Goal: Task Accomplishment & Management: Complete application form

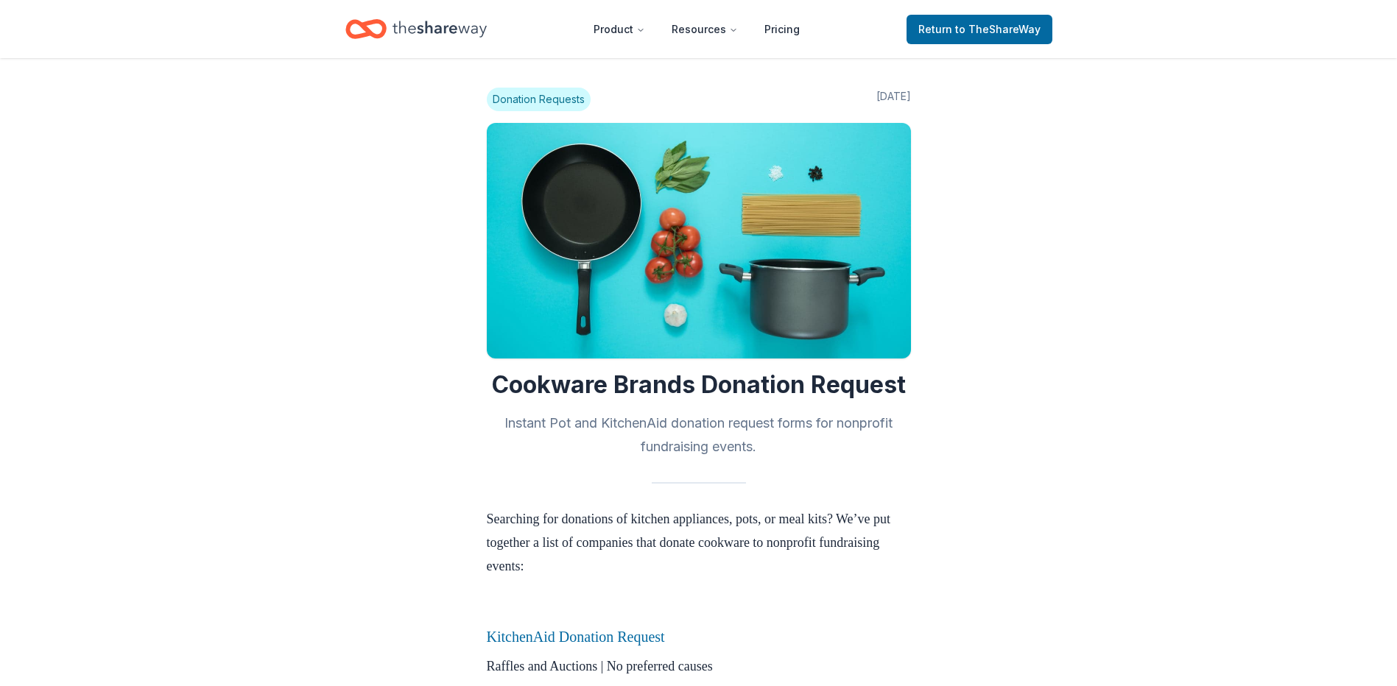
click at [459, 34] on icon "Home" at bounding box center [439, 29] width 94 height 30
click at [917, 29] on link "Return to TheShareWay" at bounding box center [979, 29] width 146 height 29
click at [959, 31] on span "Return to TheShareWay" at bounding box center [979, 30] width 122 height 18
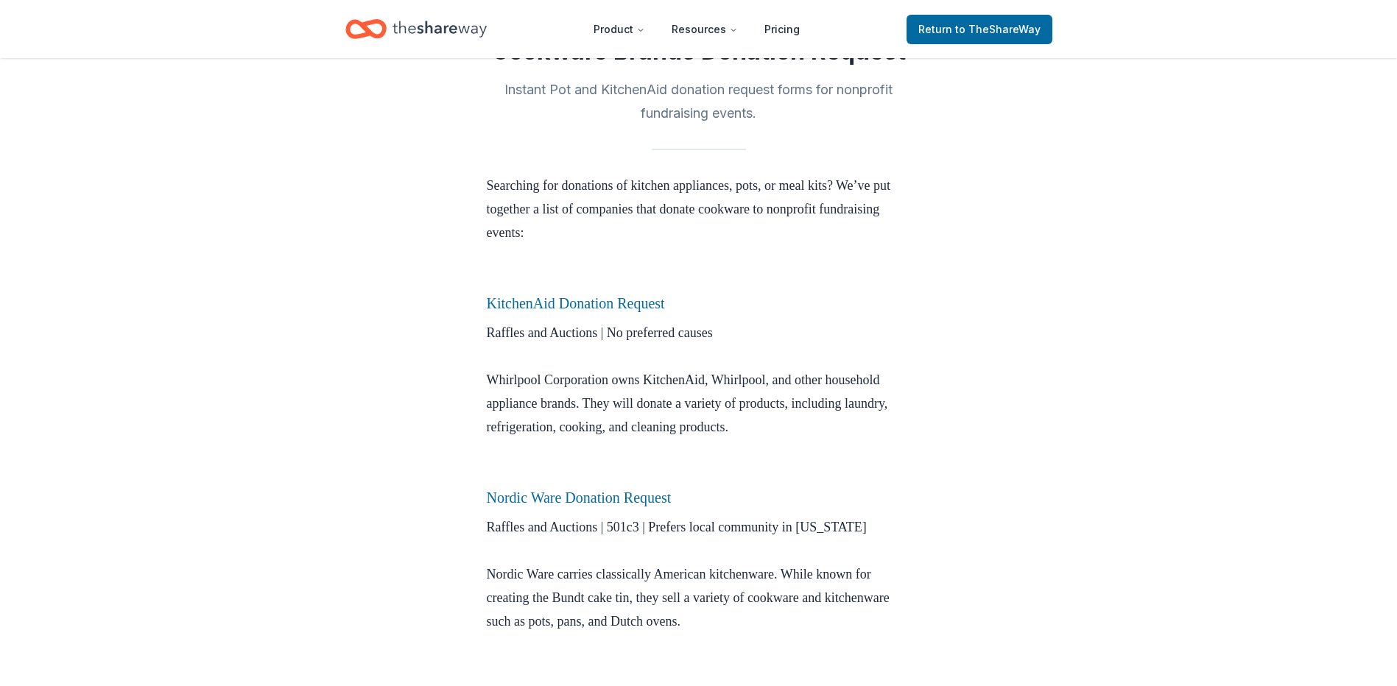
scroll to position [147, 0]
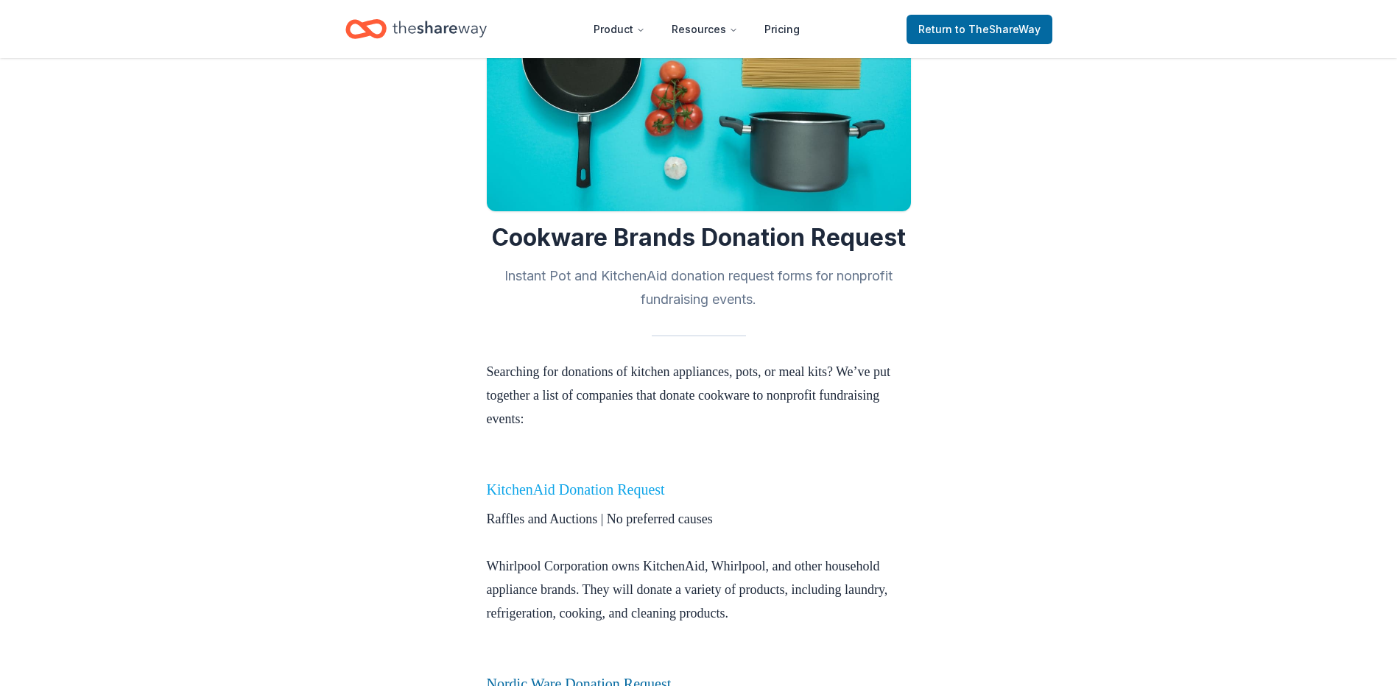
click at [579, 487] on link "KitchenAid Donation Request" at bounding box center [576, 490] width 178 height 16
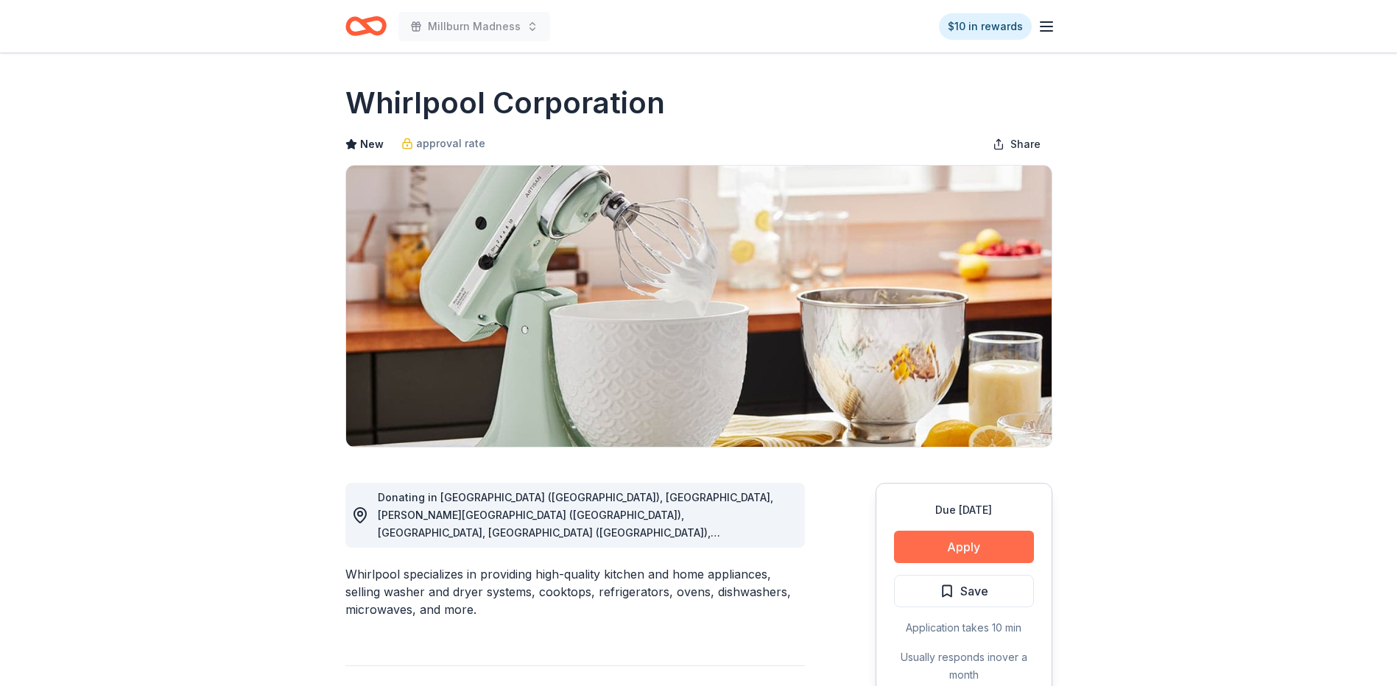
click at [969, 549] on button "Apply" at bounding box center [964, 547] width 140 height 32
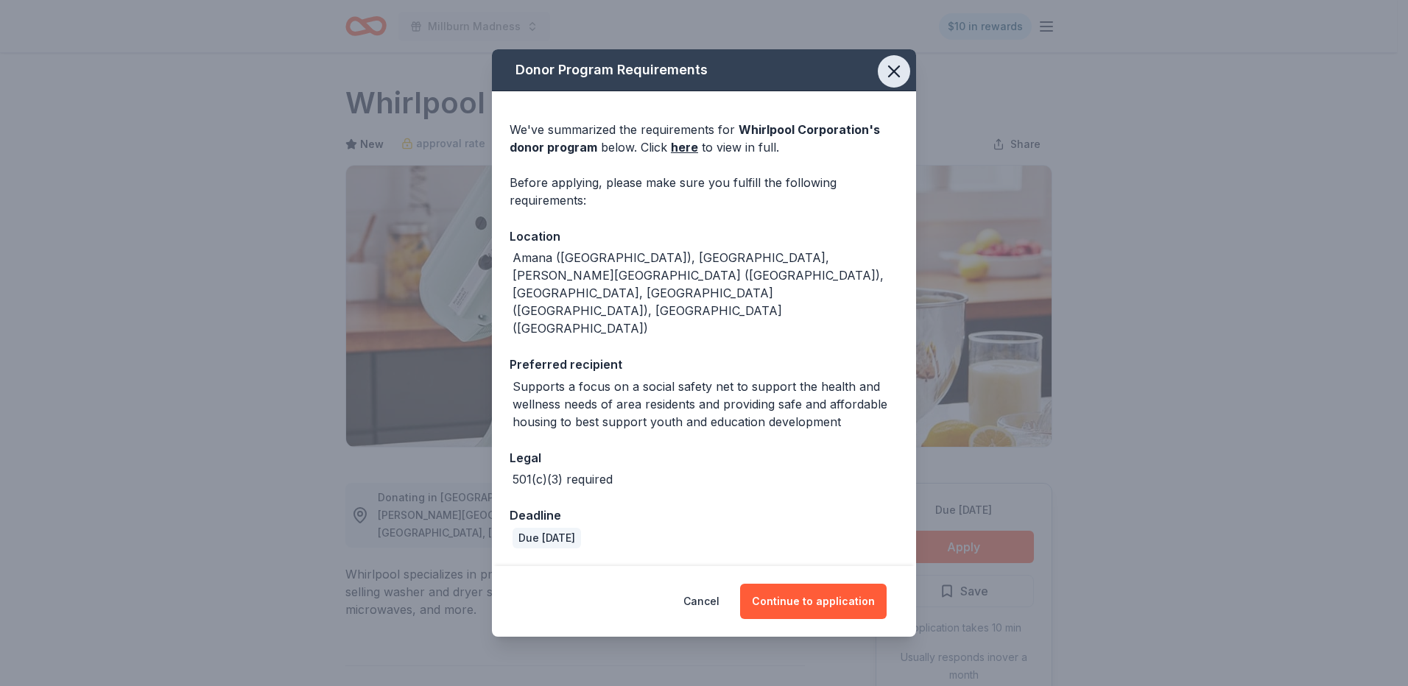
click at [891, 77] on icon "button" at bounding box center [894, 71] width 10 height 10
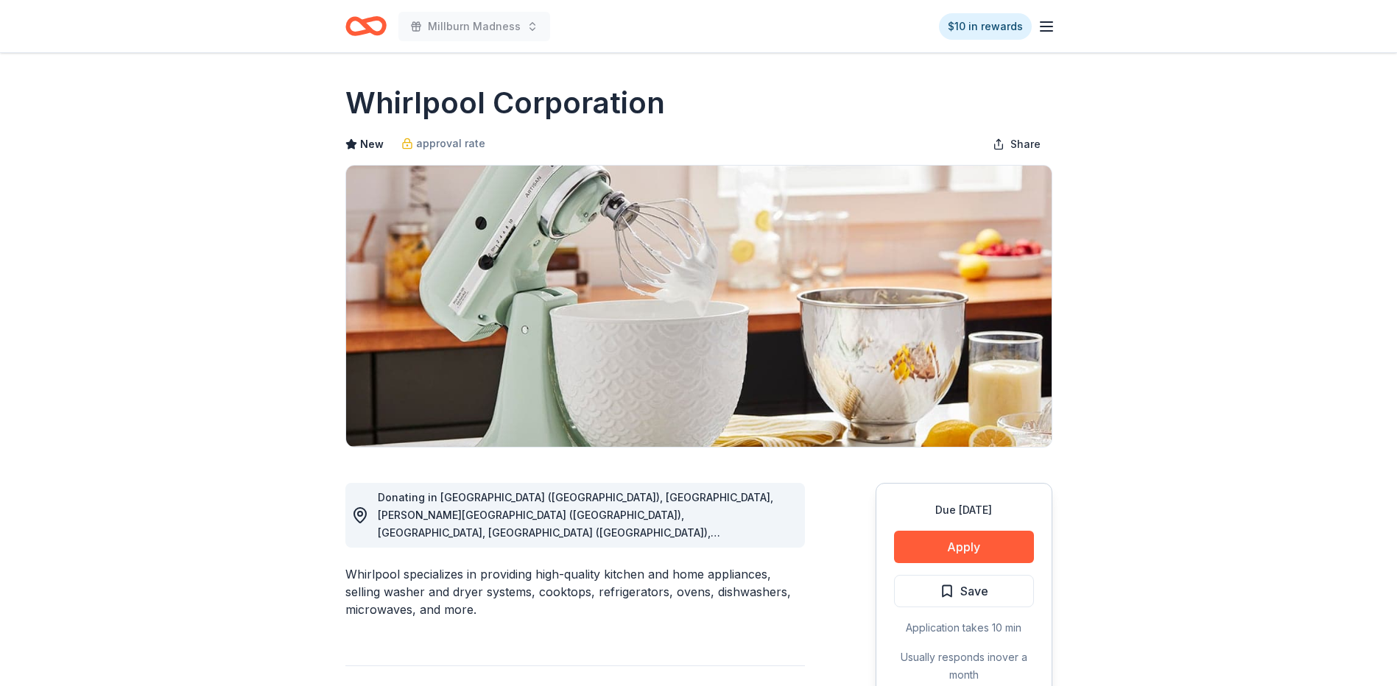
click at [1046, 28] on icon "button" at bounding box center [1046, 27] width 18 height 18
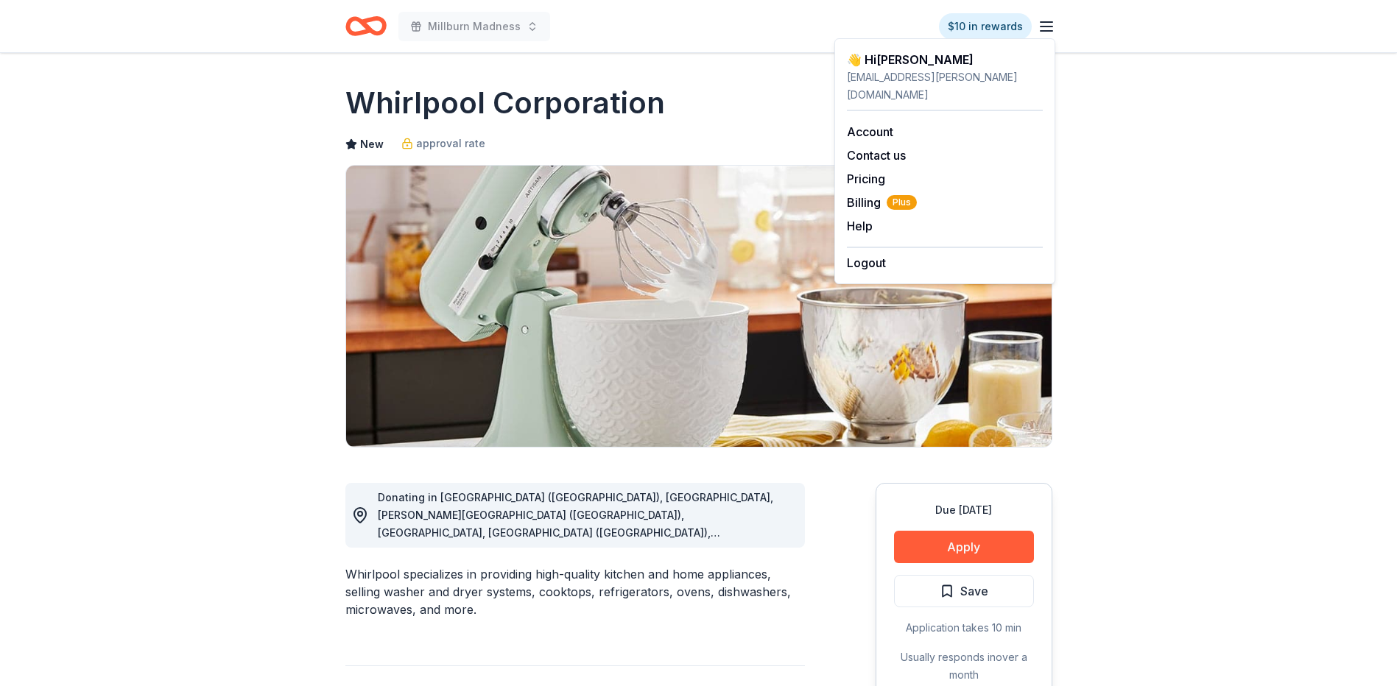
click at [361, 18] on icon "Home" at bounding box center [365, 26] width 41 height 35
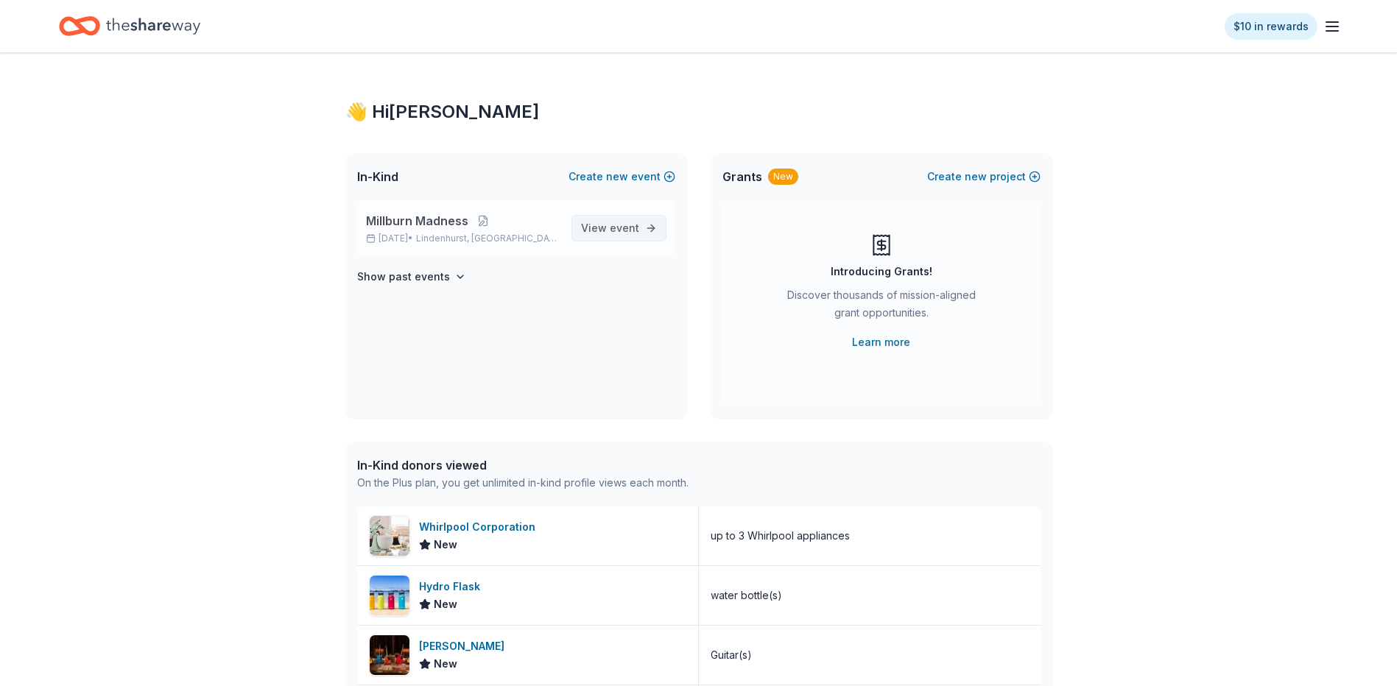
click at [629, 236] on span "View event" at bounding box center [610, 228] width 58 height 18
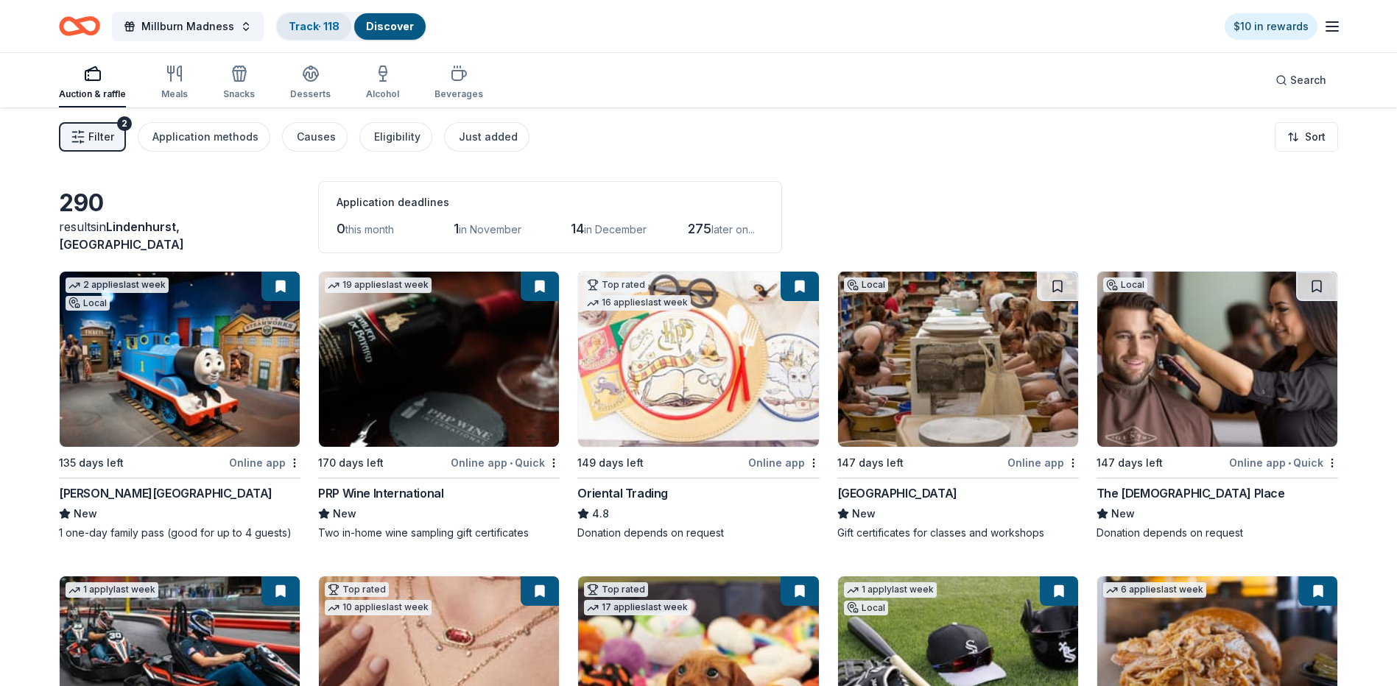
click at [289, 23] on link "Track · 118" at bounding box center [314, 26] width 51 height 13
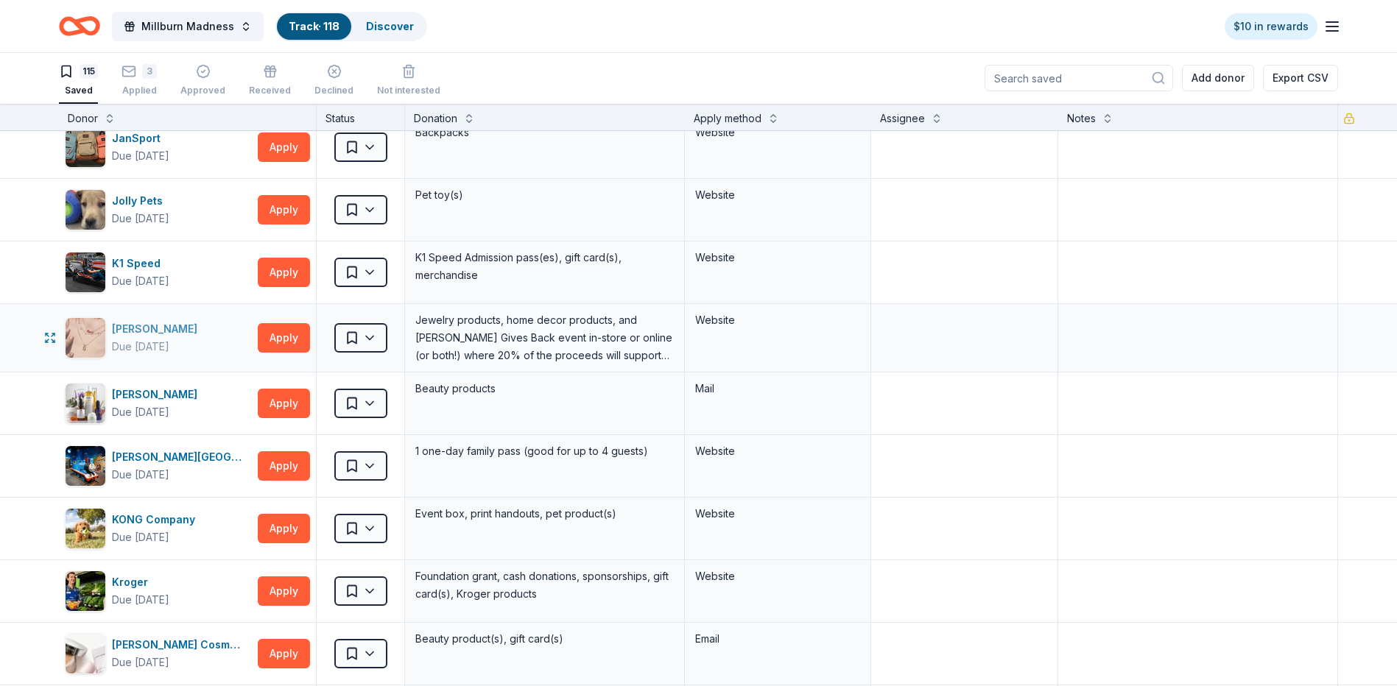
scroll to position [3387, 0]
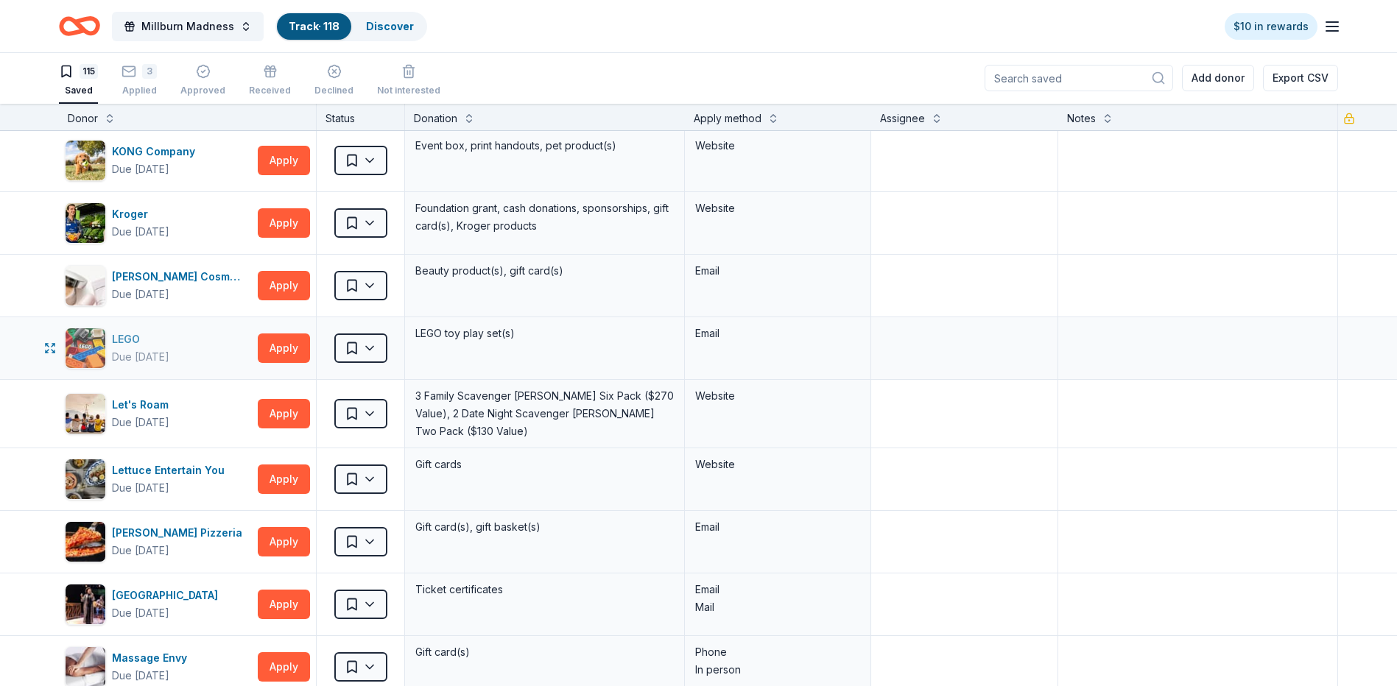
click at [133, 342] on div "LEGO" at bounding box center [140, 340] width 57 height 18
click at [355, 346] on html "Millburn Madness Track · 118 Discover $10 in rewards 115 Saved 3 Applied Approv…" at bounding box center [698, 342] width 1397 height 686
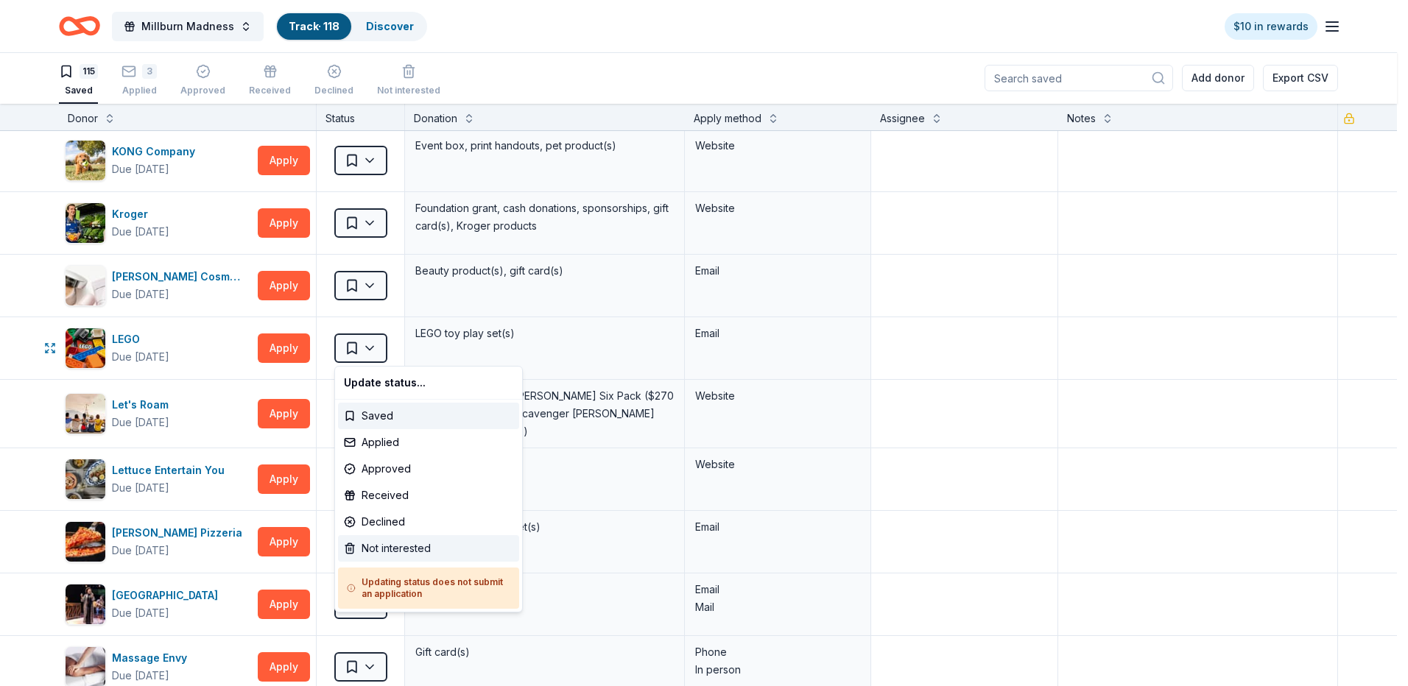
click at [384, 553] on div "Not interested" at bounding box center [428, 548] width 181 height 27
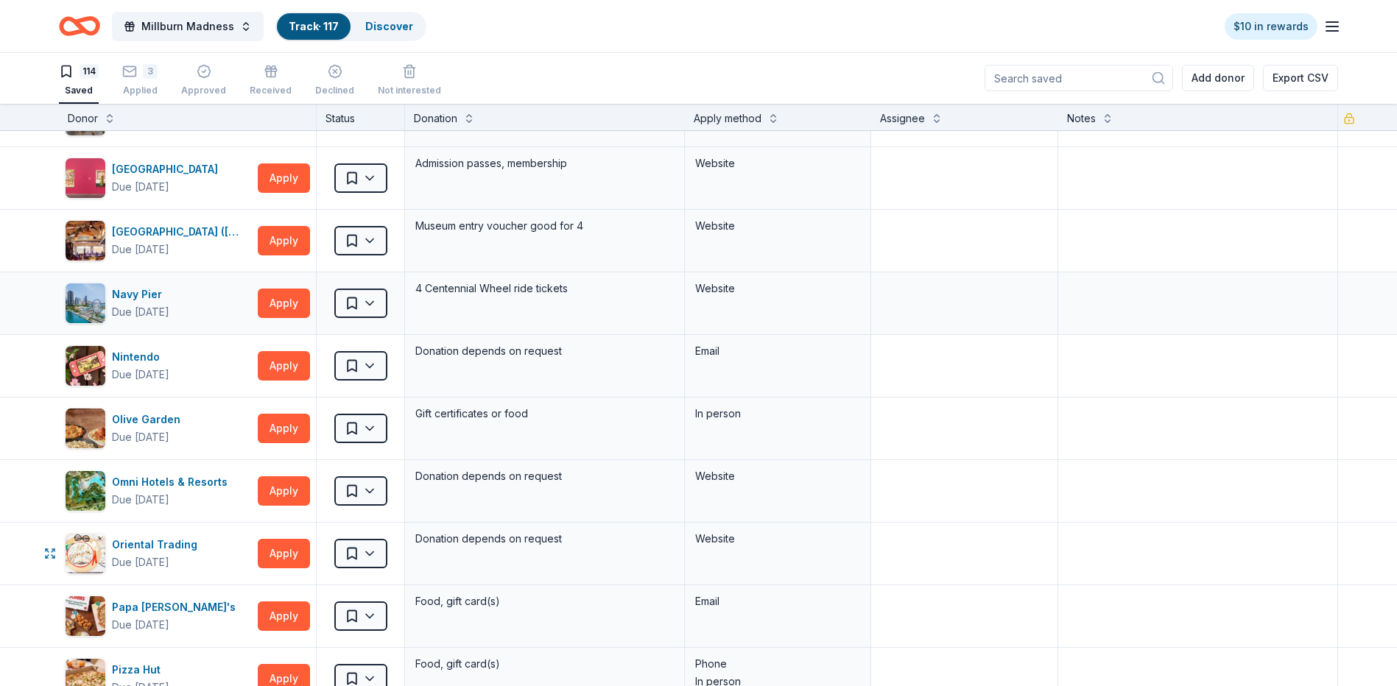
scroll to position [4197, 0]
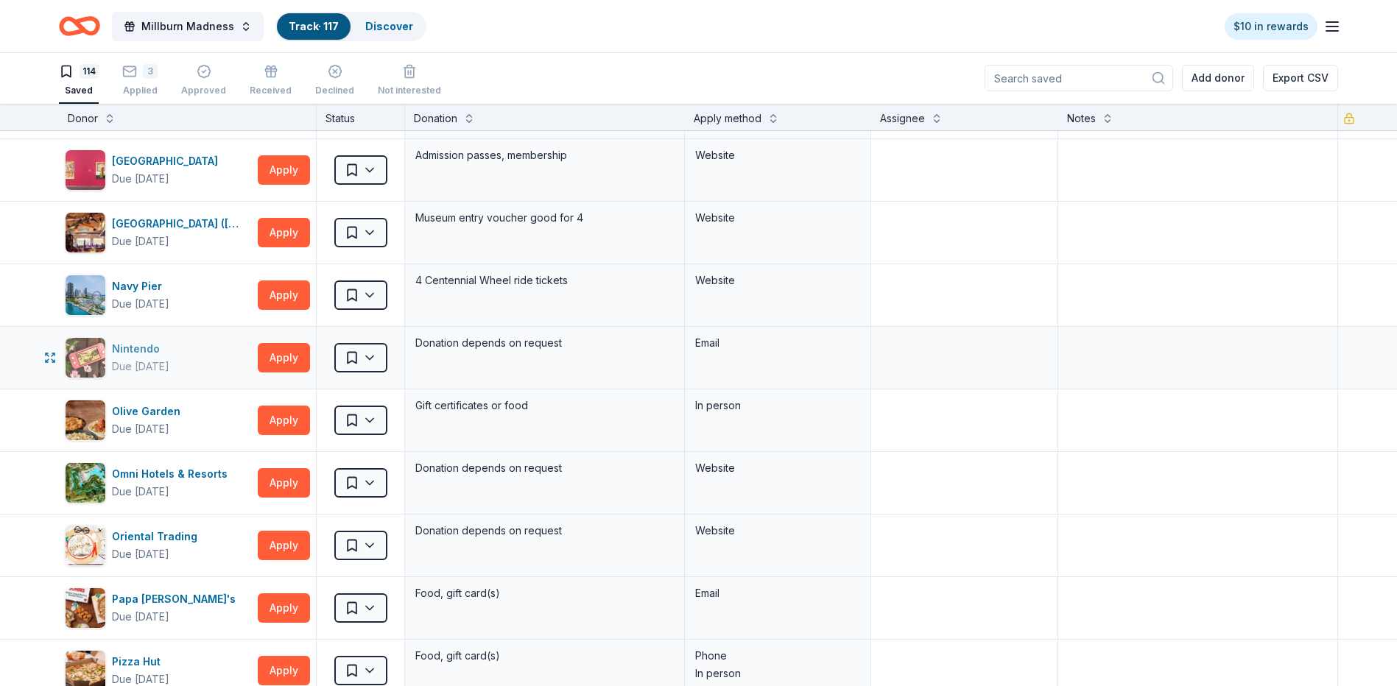
click at [169, 344] on div "Nintendo" at bounding box center [140, 349] width 57 height 18
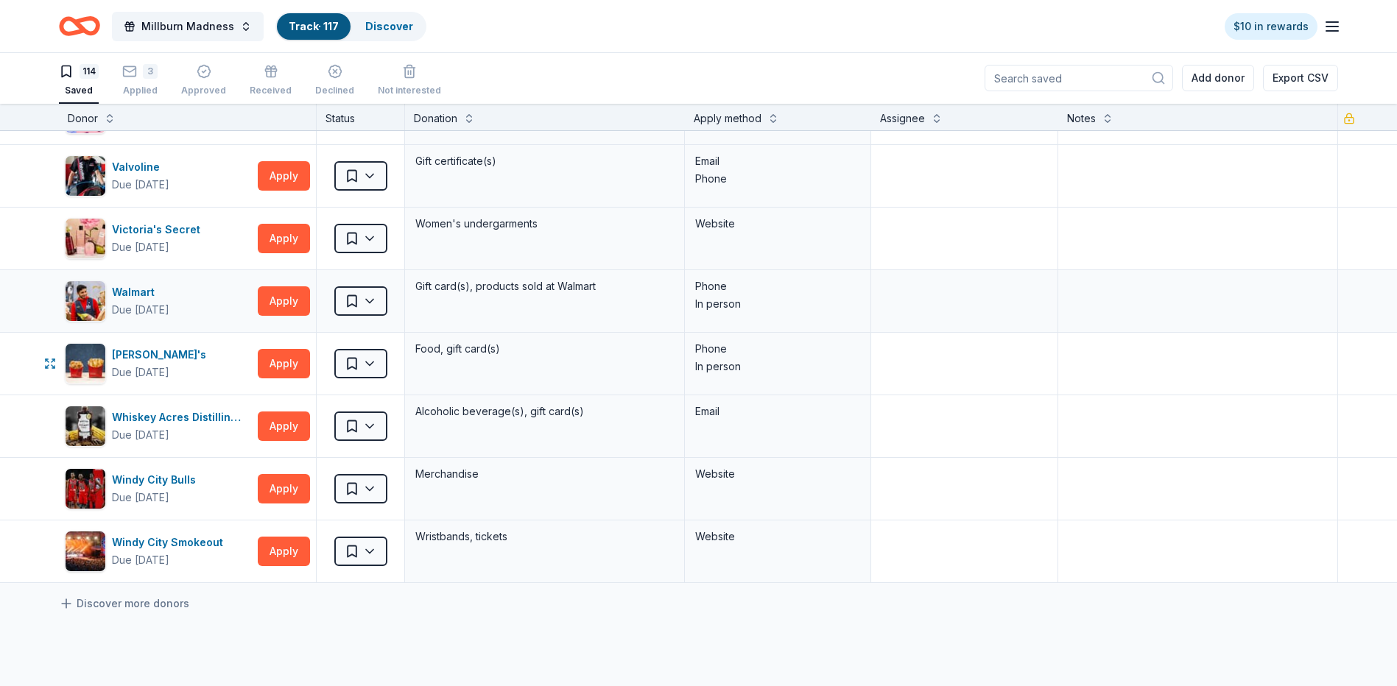
scroll to position [6627, 0]
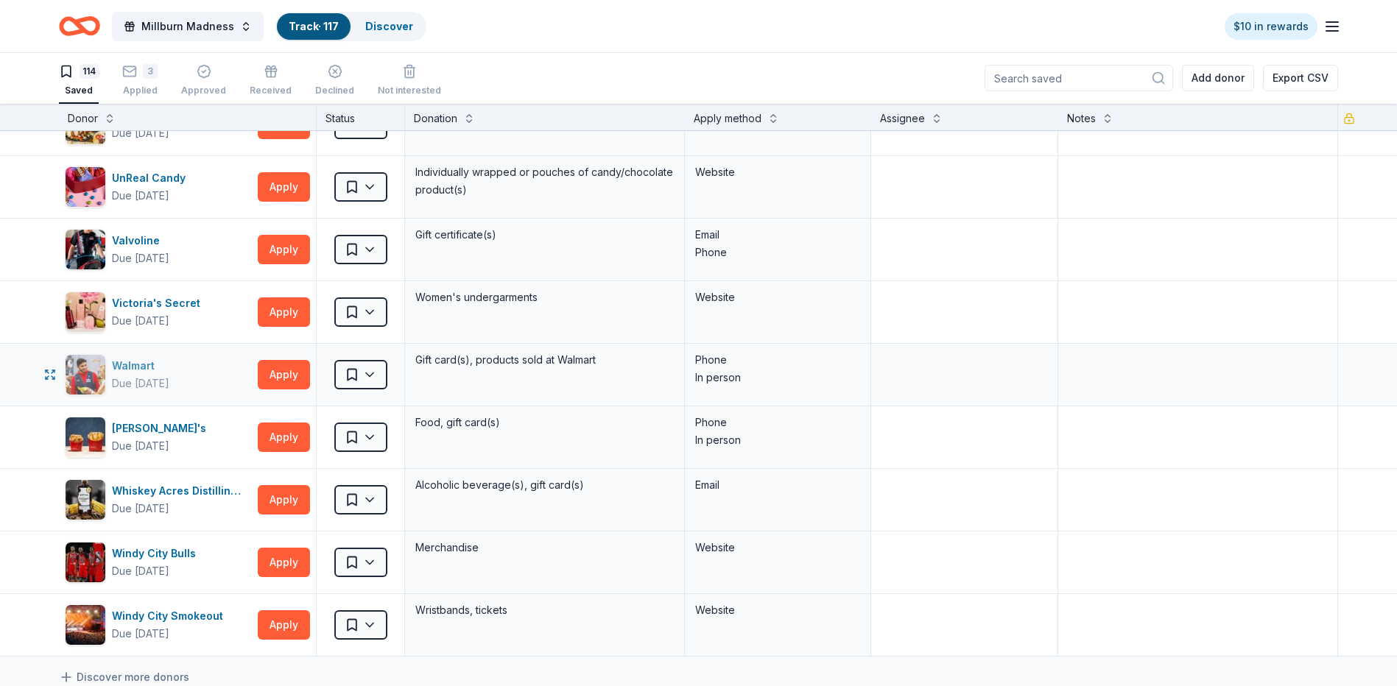
click at [191, 362] on div "Walmart Due in 147 days" at bounding box center [158, 374] width 187 height 41
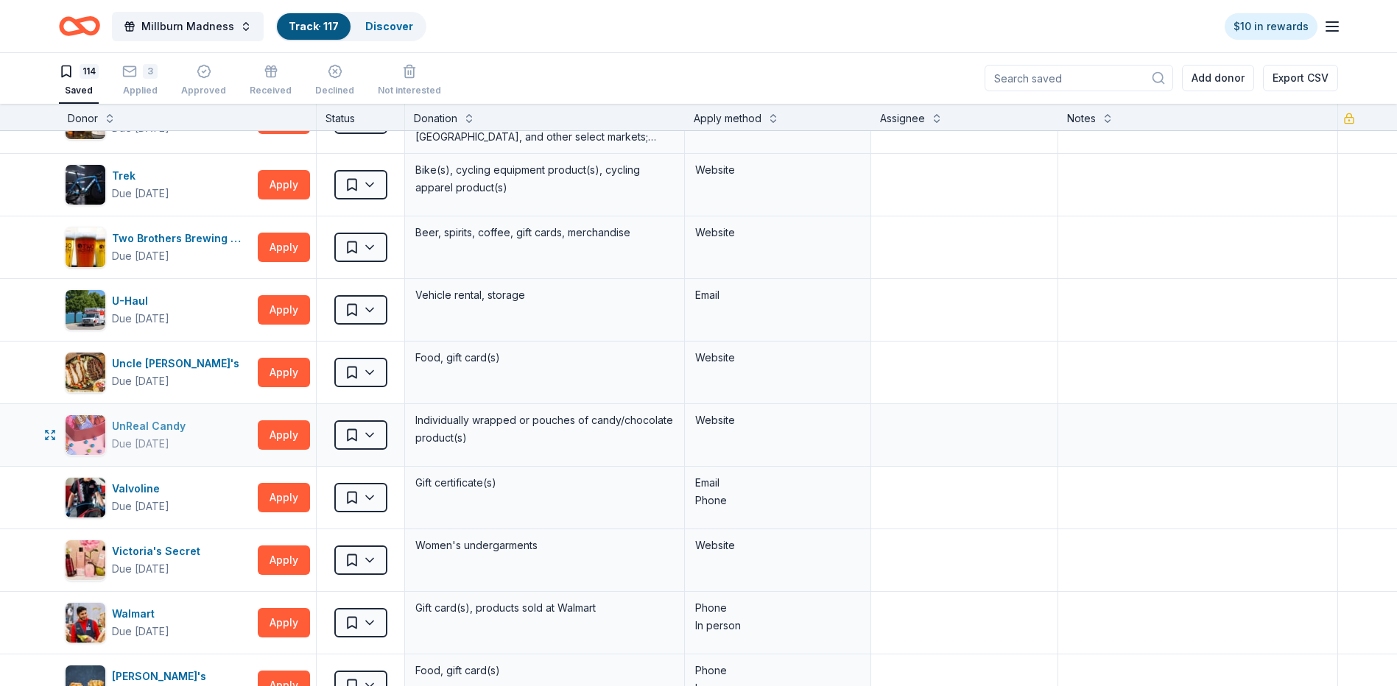
scroll to position [6353, 0]
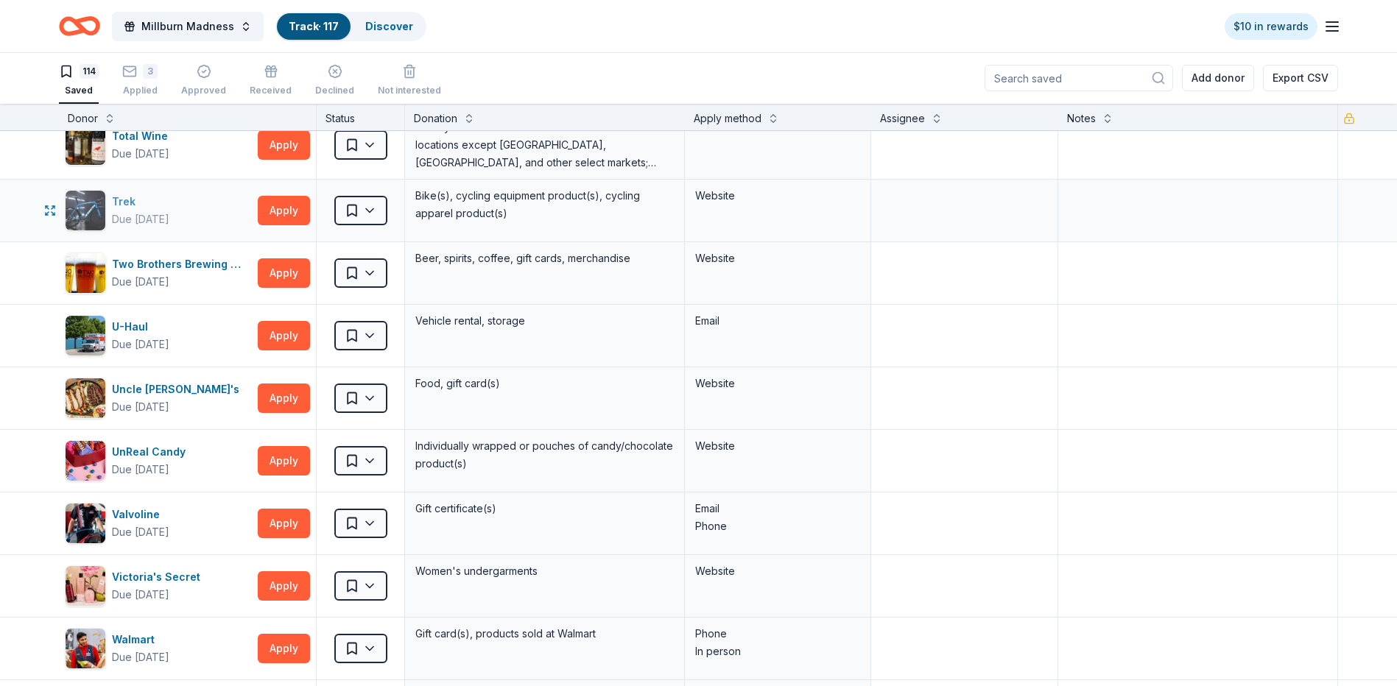
click at [135, 202] on div "Trek" at bounding box center [140, 202] width 57 height 18
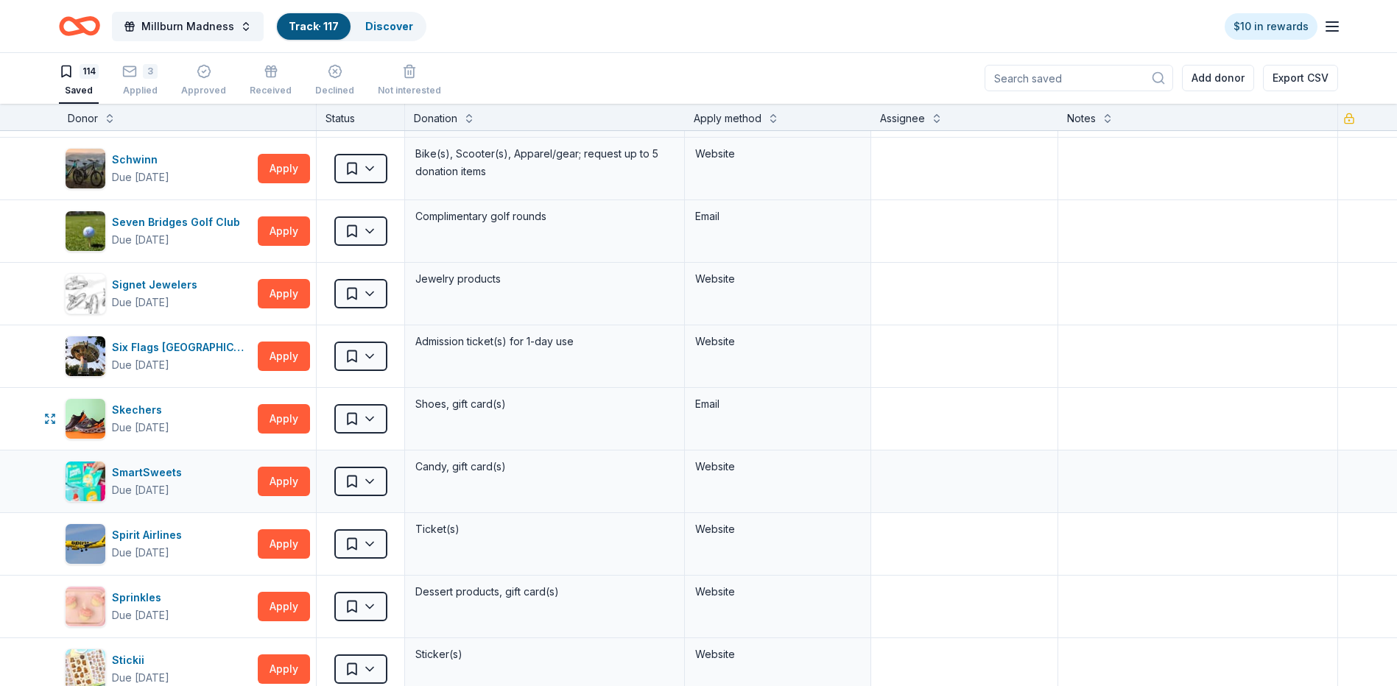
scroll to position [5248, 0]
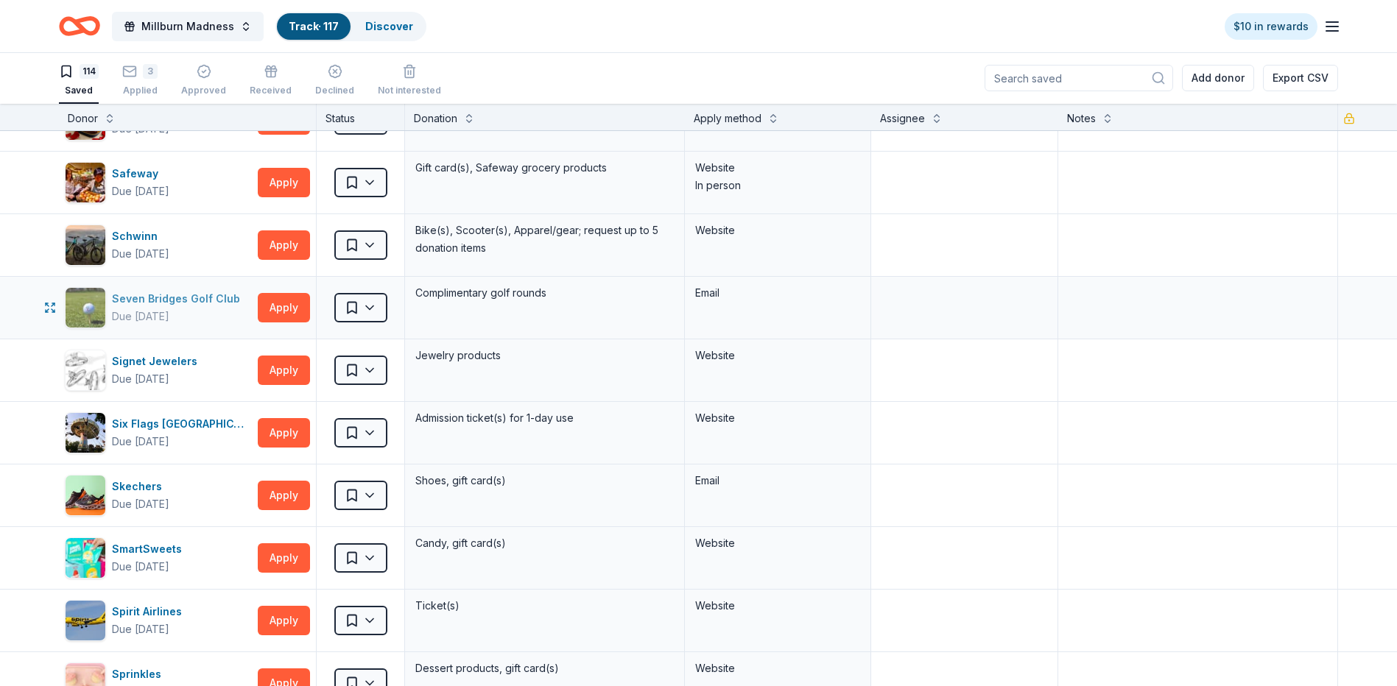
click at [208, 309] on div "Due in 147 days" at bounding box center [179, 317] width 134 height 18
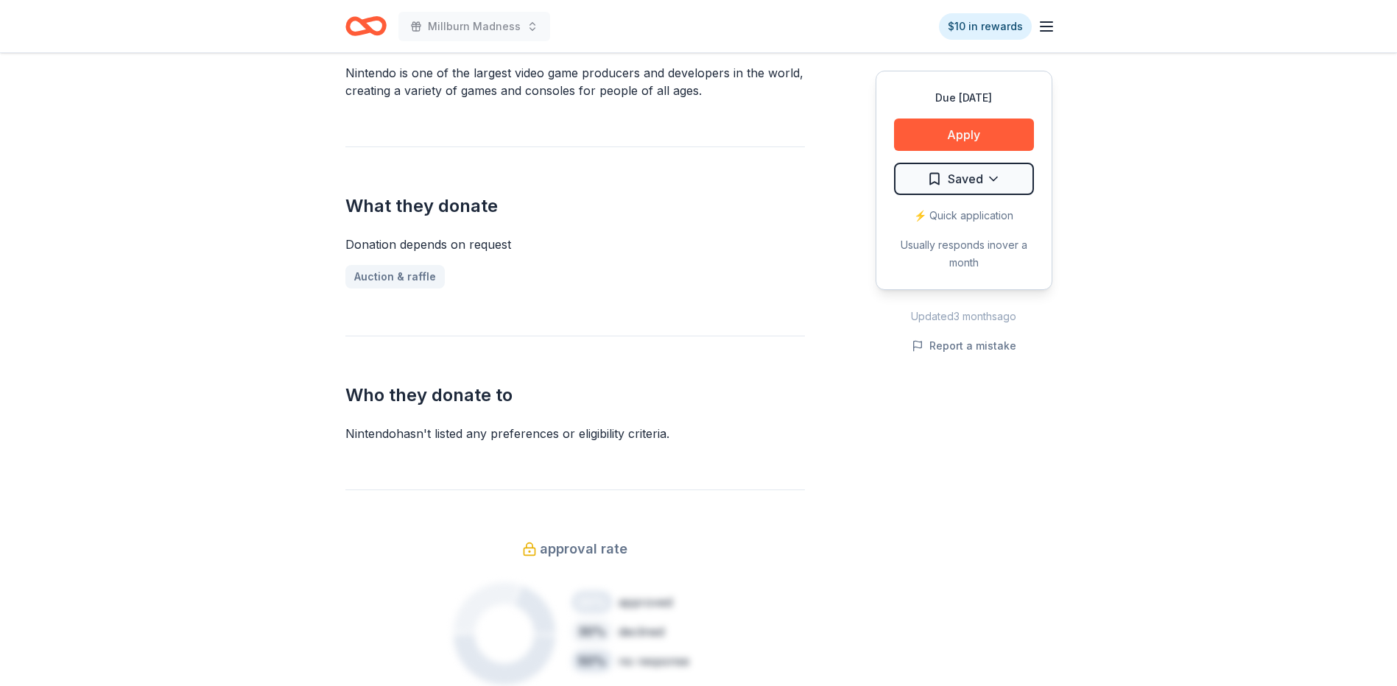
scroll to position [295, 0]
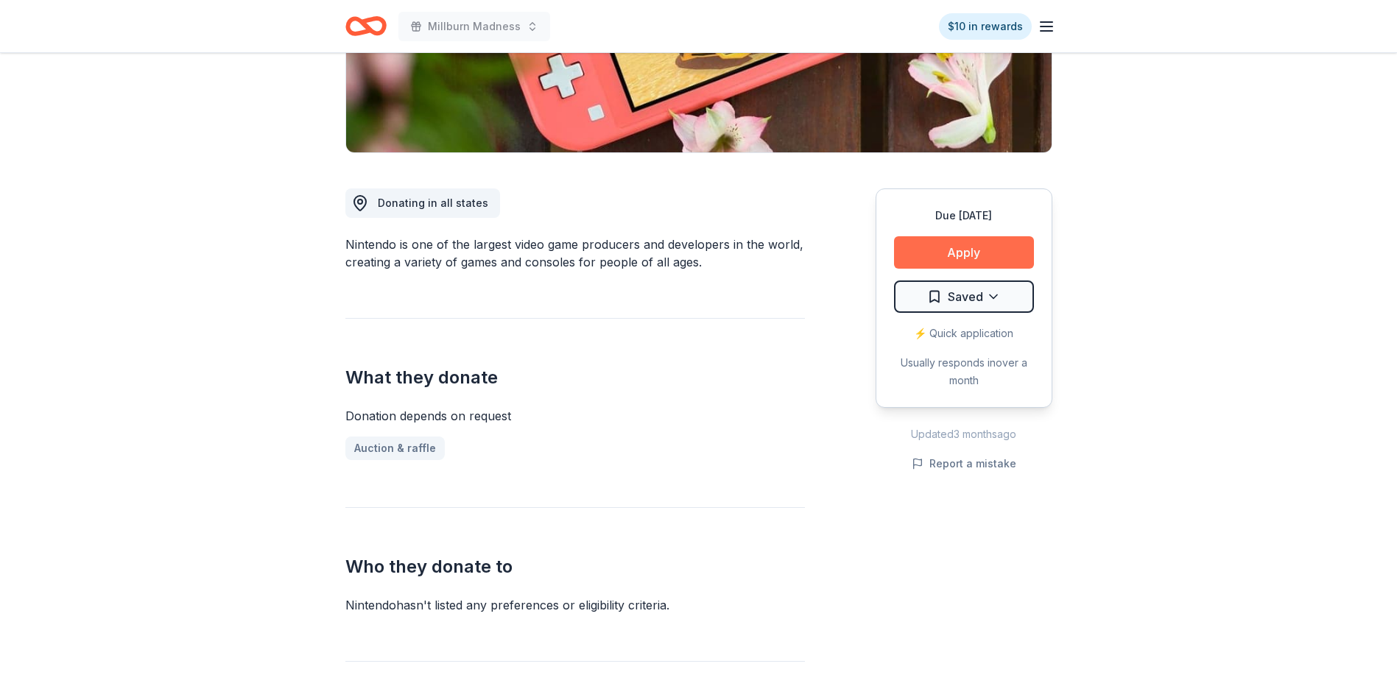
click at [971, 253] on button "Apply" at bounding box center [964, 252] width 140 height 32
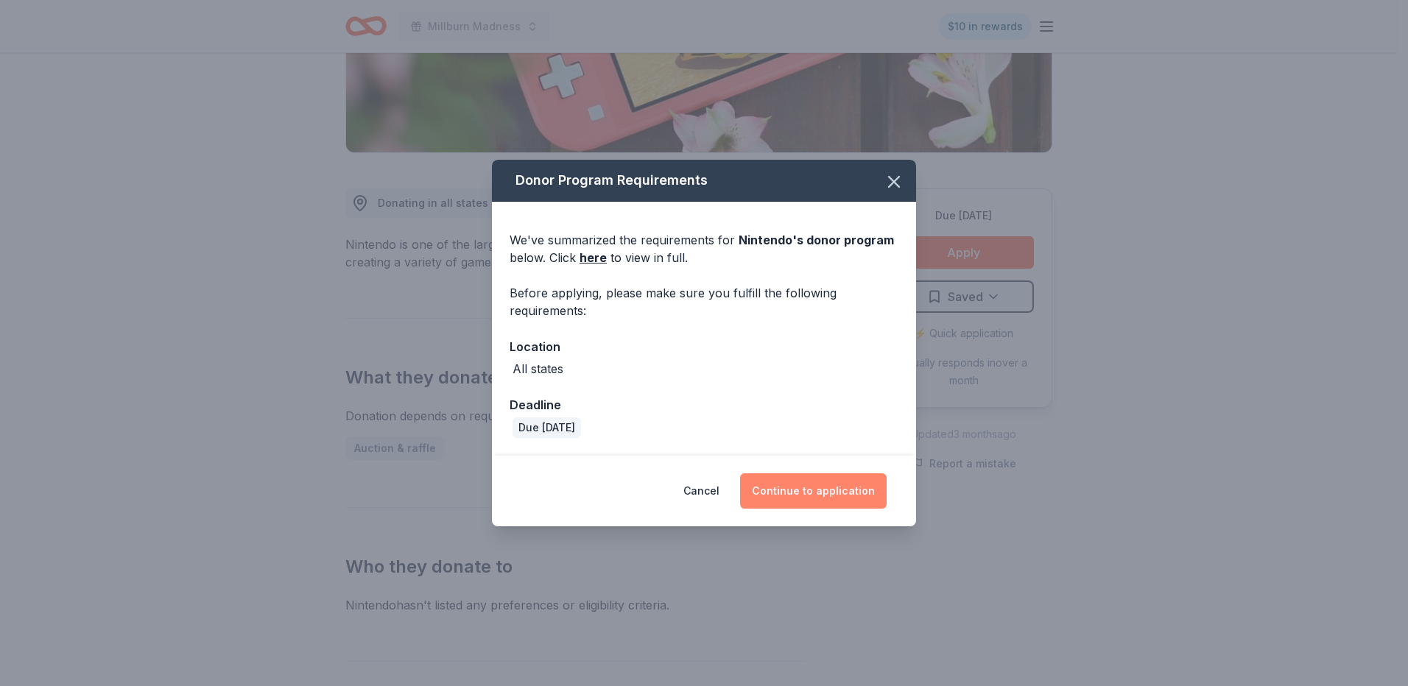
click at [798, 484] on button "Continue to application" at bounding box center [813, 490] width 147 height 35
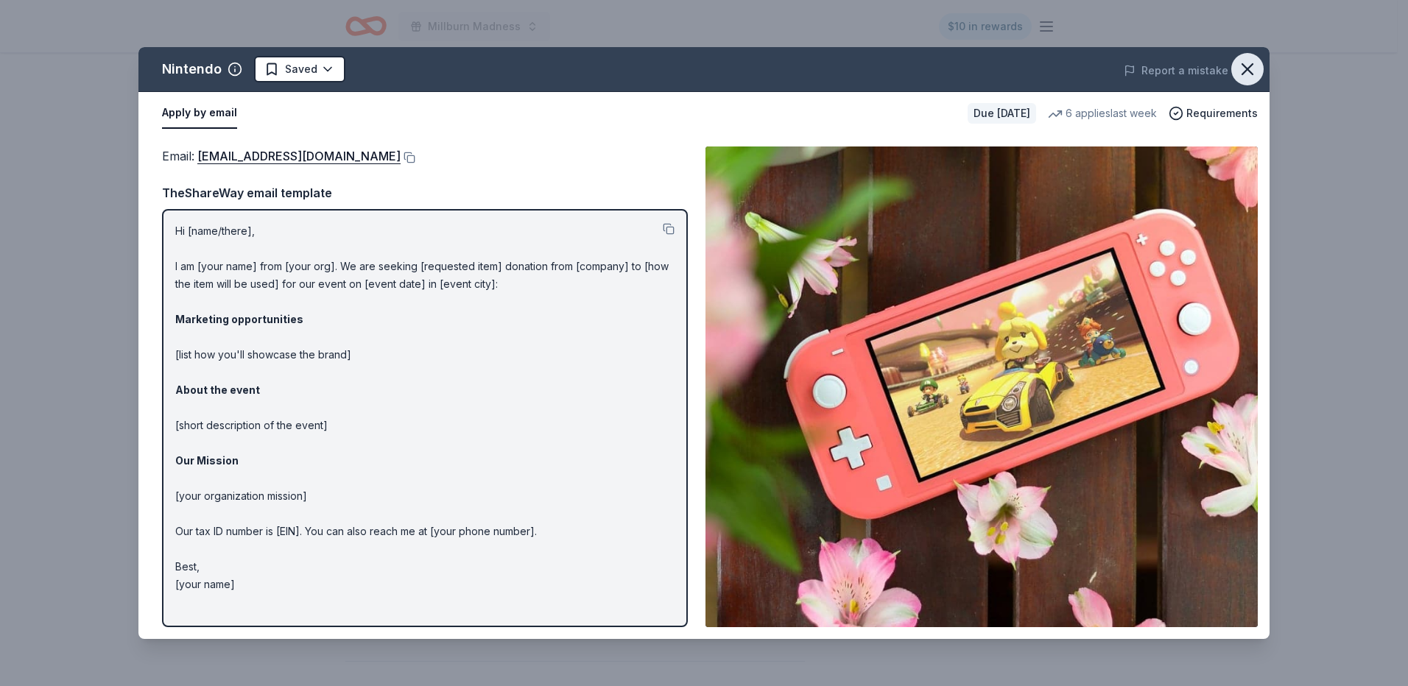
click at [1247, 69] on icon "button" at bounding box center [1247, 69] width 10 height 10
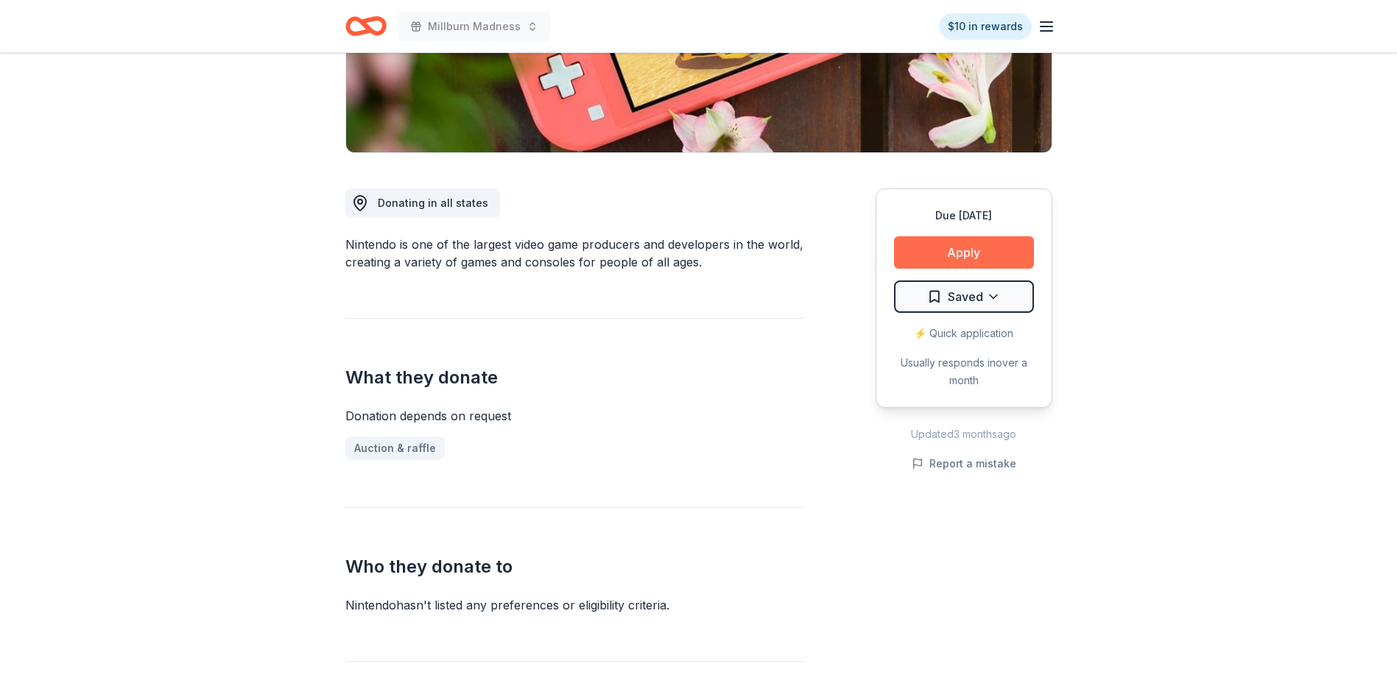
click at [968, 253] on button "Apply" at bounding box center [964, 252] width 140 height 32
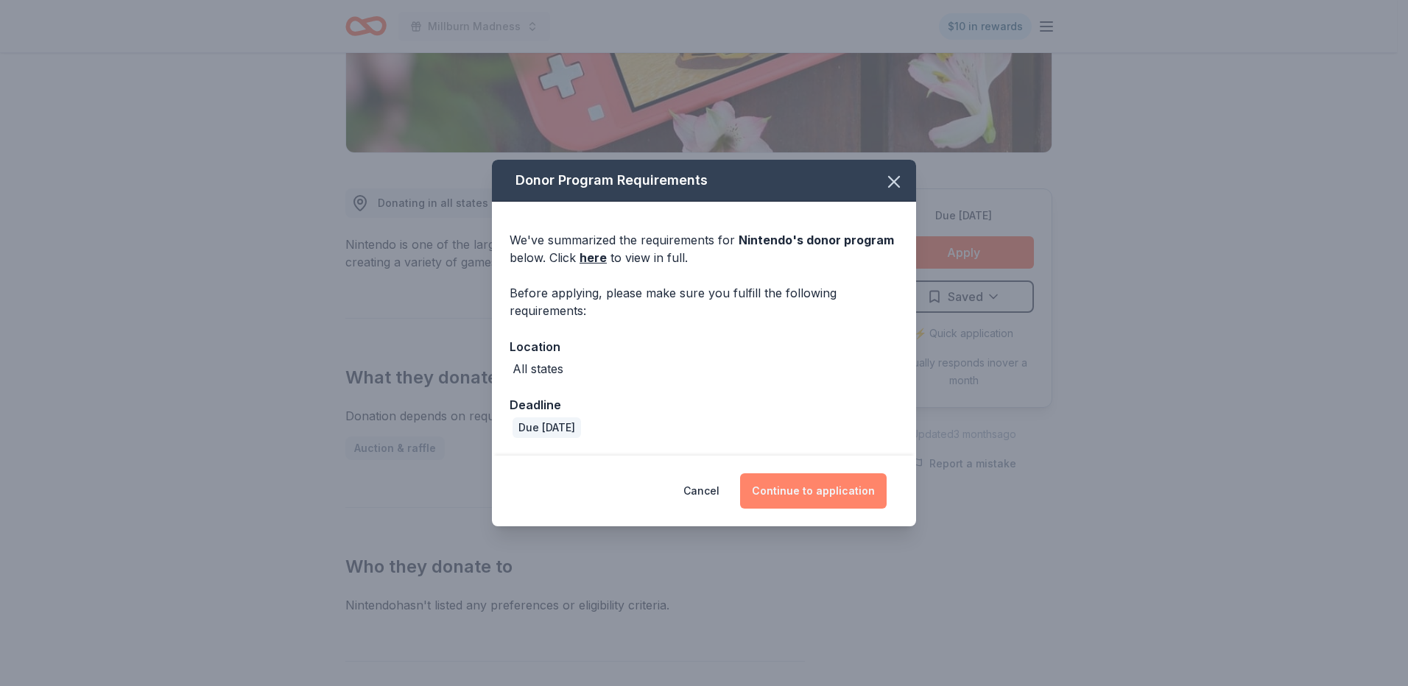
click at [824, 488] on button "Continue to application" at bounding box center [813, 490] width 147 height 35
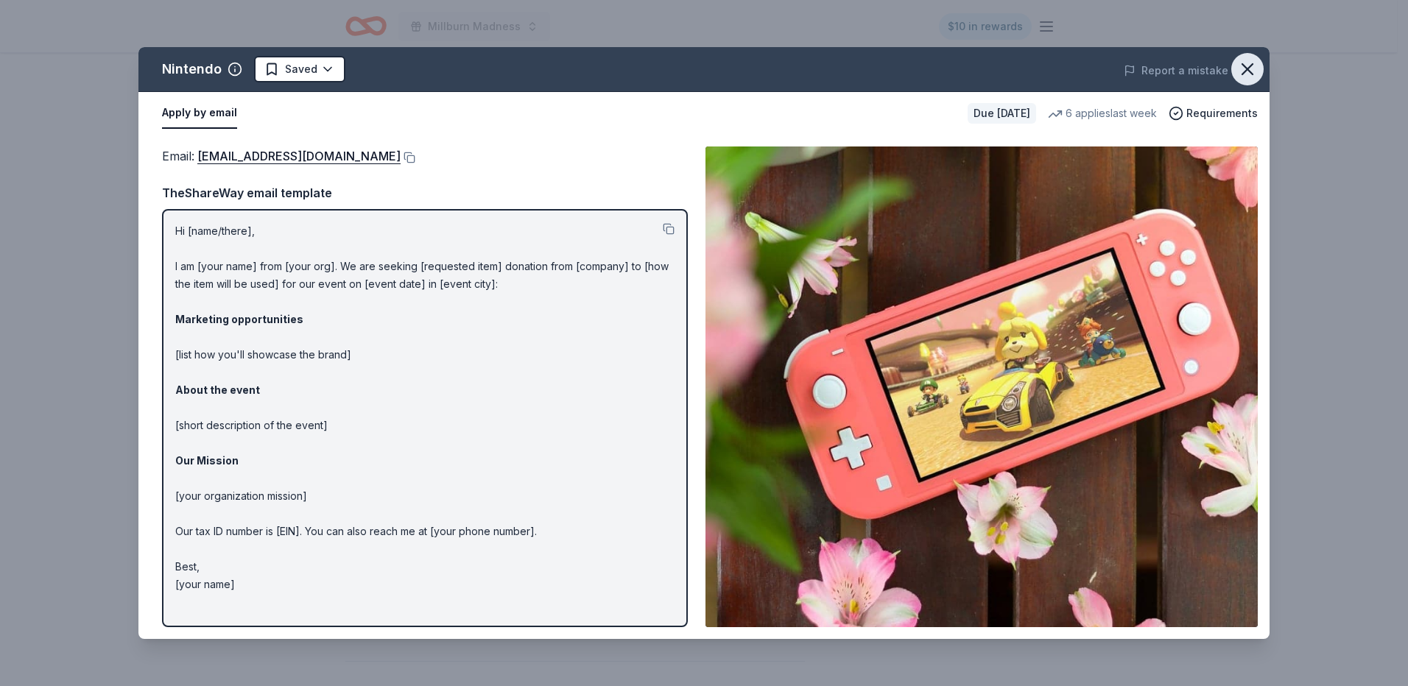
click at [1254, 69] on icon "button" at bounding box center [1247, 69] width 21 height 21
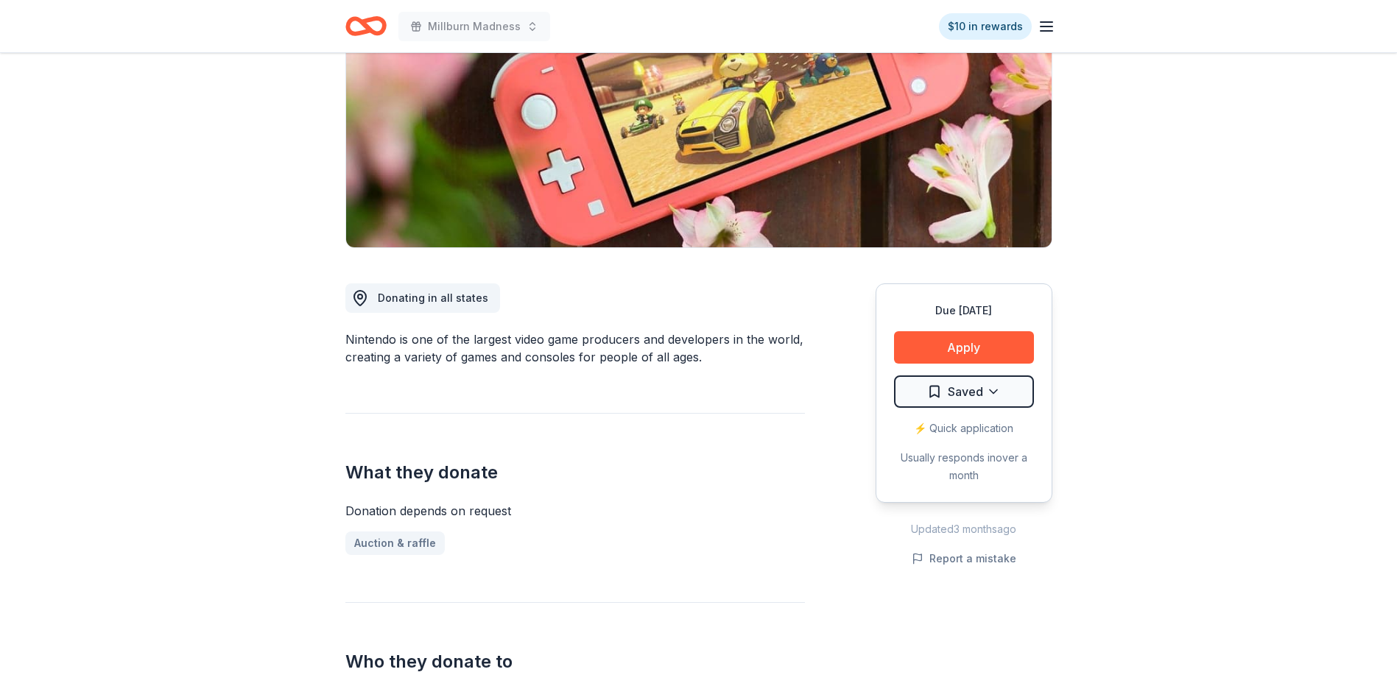
scroll to position [74, 0]
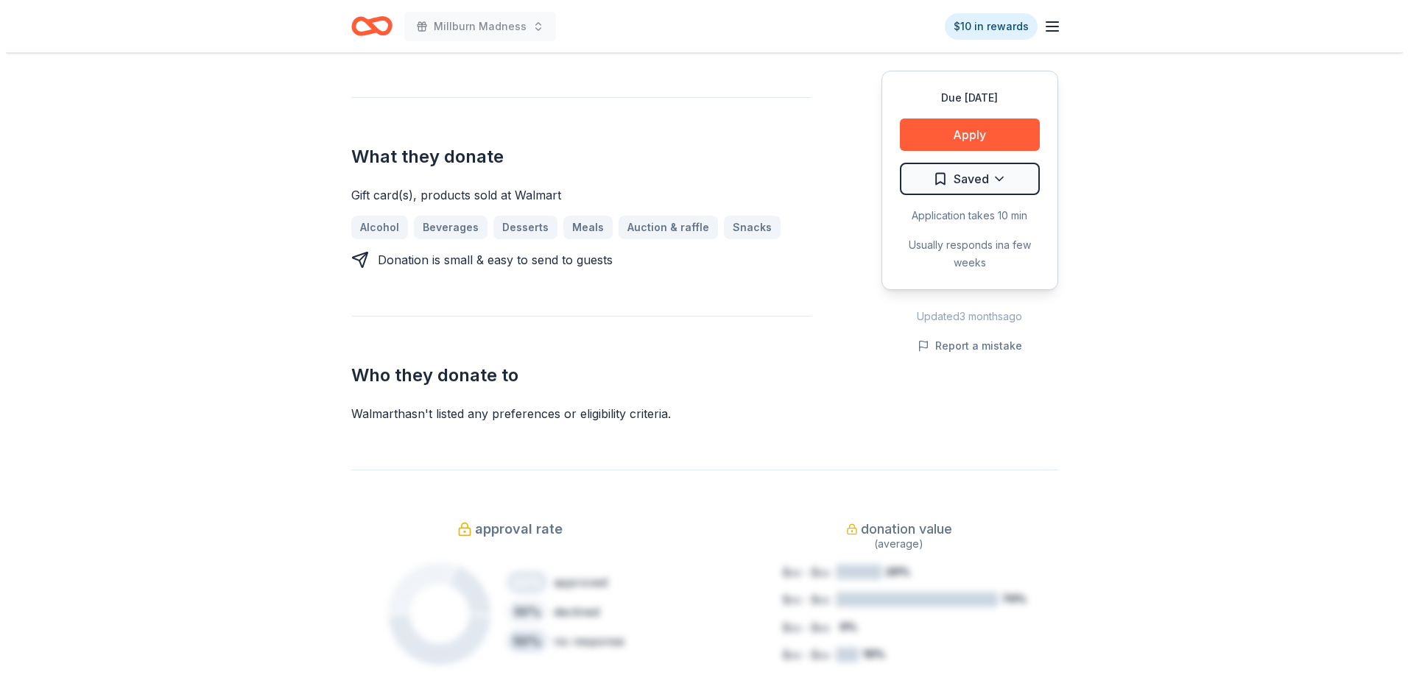
scroll to position [295, 0]
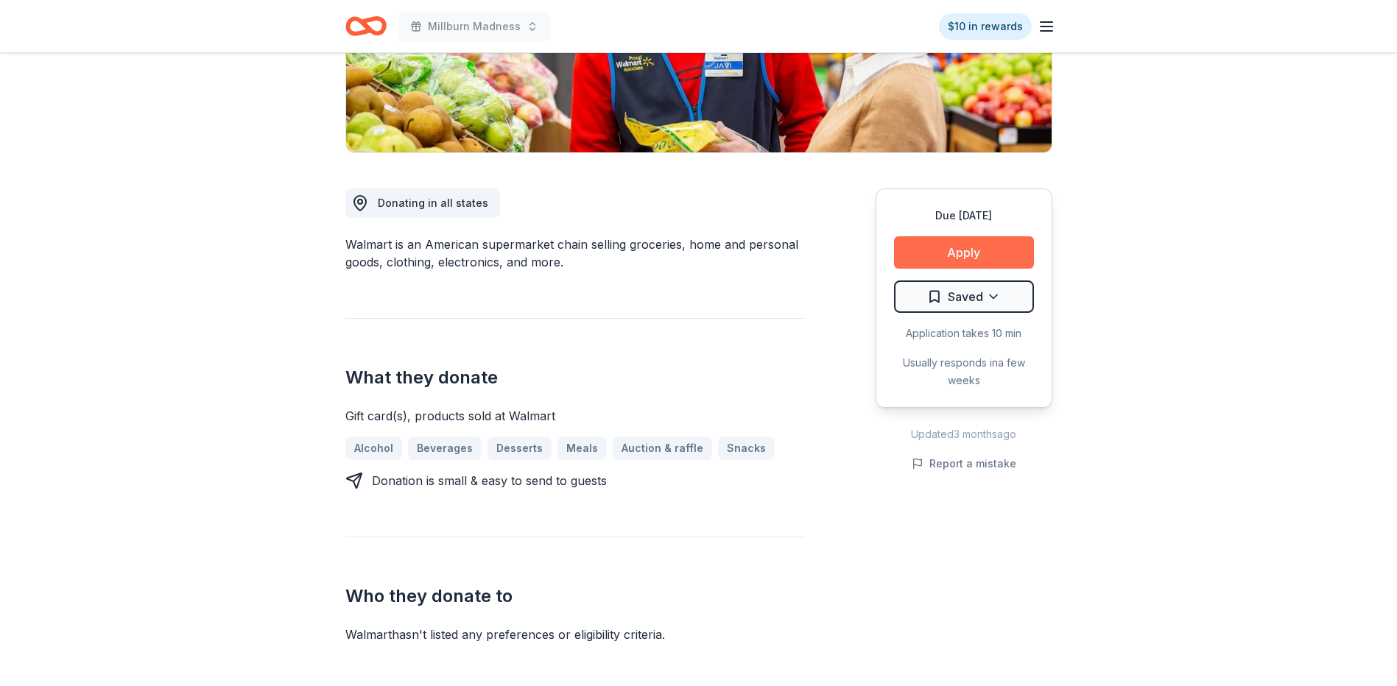
click at [967, 251] on button "Apply" at bounding box center [964, 252] width 140 height 32
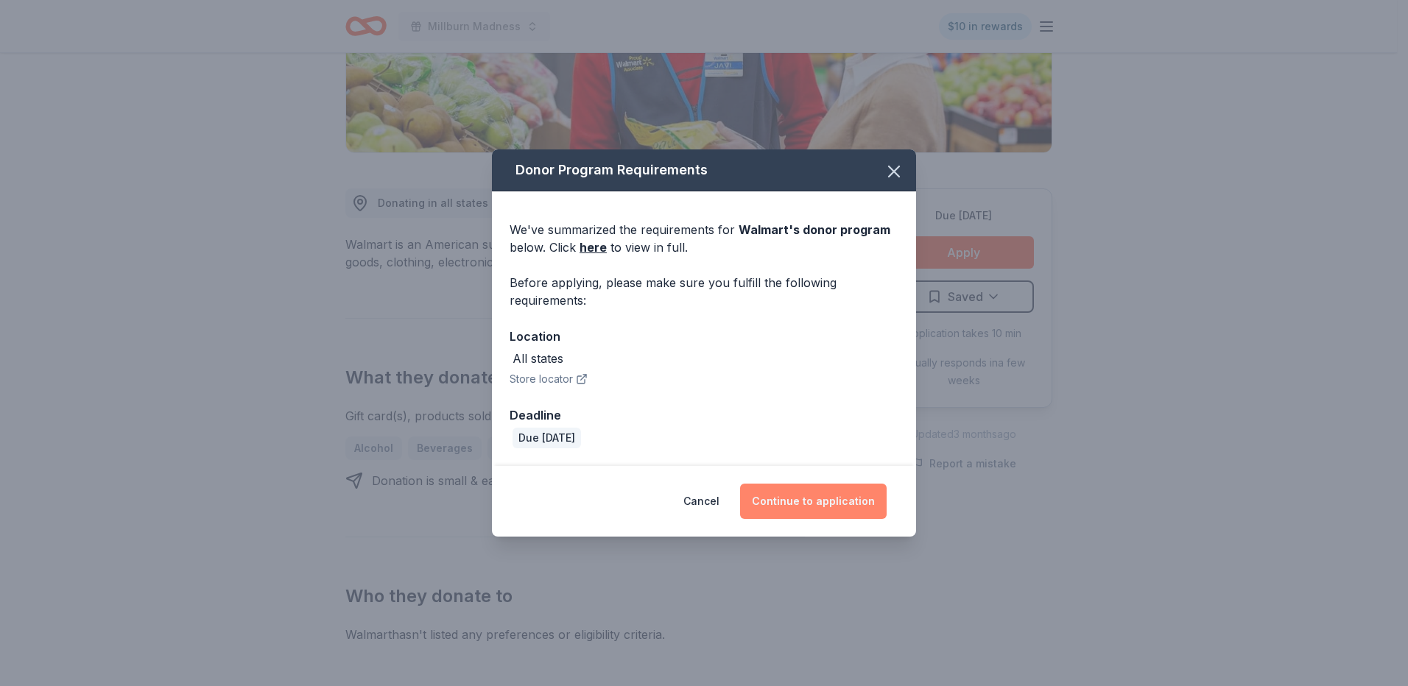
click at [806, 504] on button "Continue to application" at bounding box center [813, 501] width 147 height 35
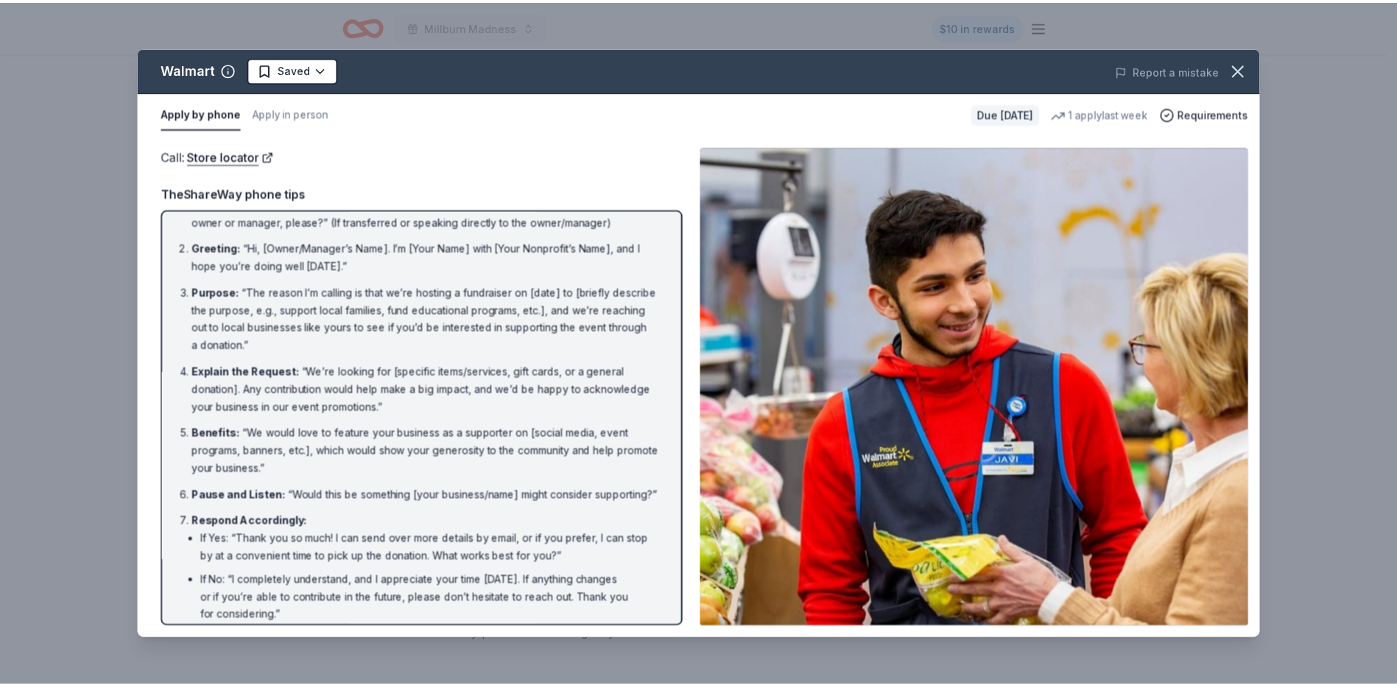
scroll to position [0, 0]
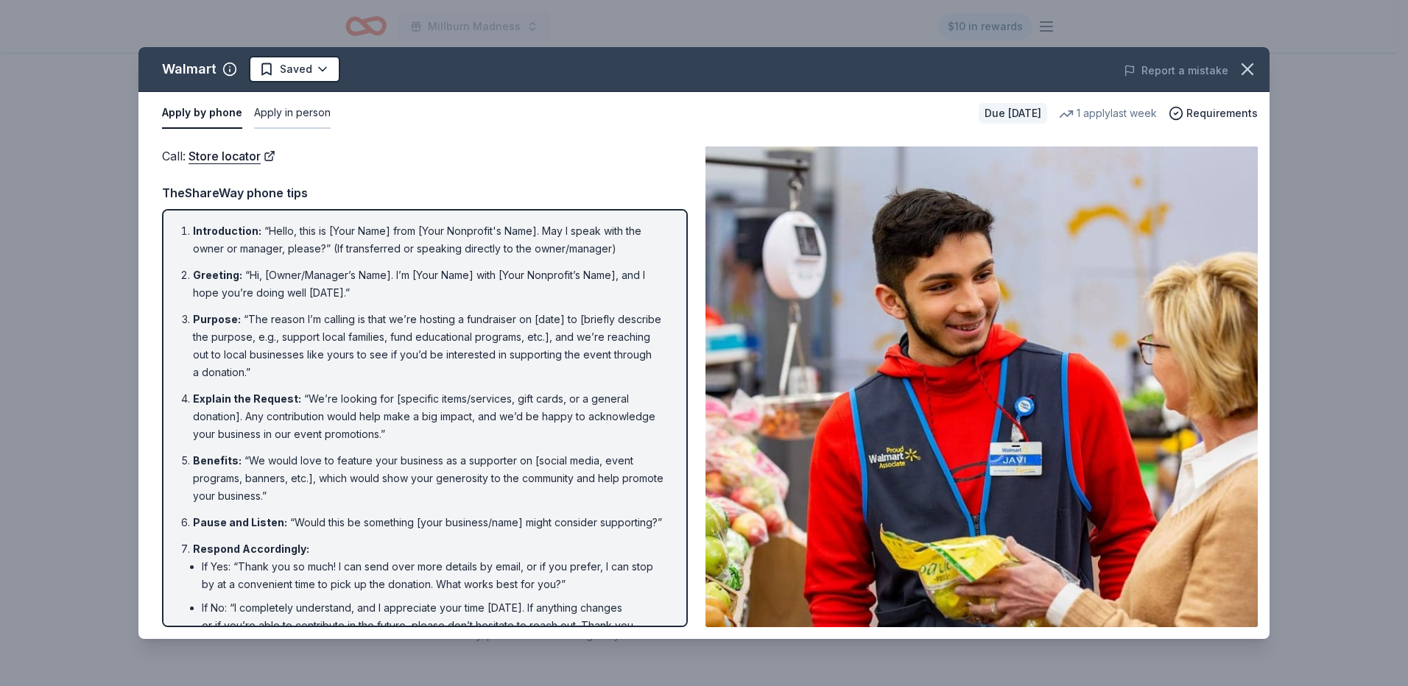
click at [289, 119] on button "Apply in person" at bounding box center [292, 113] width 77 height 31
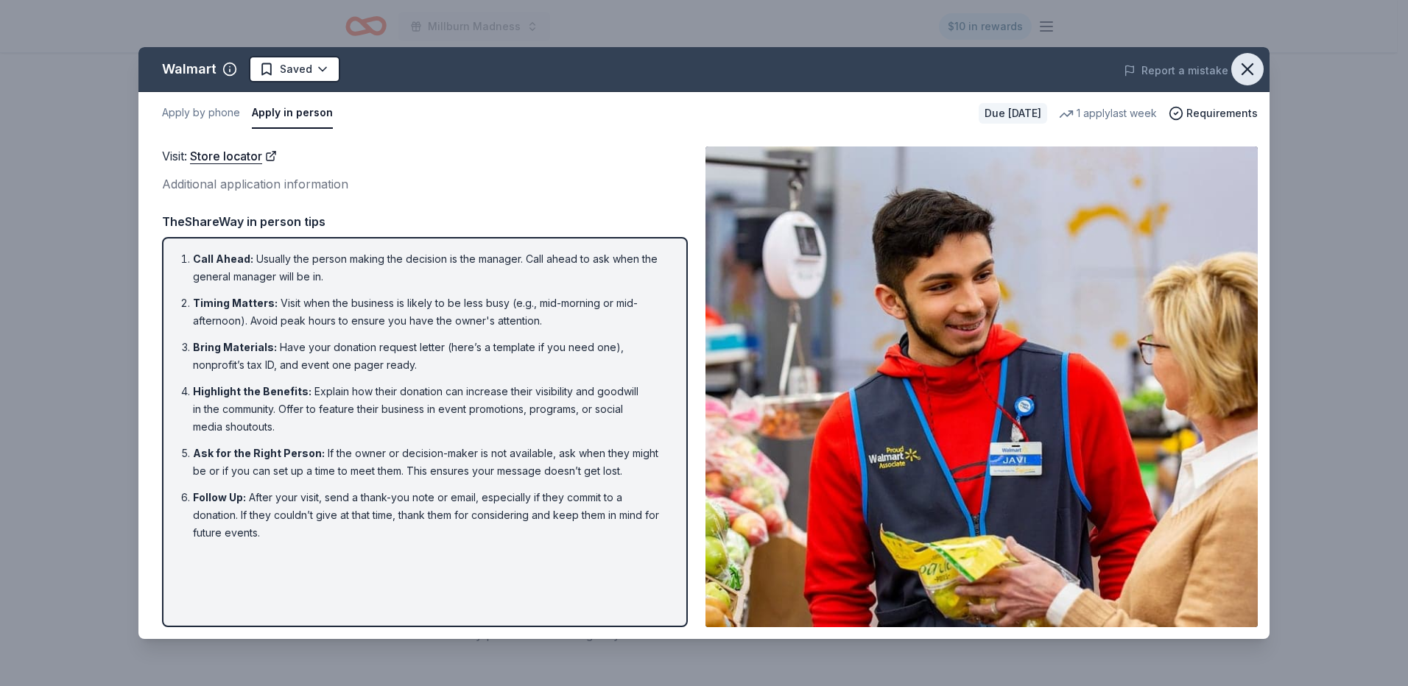
click at [1244, 66] on icon "button" at bounding box center [1247, 69] width 21 height 21
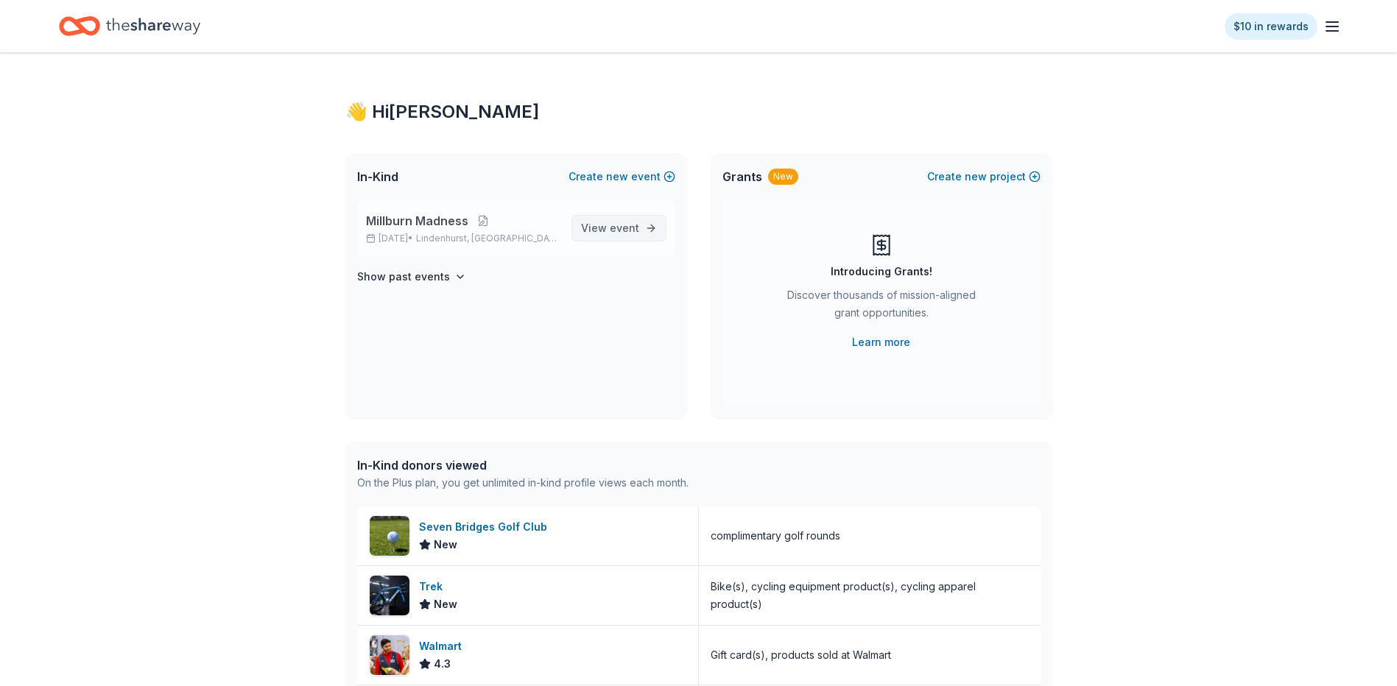
click at [600, 223] on span "View event" at bounding box center [610, 228] width 58 height 18
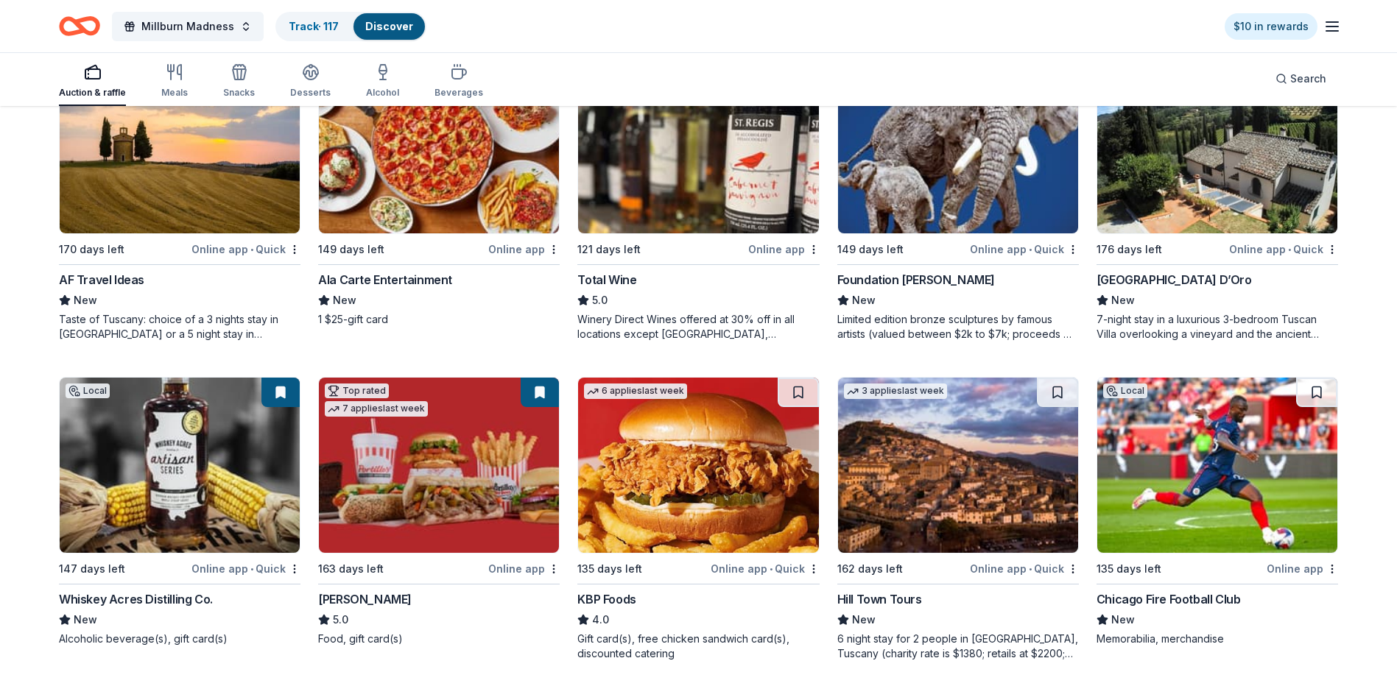
scroll to position [1299, 0]
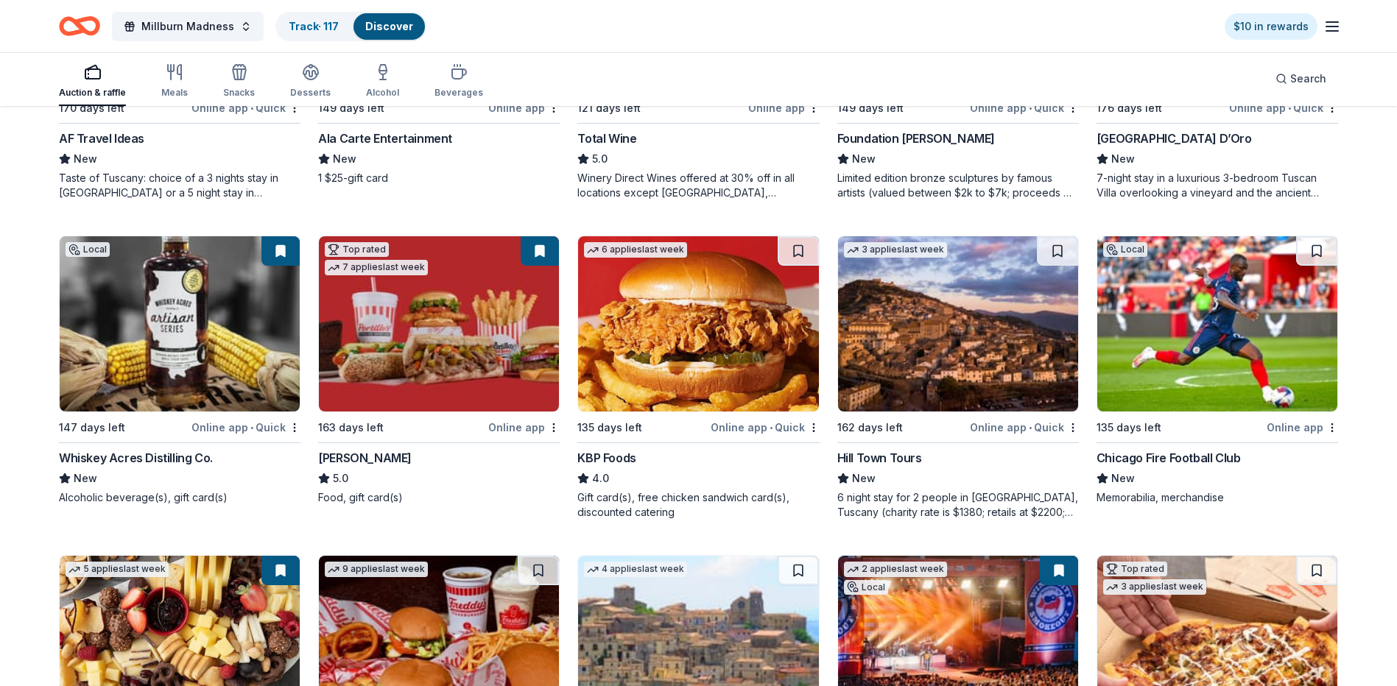
click at [445, 334] on img at bounding box center [439, 323] width 240 height 175
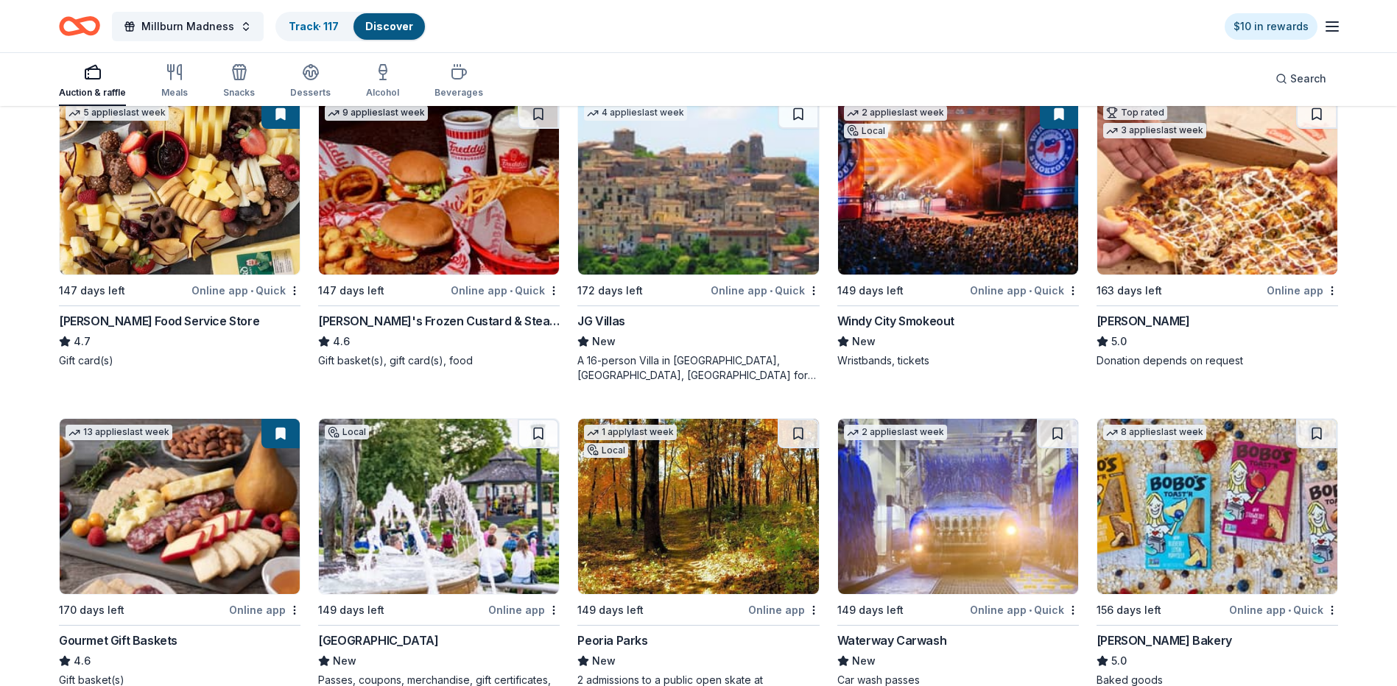
scroll to position [1643, 0]
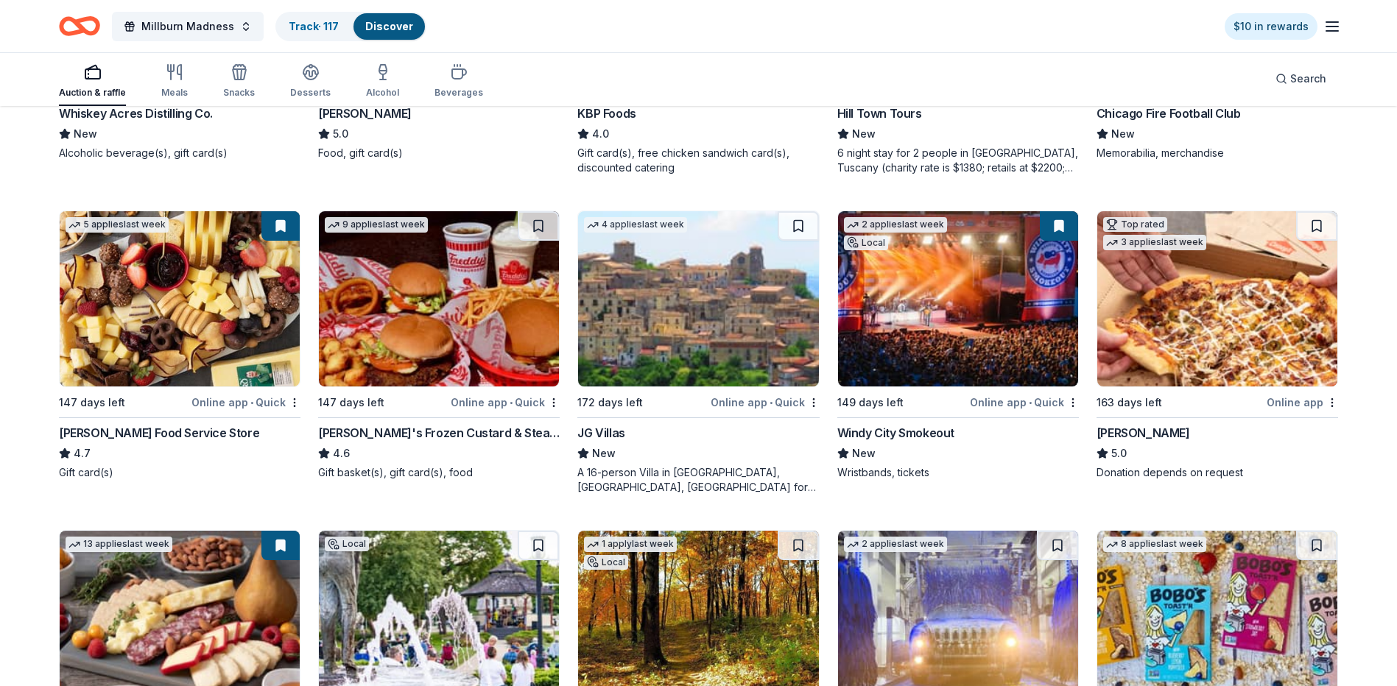
click at [158, 328] on img at bounding box center [180, 298] width 240 height 175
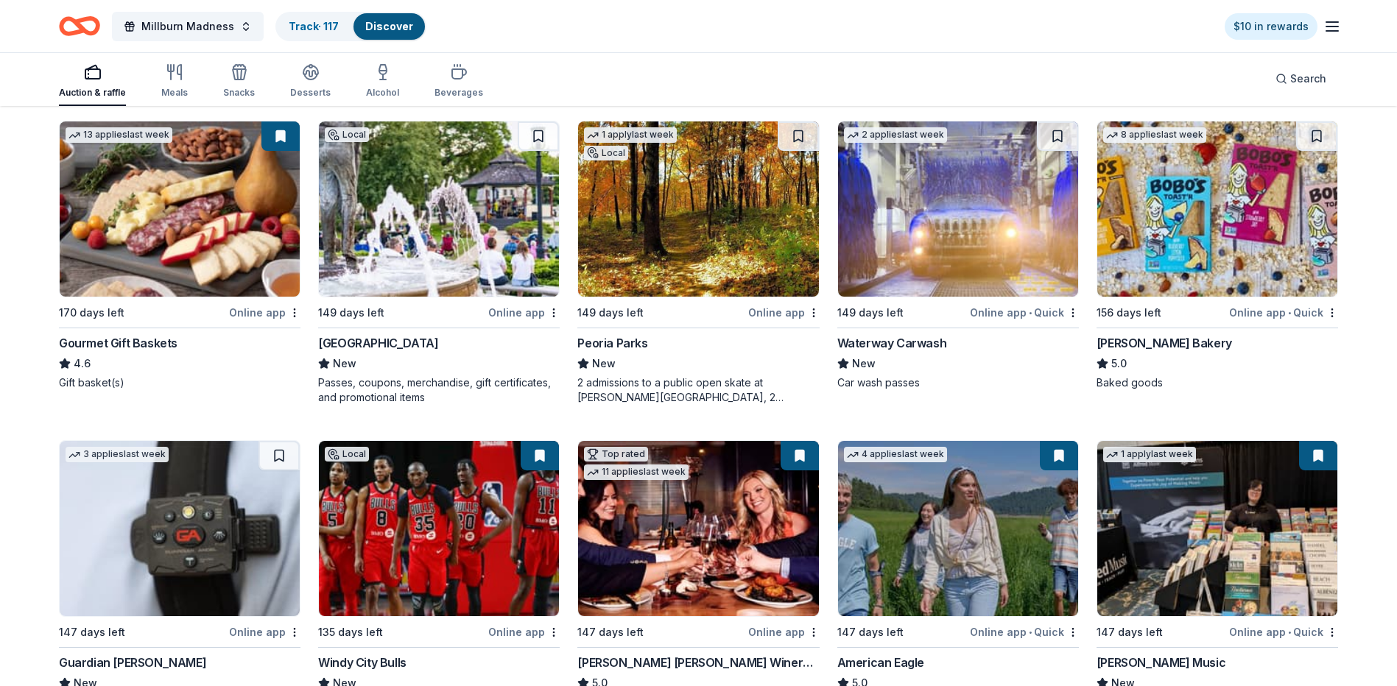
scroll to position [2194, 0]
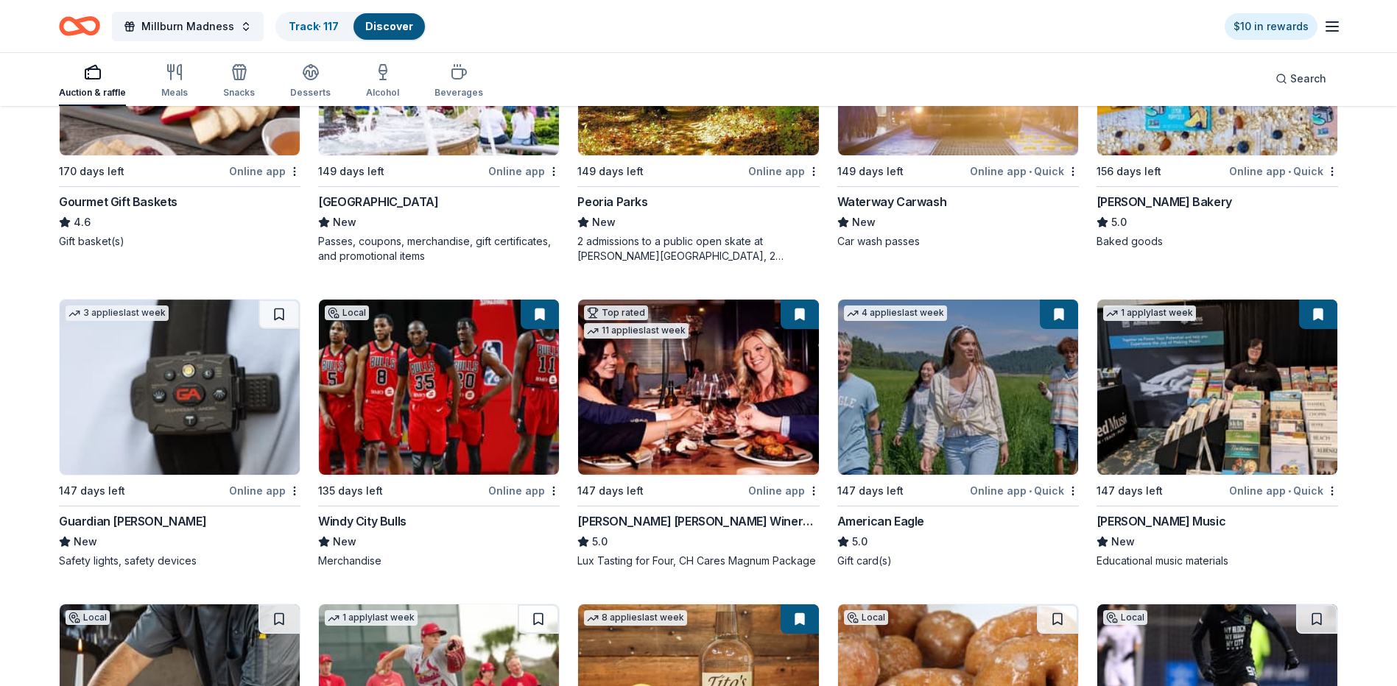
click at [943, 418] on img at bounding box center [958, 387] width 240 height 175
click at [937, 431] on img at bounding box center [958, 387] width 240 height 175
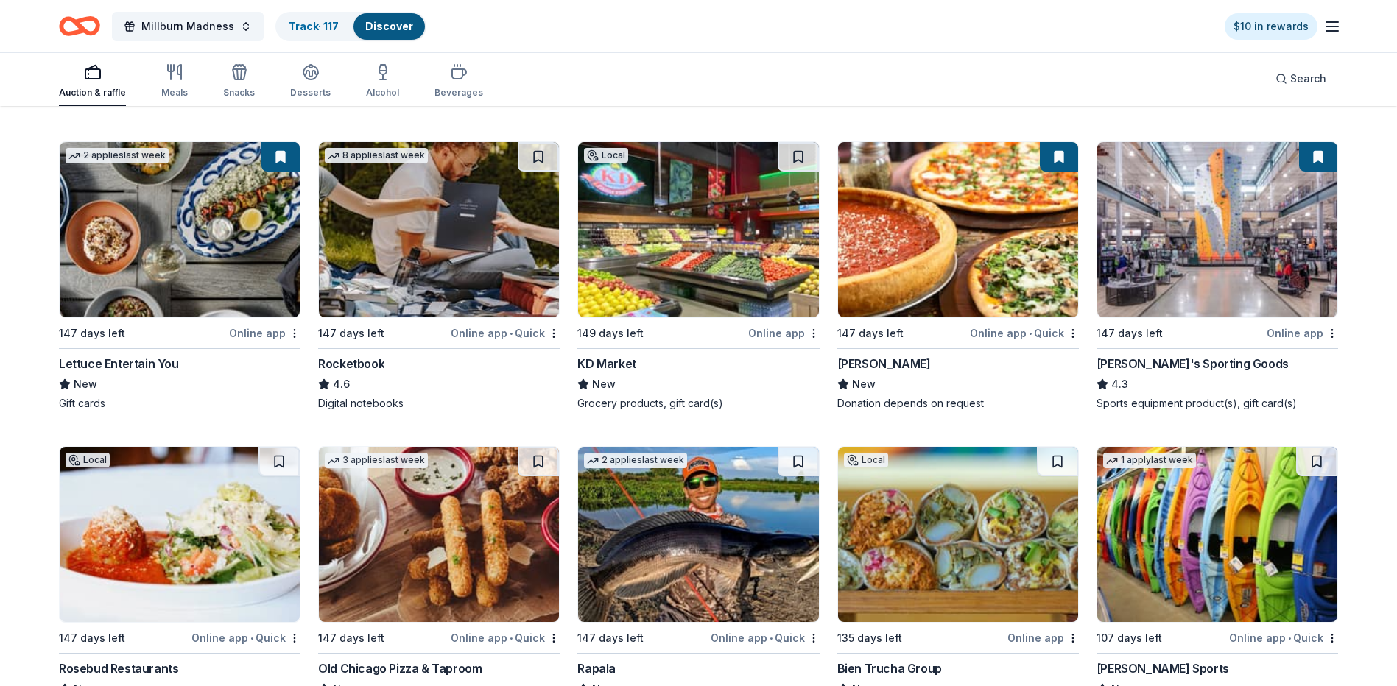
scroll to position [6359, 0]
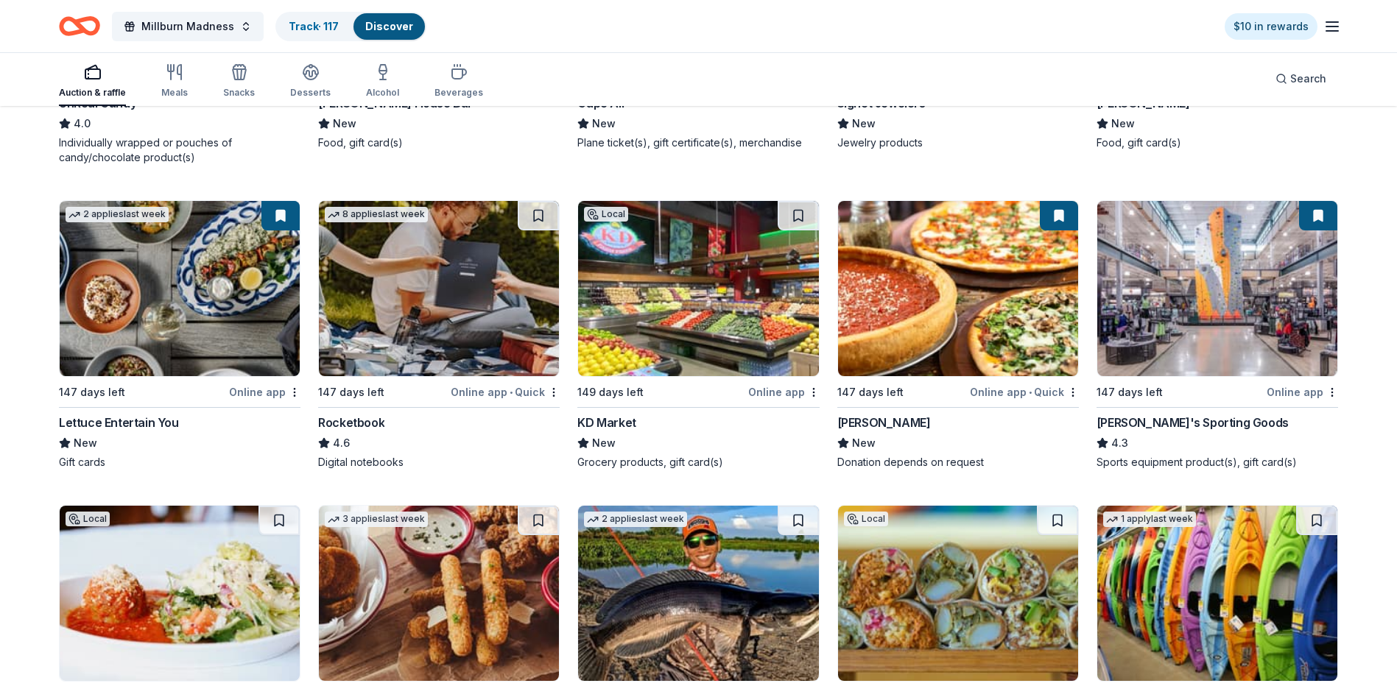
click at [206, 347] on img at bounding box center [180, 288] width 240 height 175
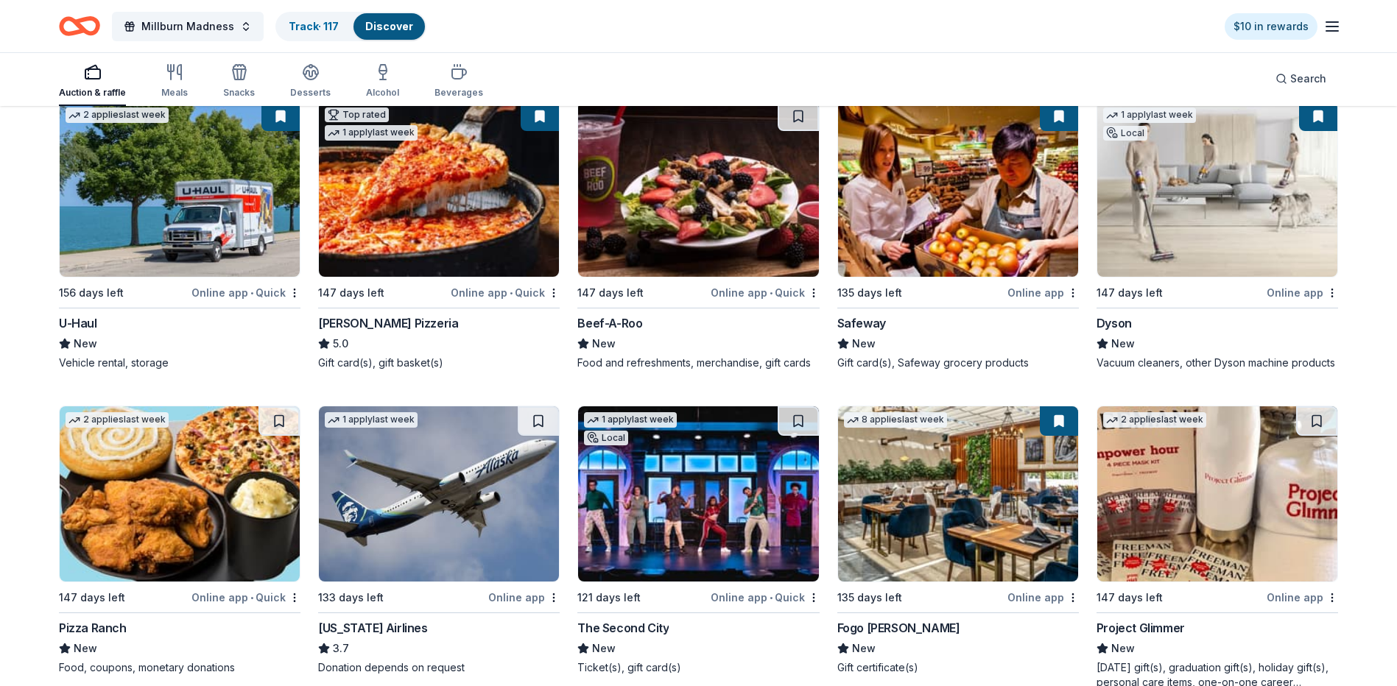
scroll to position [8182, 0]
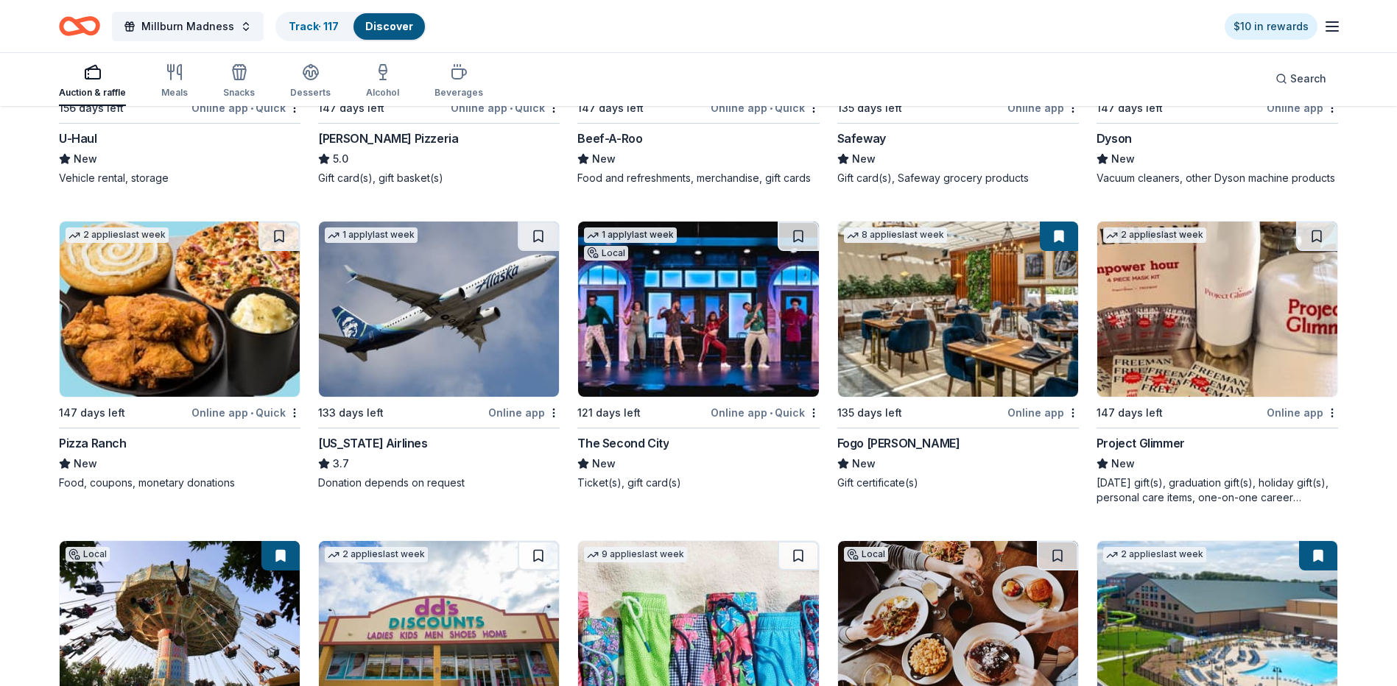
click at [932, 373] on img at bounding box center [958, 309] width 240 height 175
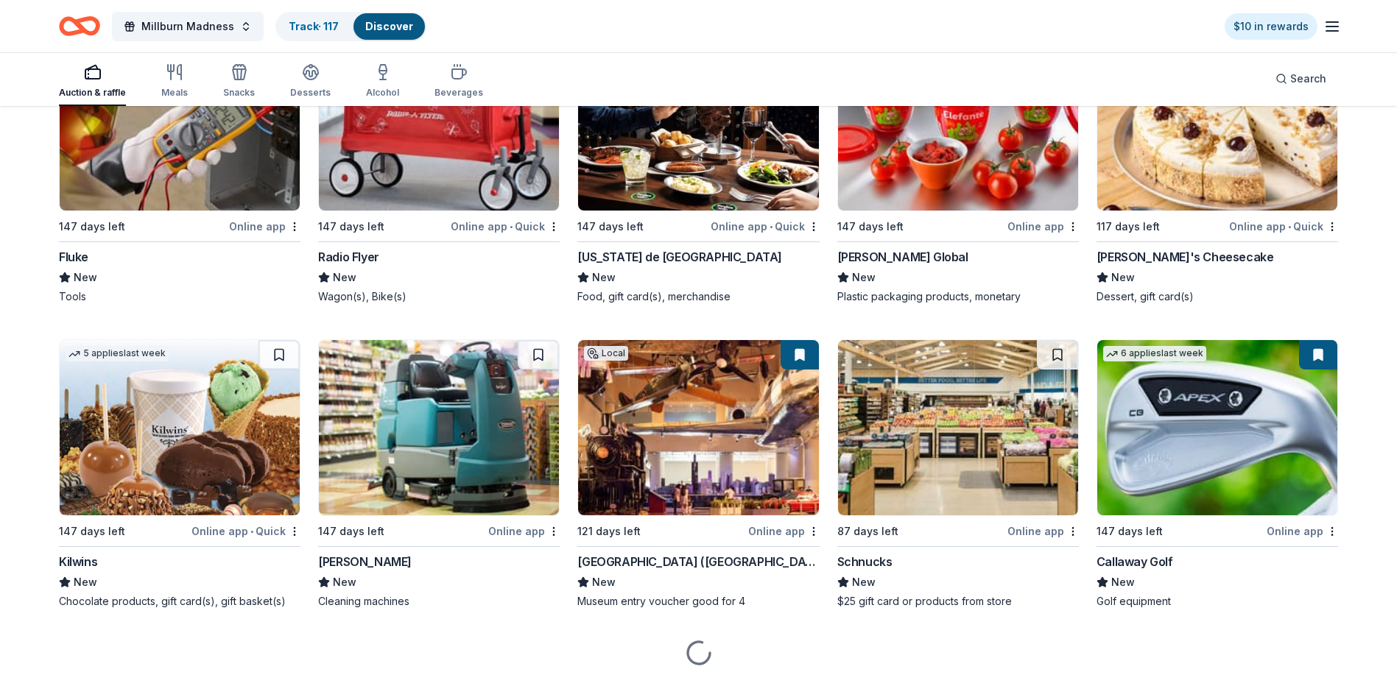
scroll to position [8901, 0]
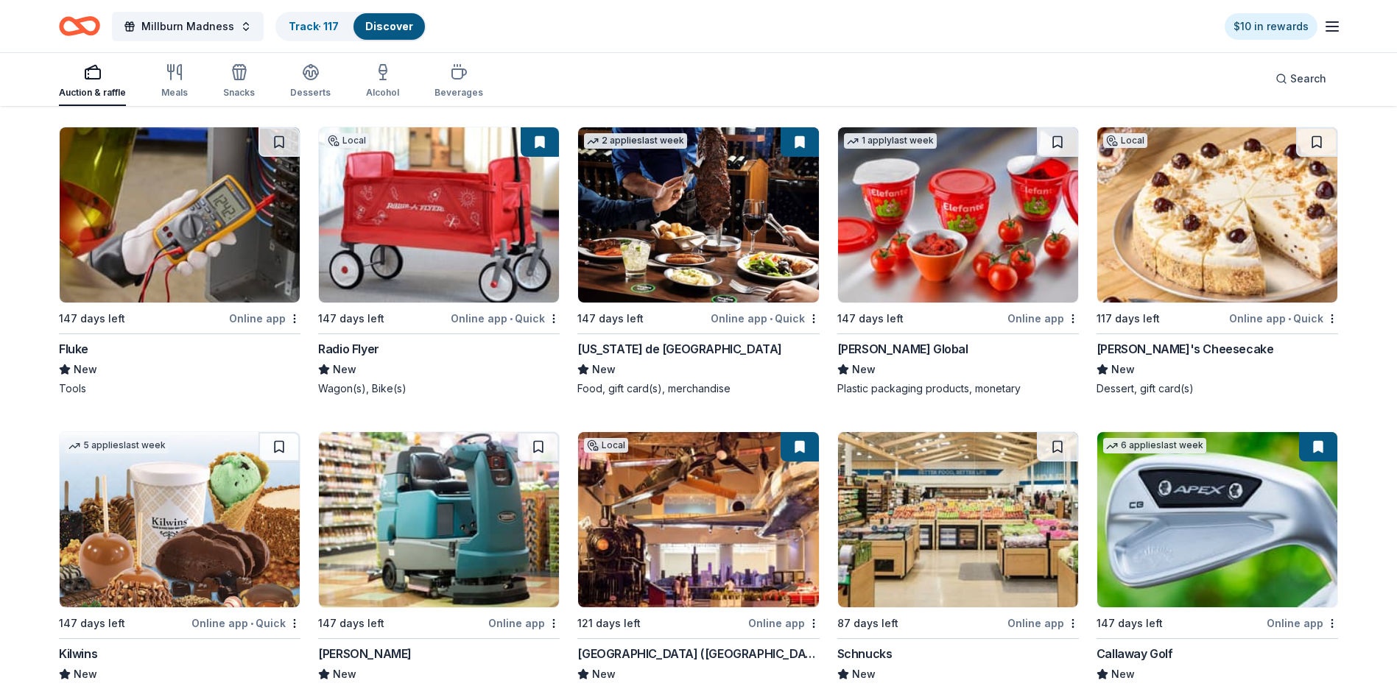
click at [406, 233] on img at bounding box center [439, 214] width 240 height 175
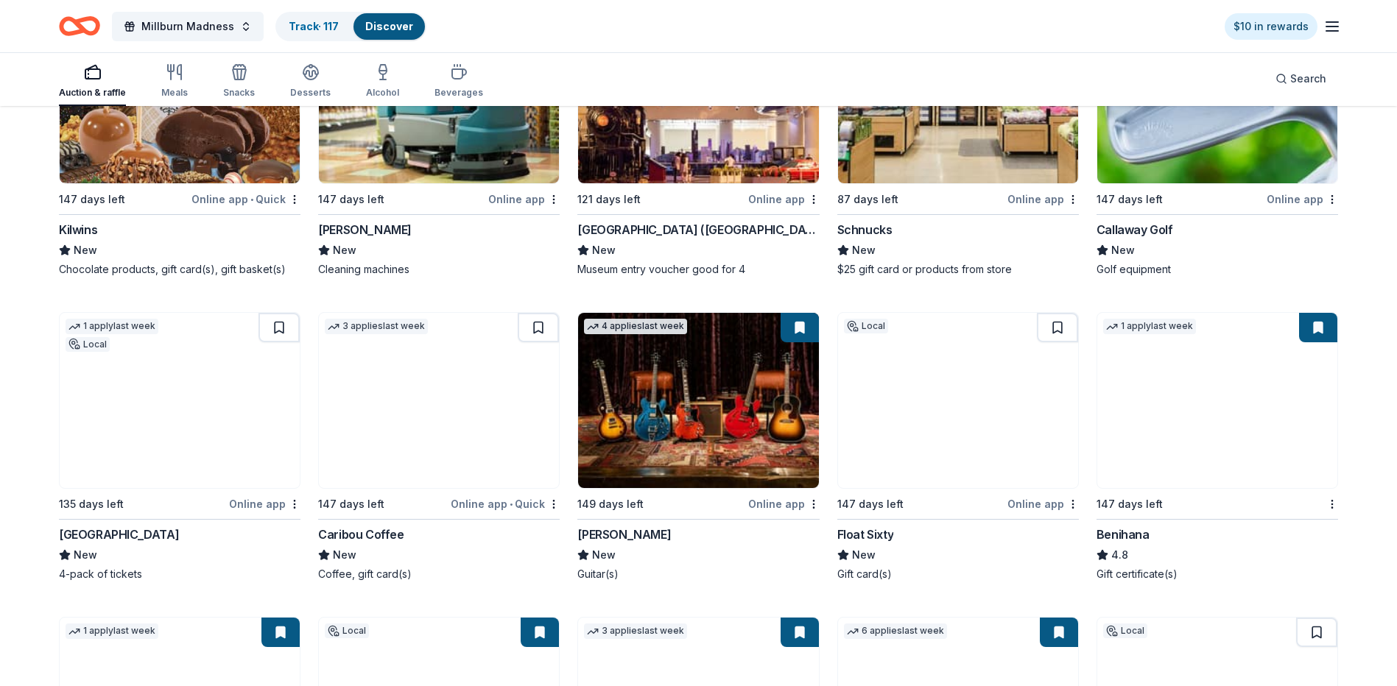
scroll to position [9342, 0]
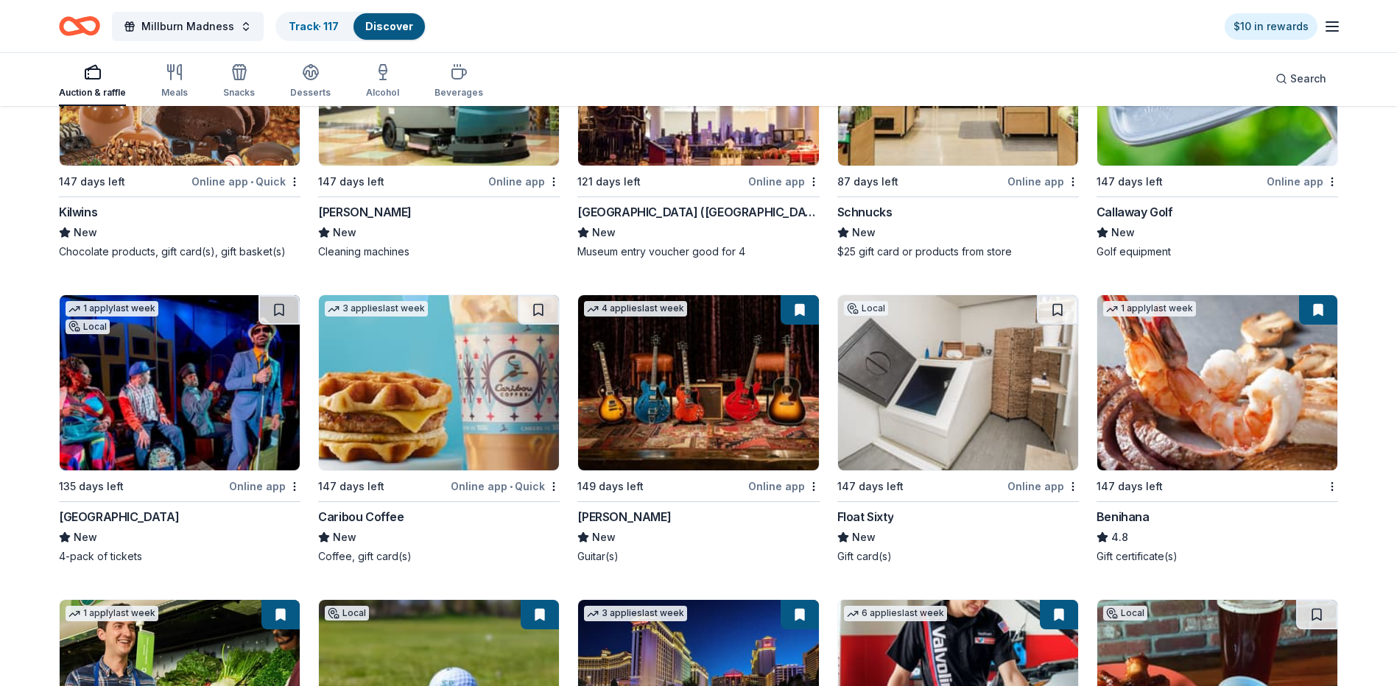
click at [658, 402] on img at bounding box center [698, 382] width 240 height 175
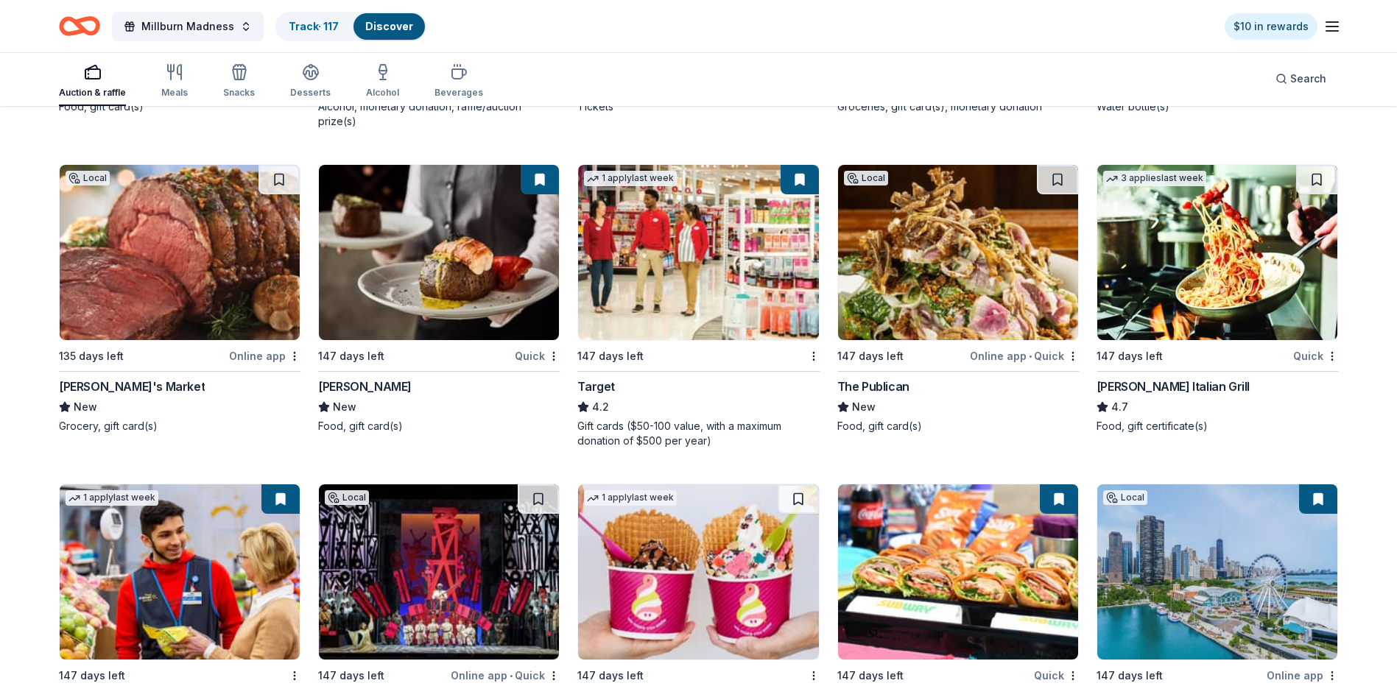
scroll to position [10594, 0]
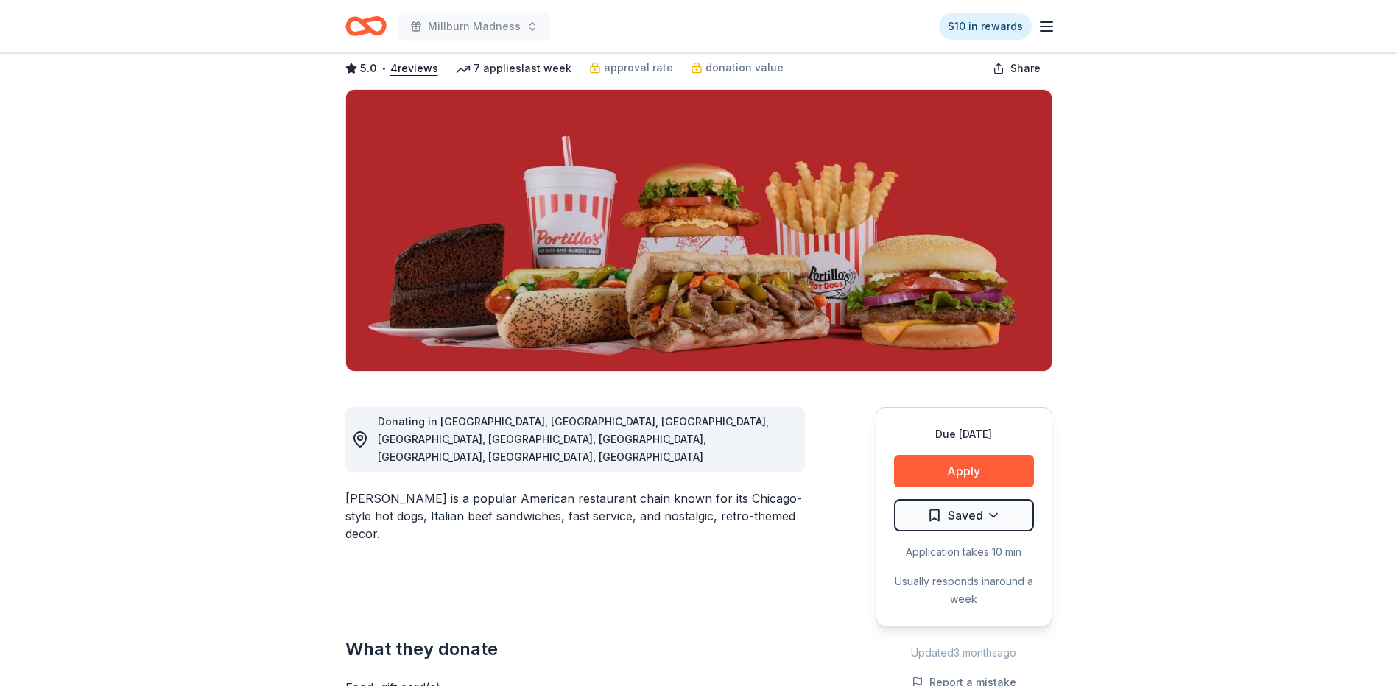
scroll to position [221, 0]
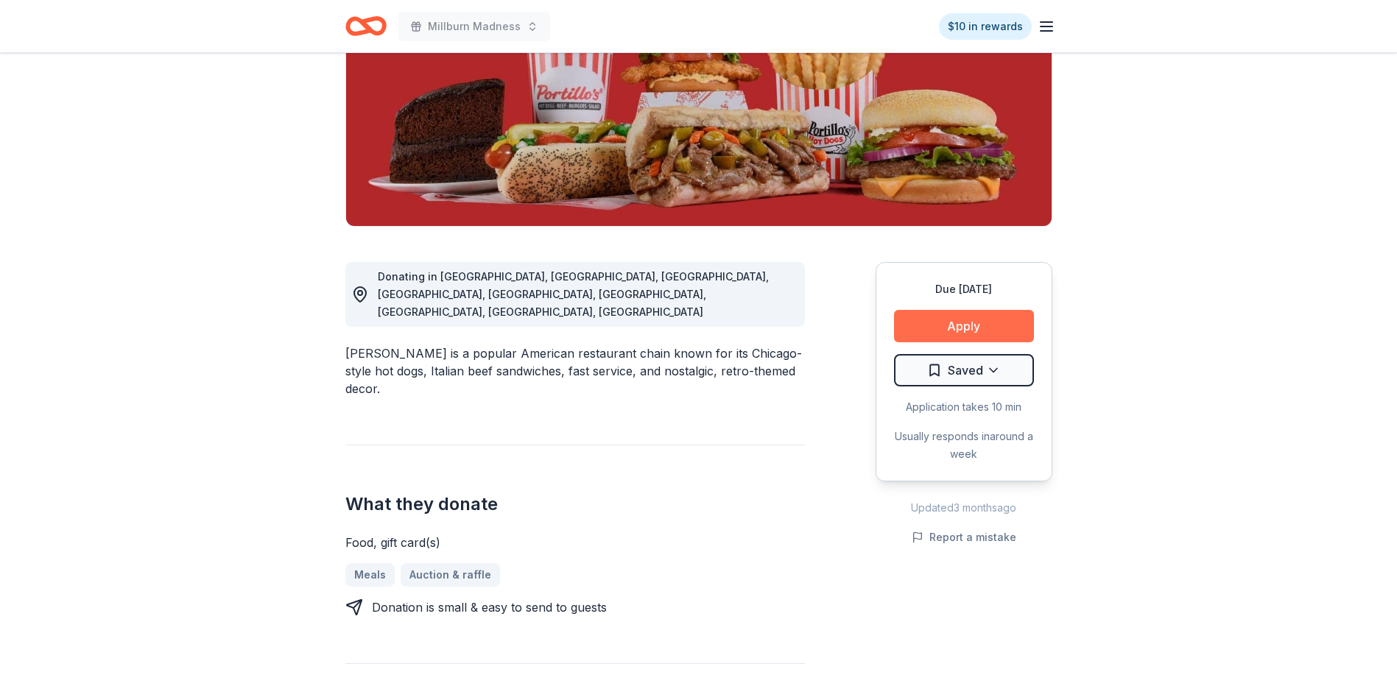
click at [954, 328] on button "Apply" at bounding box center [964, 326] width 140 height 32
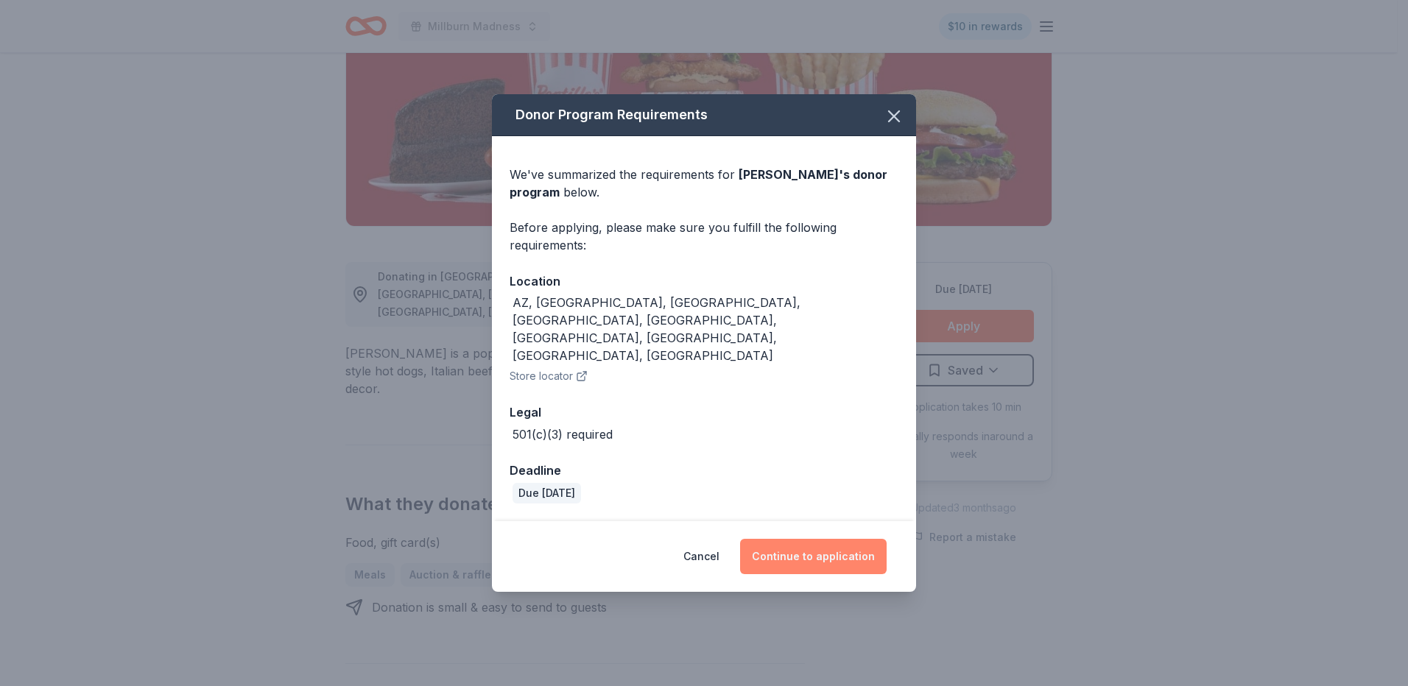
click at [811, 539] on button "Continue to application" at bounding box center [813, 556] width 147 height 35
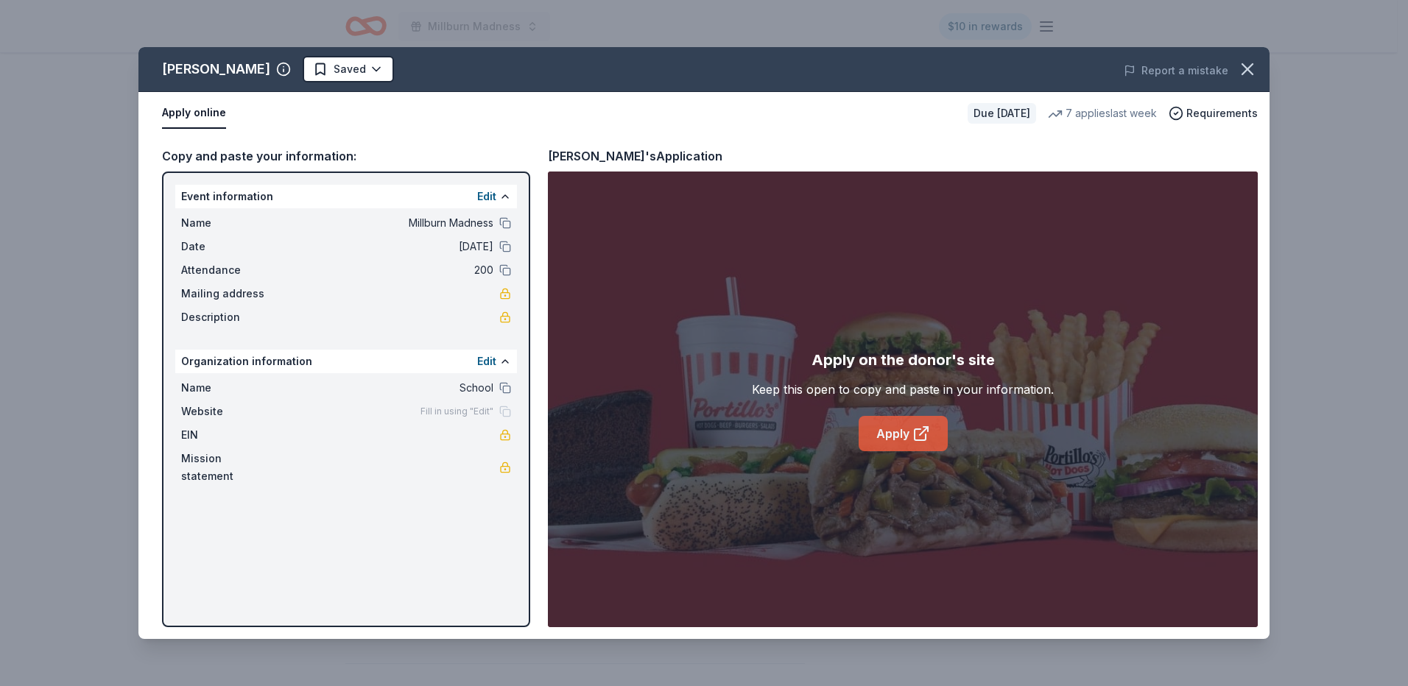
click at [918, 429] on icon at bounding box center [920, 434] width 11 height 11
click at [1248, 68] on icon "button" at bounding box center [1247, 69] width 10 height 10
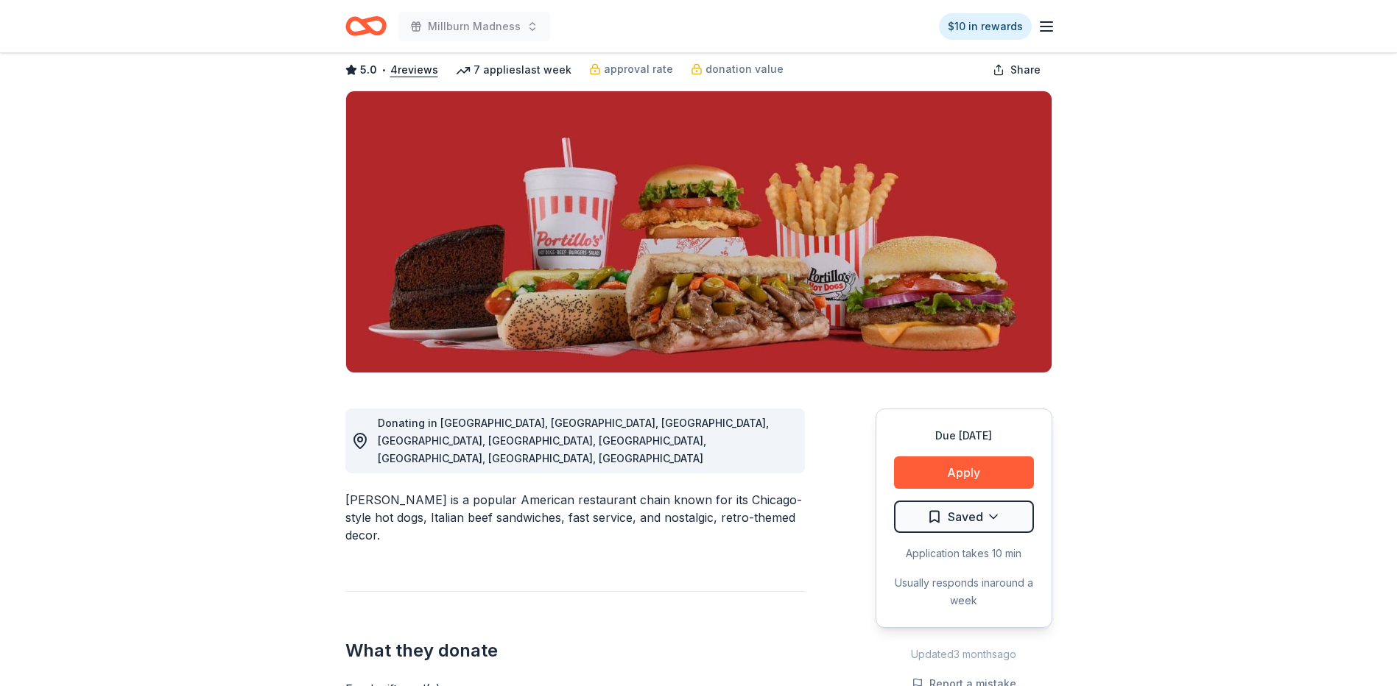
scroll to position [0, 0]
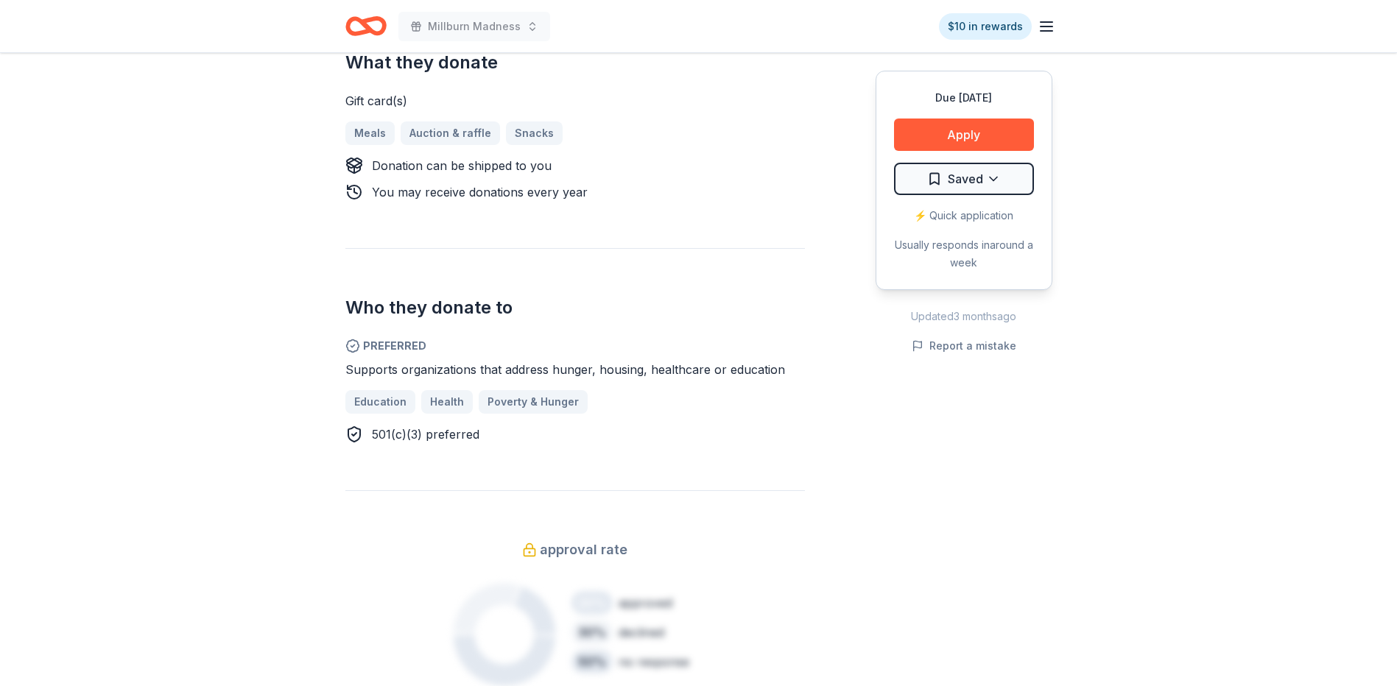
scroll to position [295, 0]
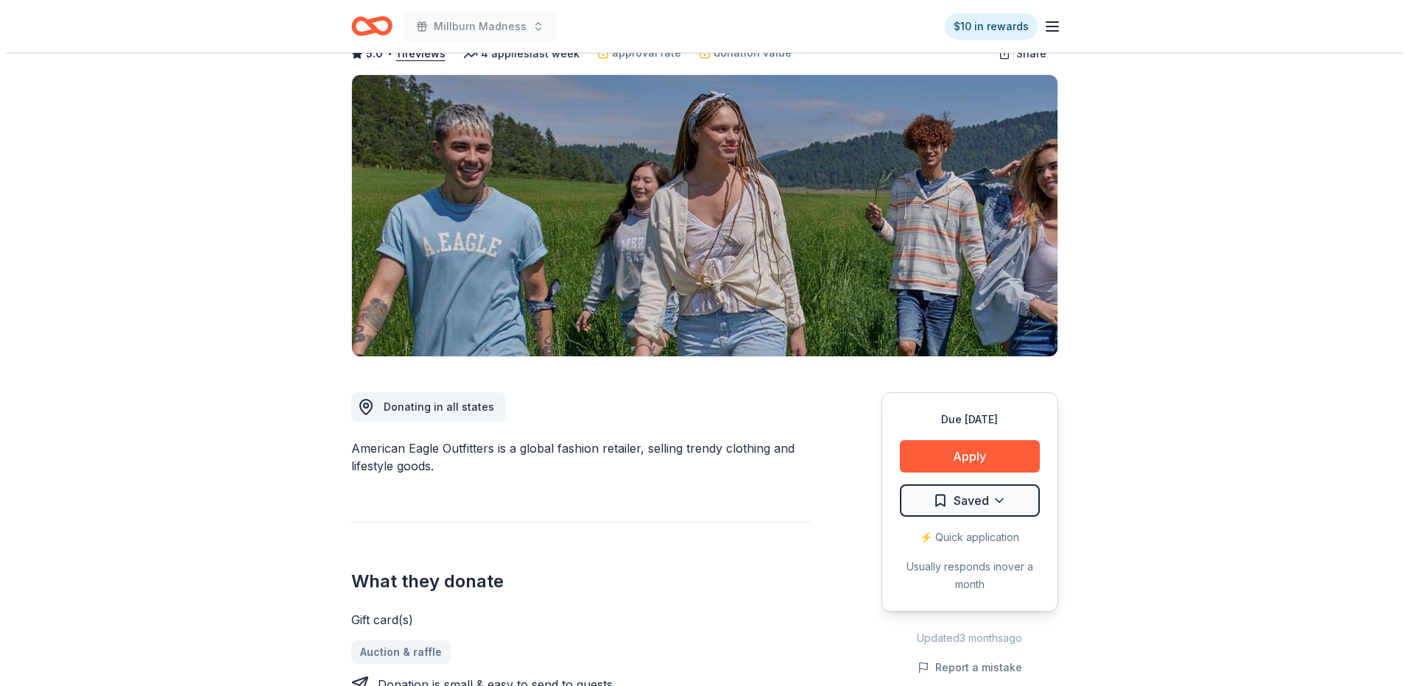
scroll to position [74, 0]
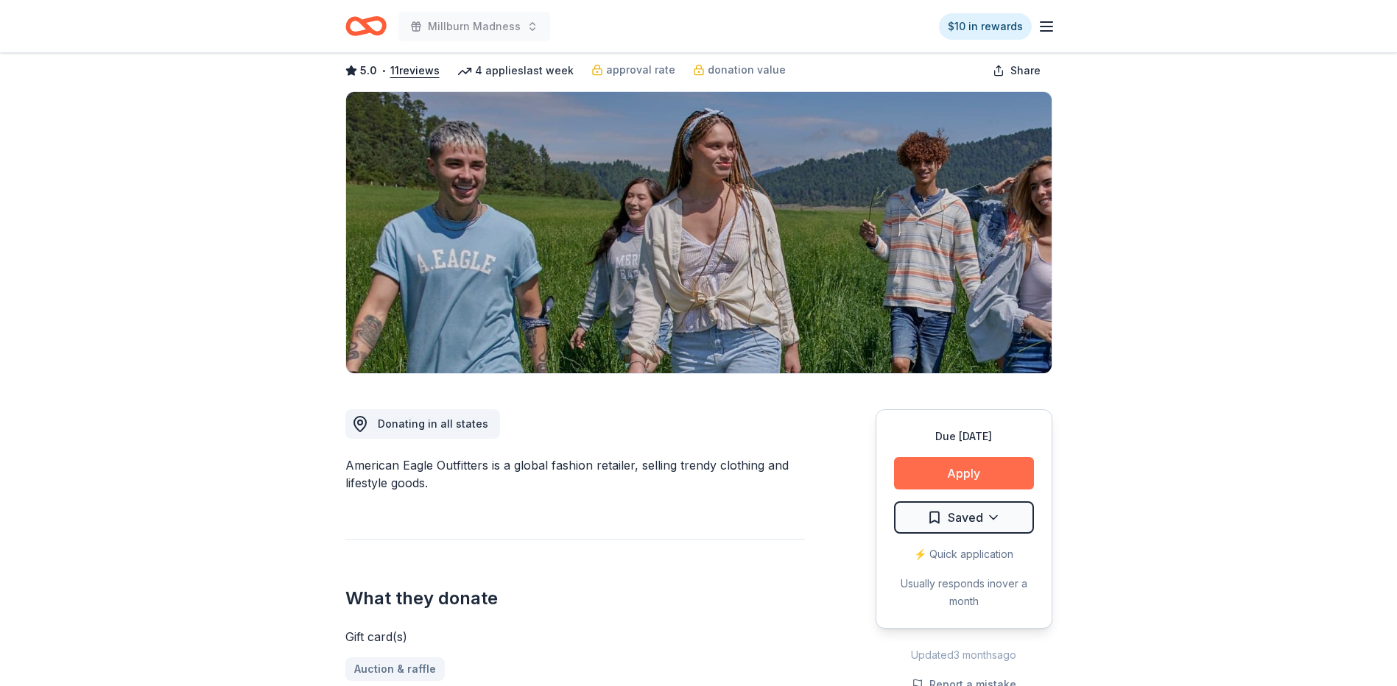
click at [948, 471] on button "Apply" at bounding box center [964, 473] width 140 height 32
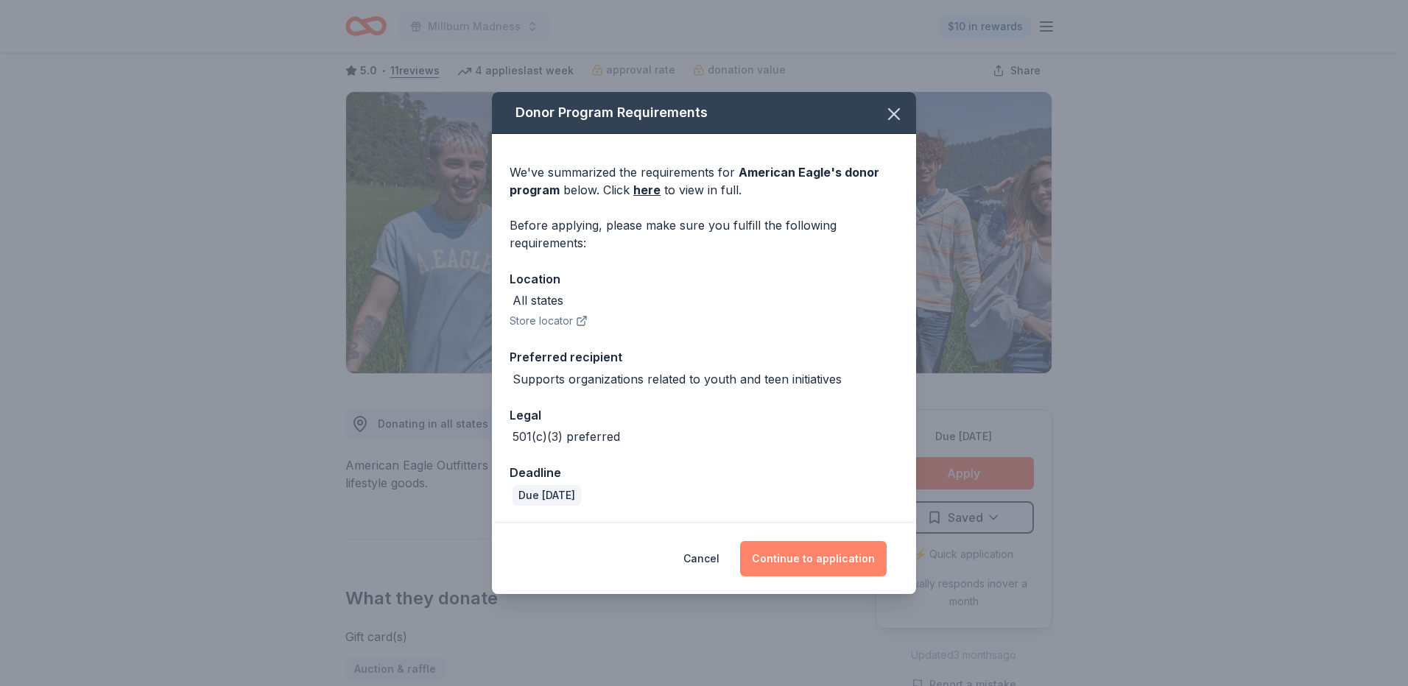
click at [798, 556] on button "Continue to application" at bounding box center [813, 558] width 147 height 35
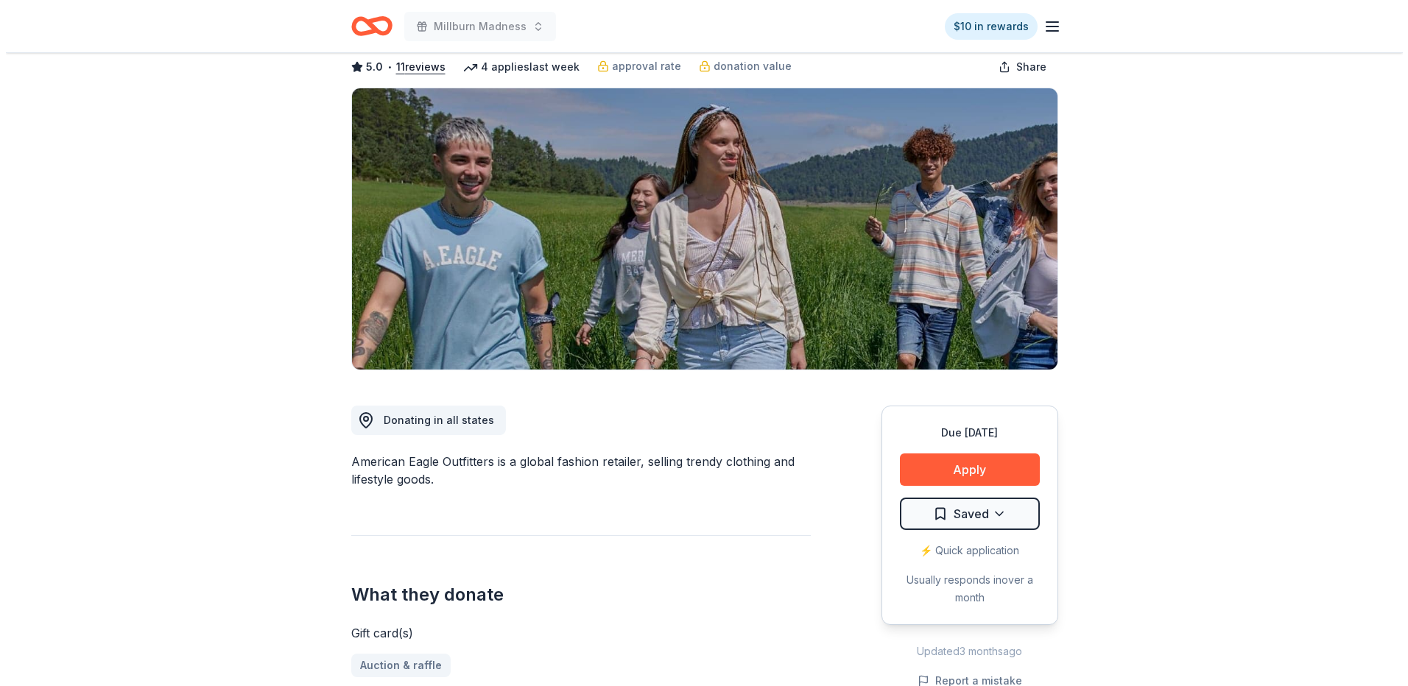
scroll to position [147, 0]
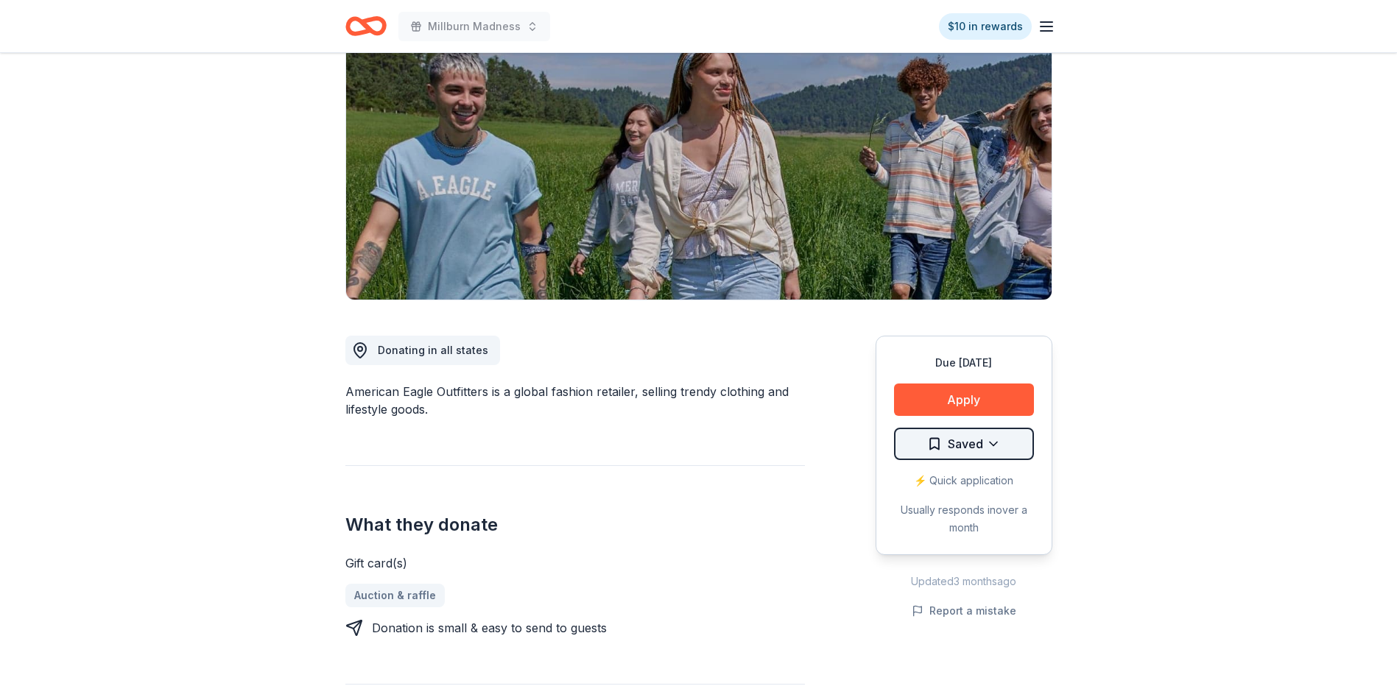
click at [1005, 438] on html "Millburn Madness $10 in rewards Due [DATE] Share American Eagle 5.0 • 11 review…" at bounding box center [698, 196] width 1397 height 686
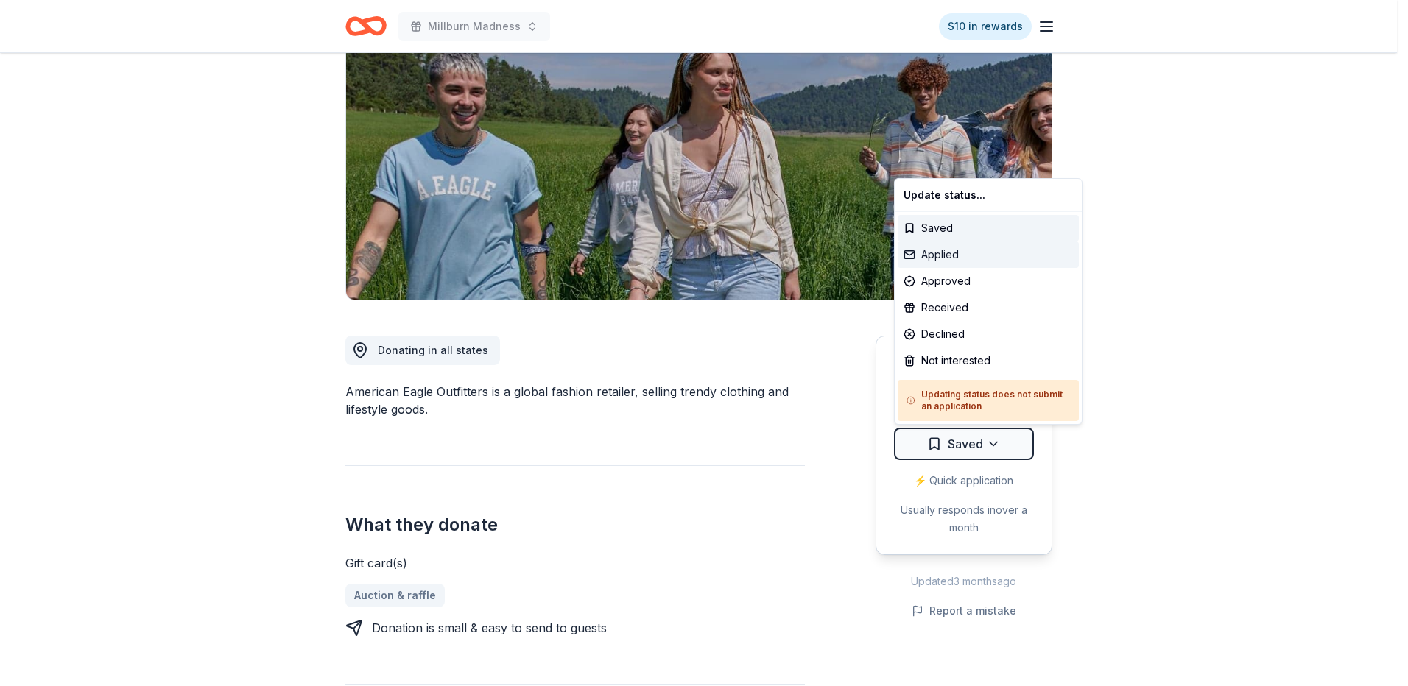
click at [951, 256] on div "Applied" at bounding box center [988, 255] width 181 height 27
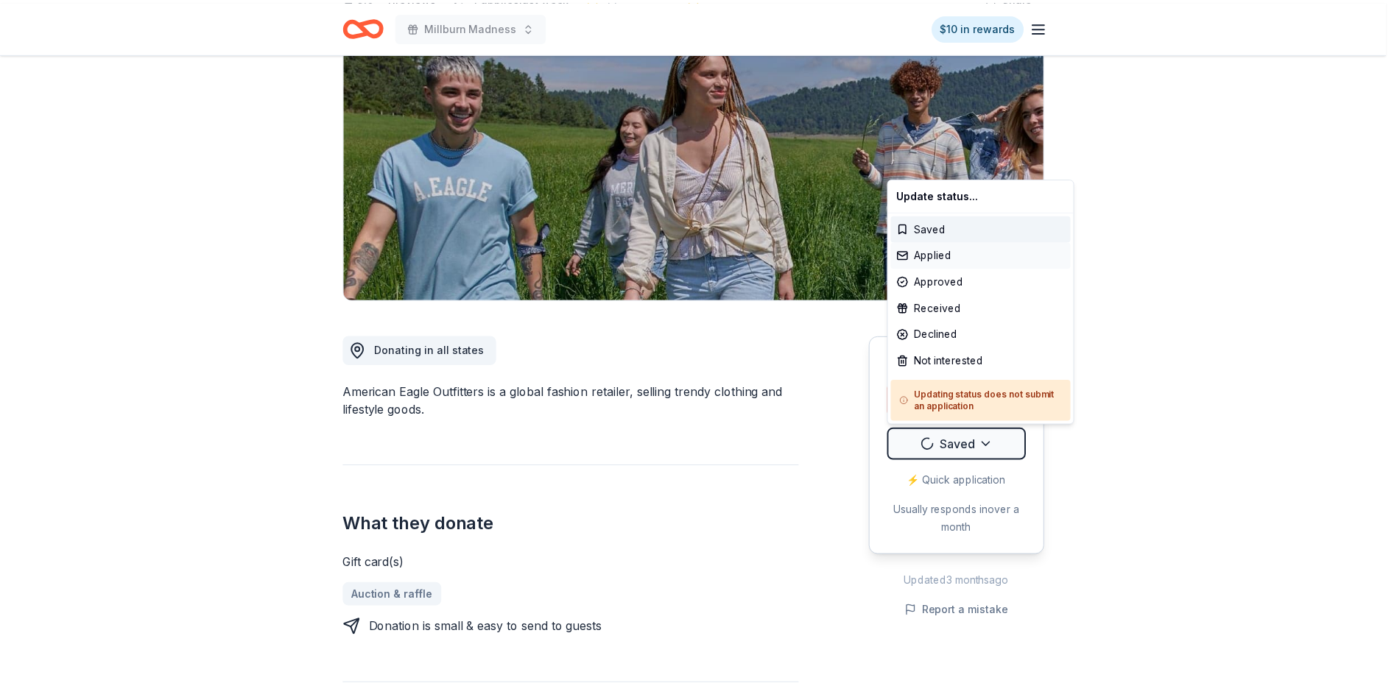
scroll to position [0, 0]
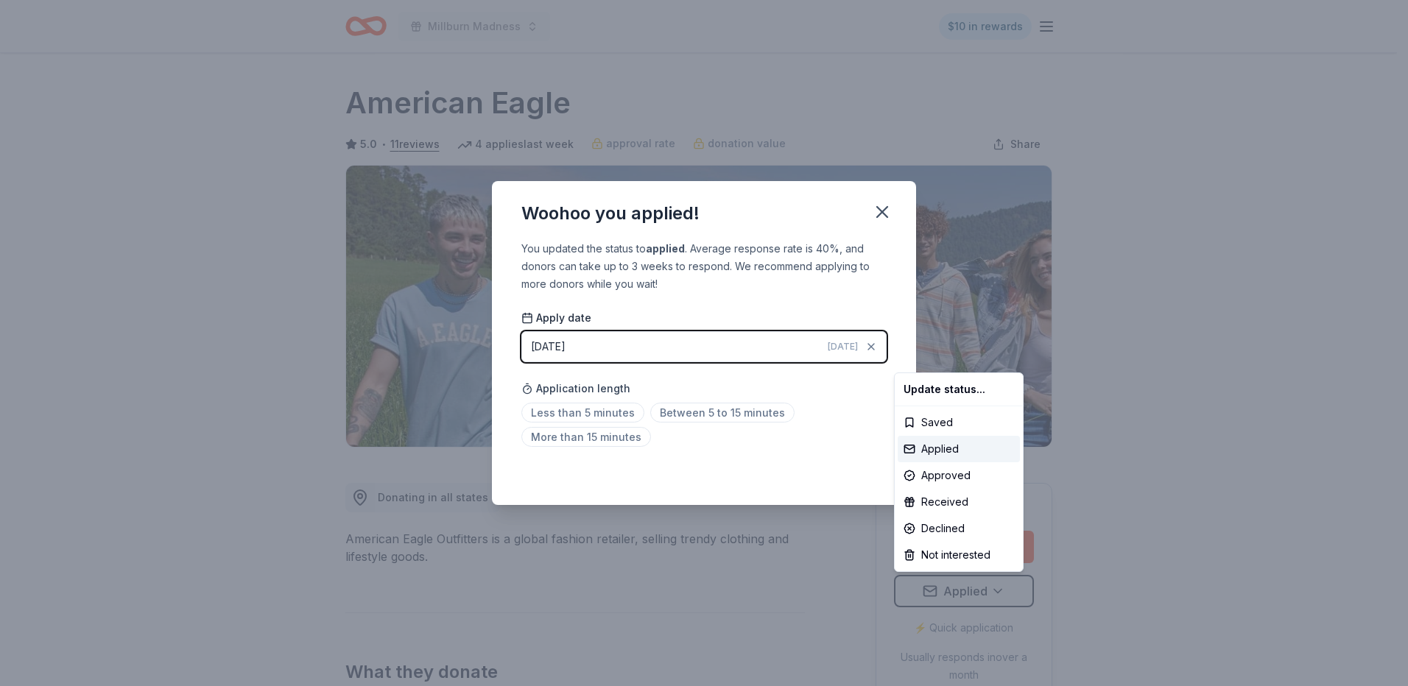
click at [881, 215] on html "Millburn Madness $10 in rewards Due [DATE] Share American Eagle 5.0 • 11 review…" at bounding box center [704, 343] width 1408 height 686
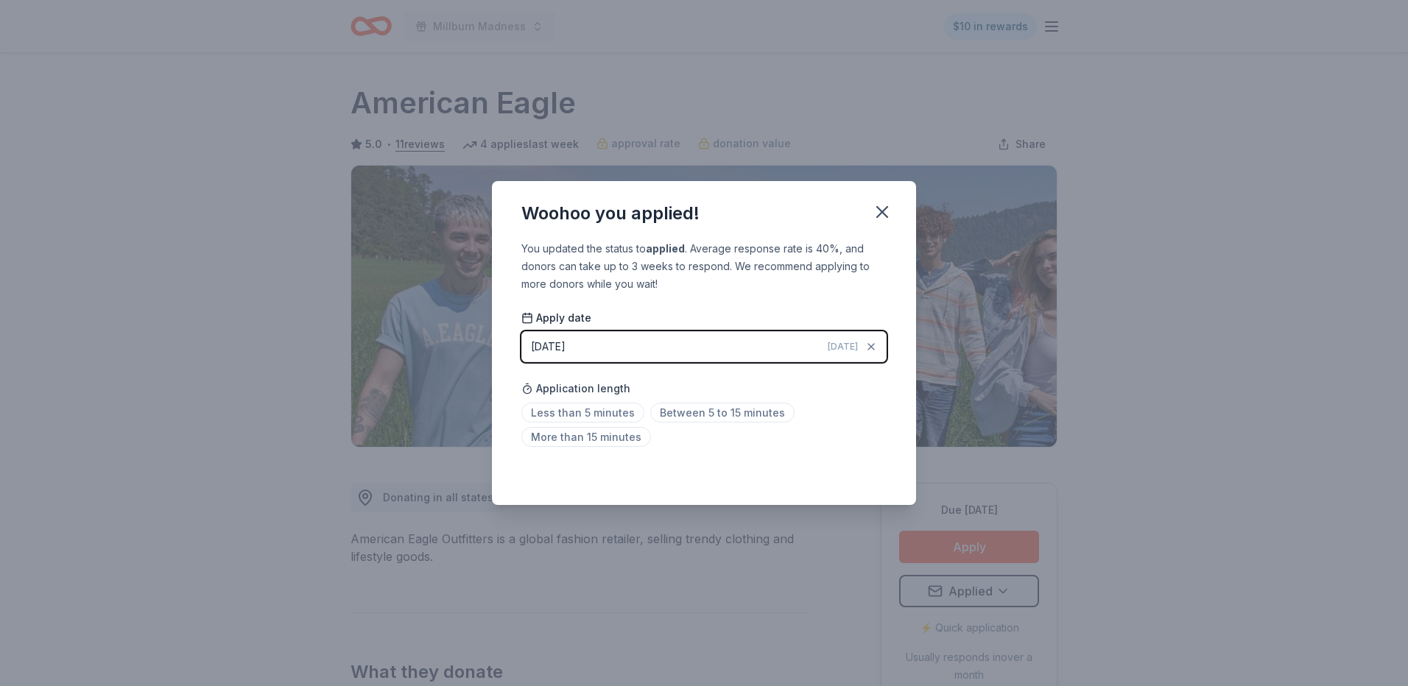
drag, startPoint x: 885, startPoint y: 216, endPoint x: 633, endPoint y: 183, distance: 253.9
click at [884, 216] on icon "button" at bounding box center [882, 212] width 21 height 21
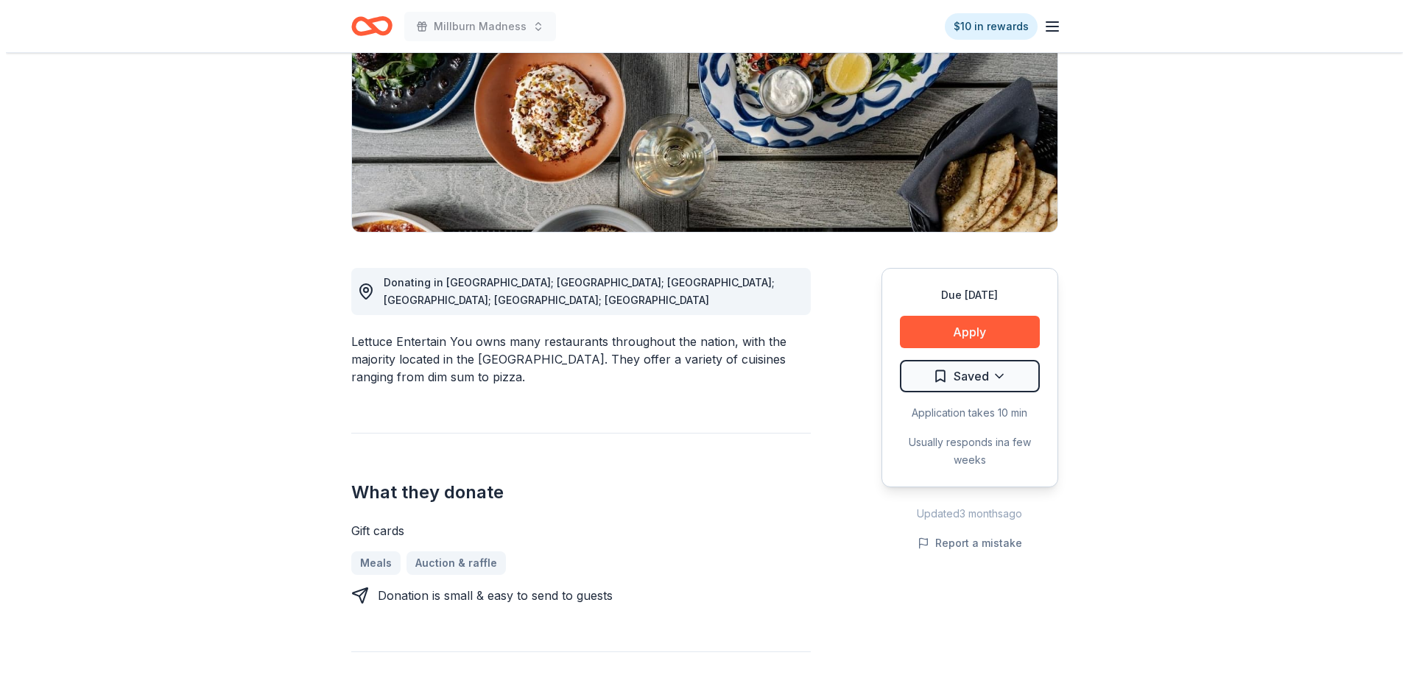
scroll to position [221, 0]
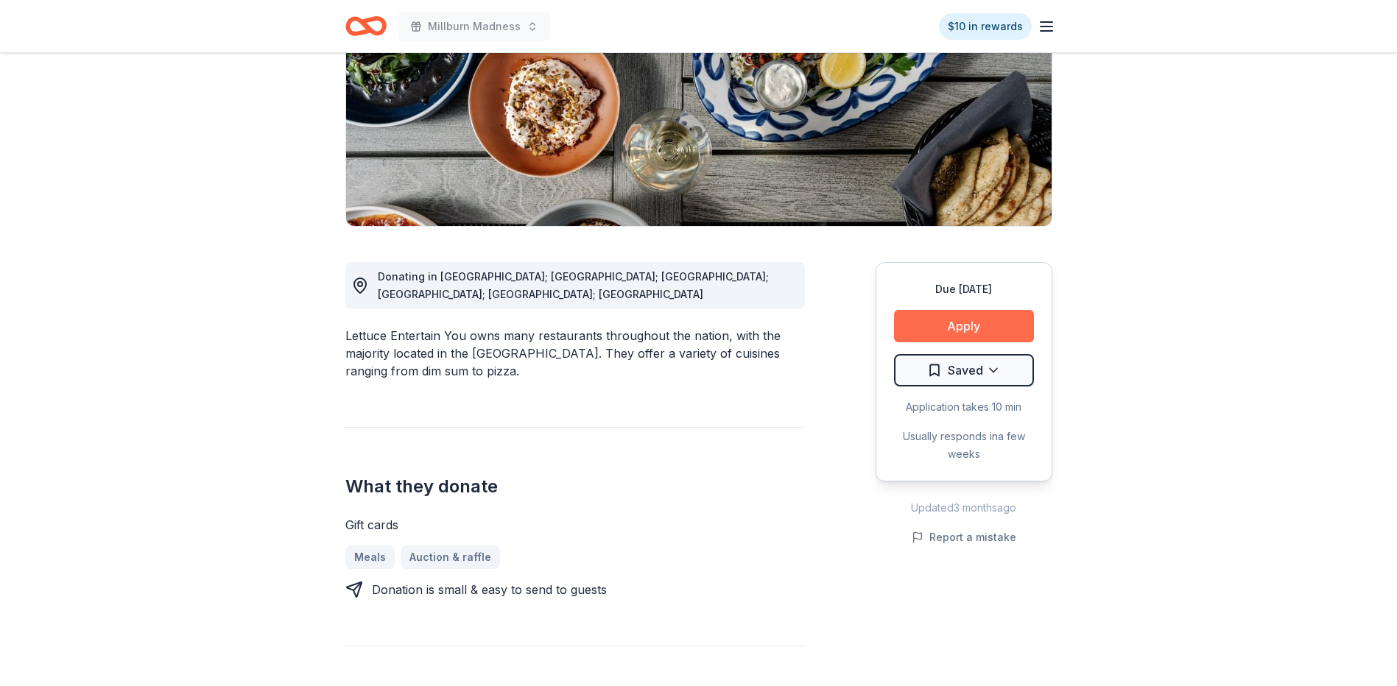
click at [942, 328] on button "Apply" at bounding box center [964, 326] width 140 height 32
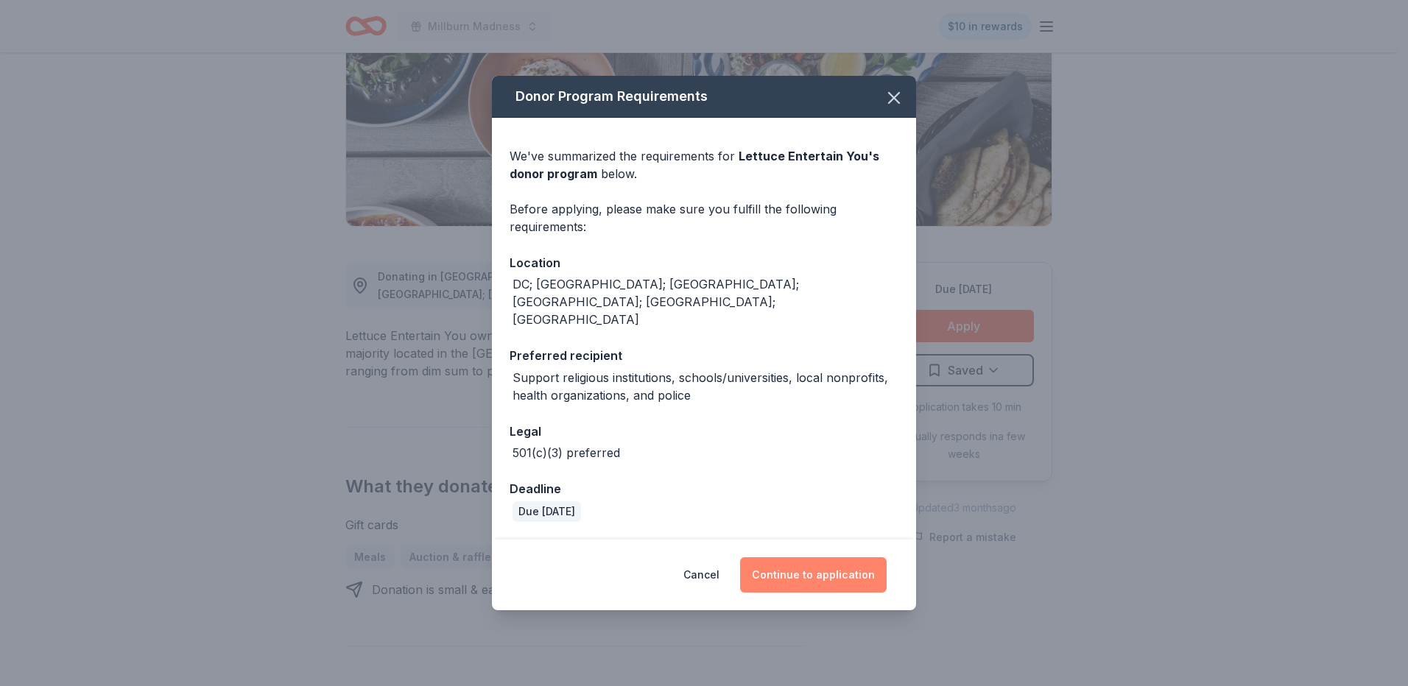
click at [804, 558] on button "Continue to application" at bounding box center [813, 574] width 147 height 35
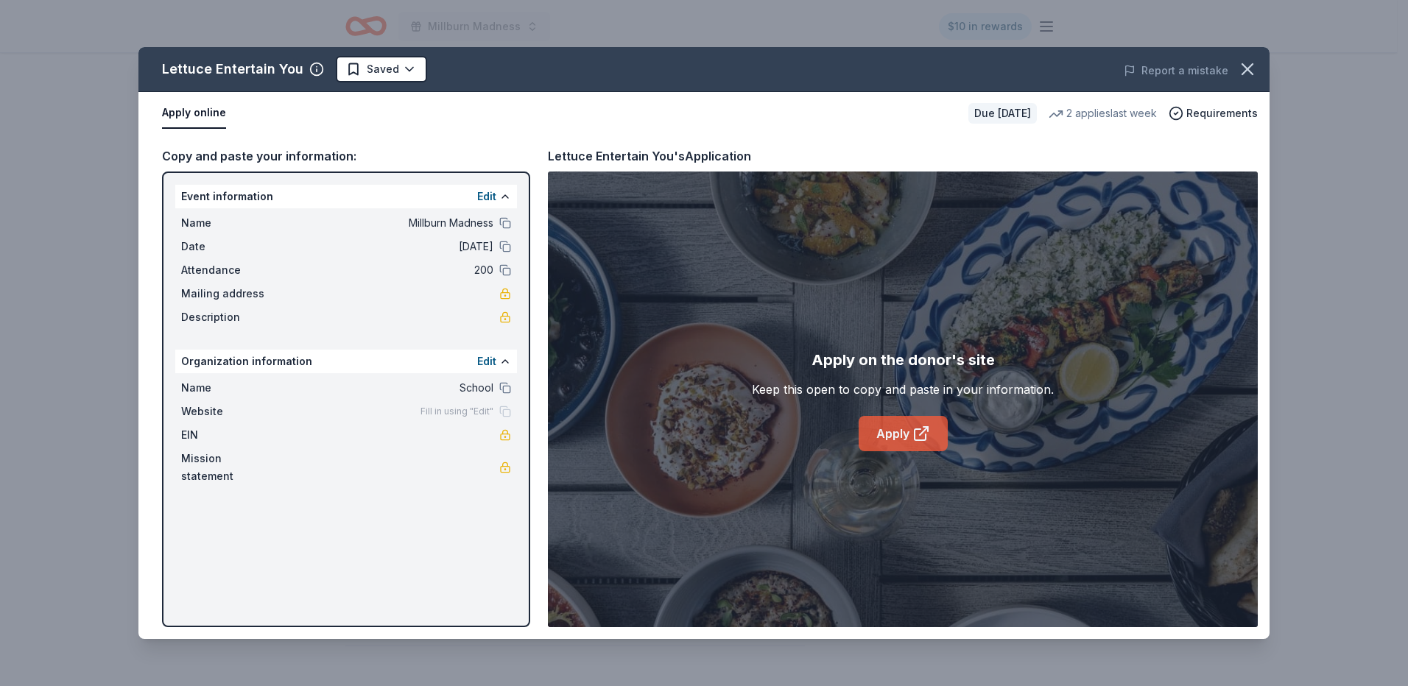
click at [914, 429] on icon at bounding box center [921, 434] width 18 height 18
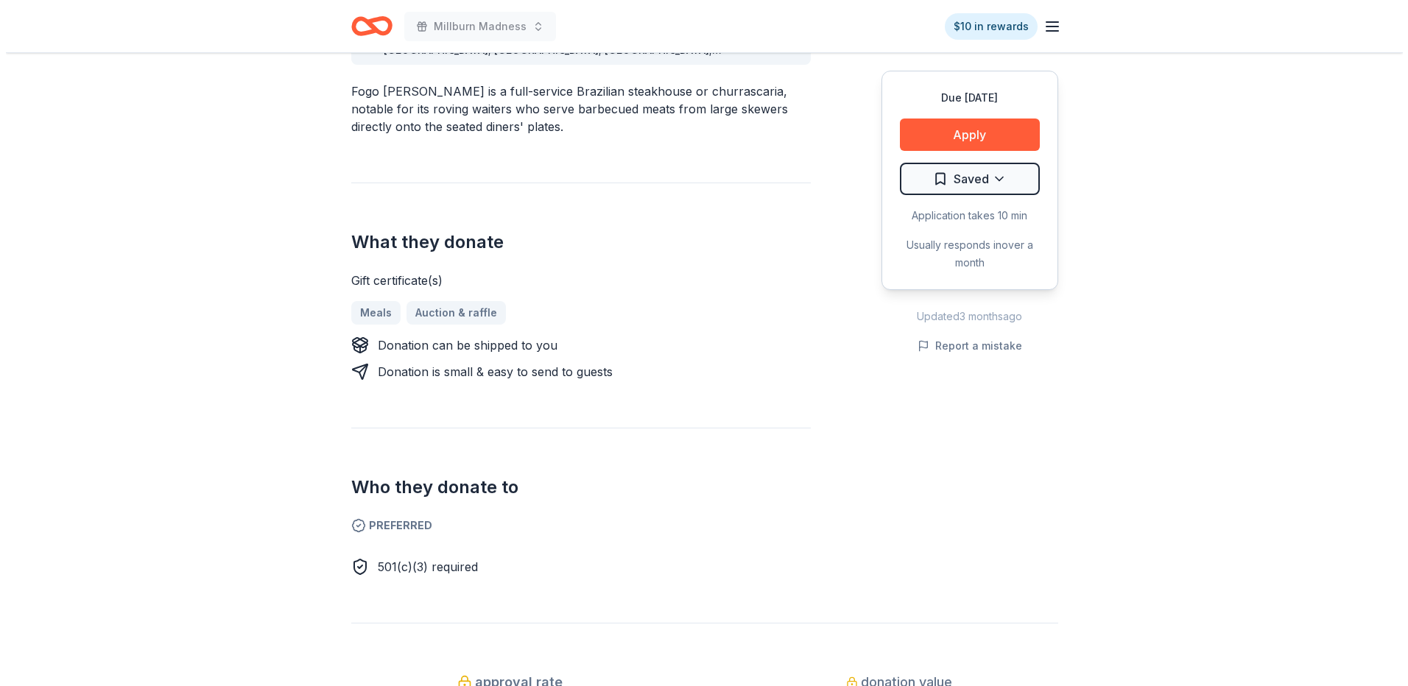
scroll to position [295, 0]
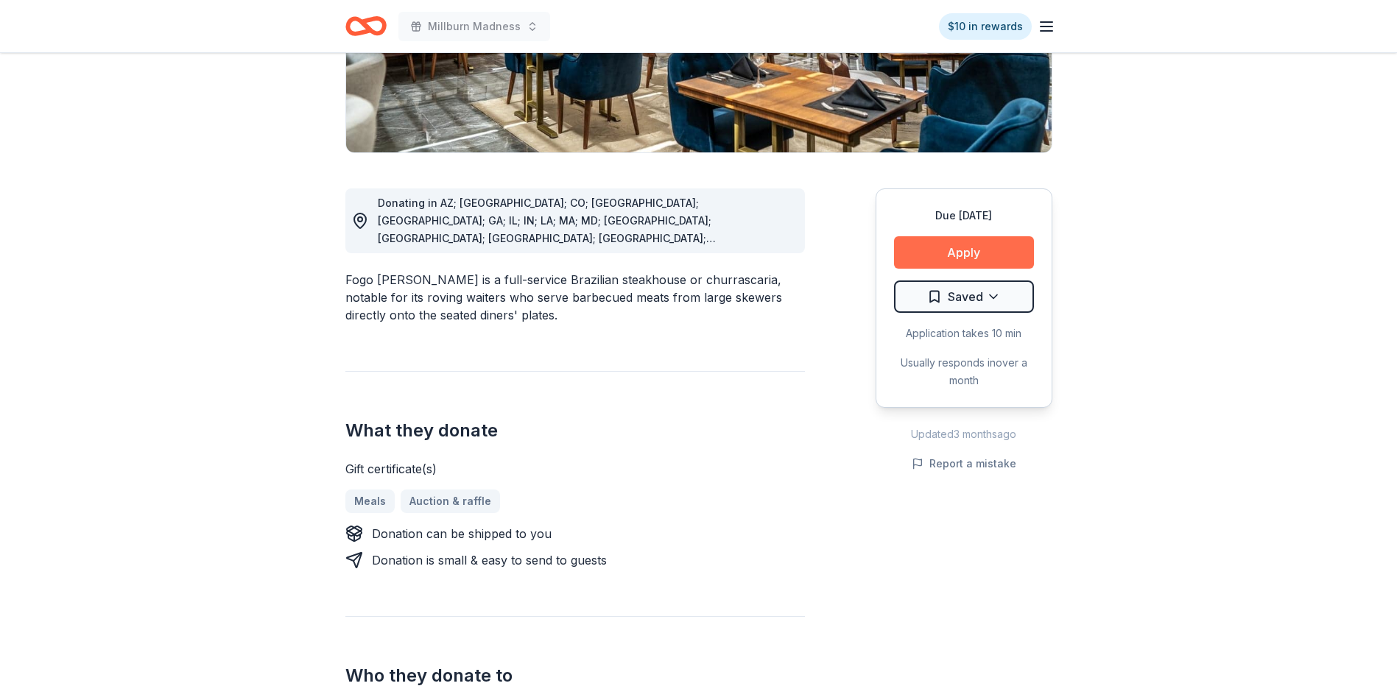
click at [946, 257] on button "Apply" at bounding box center [964, 252] width 140 height 32
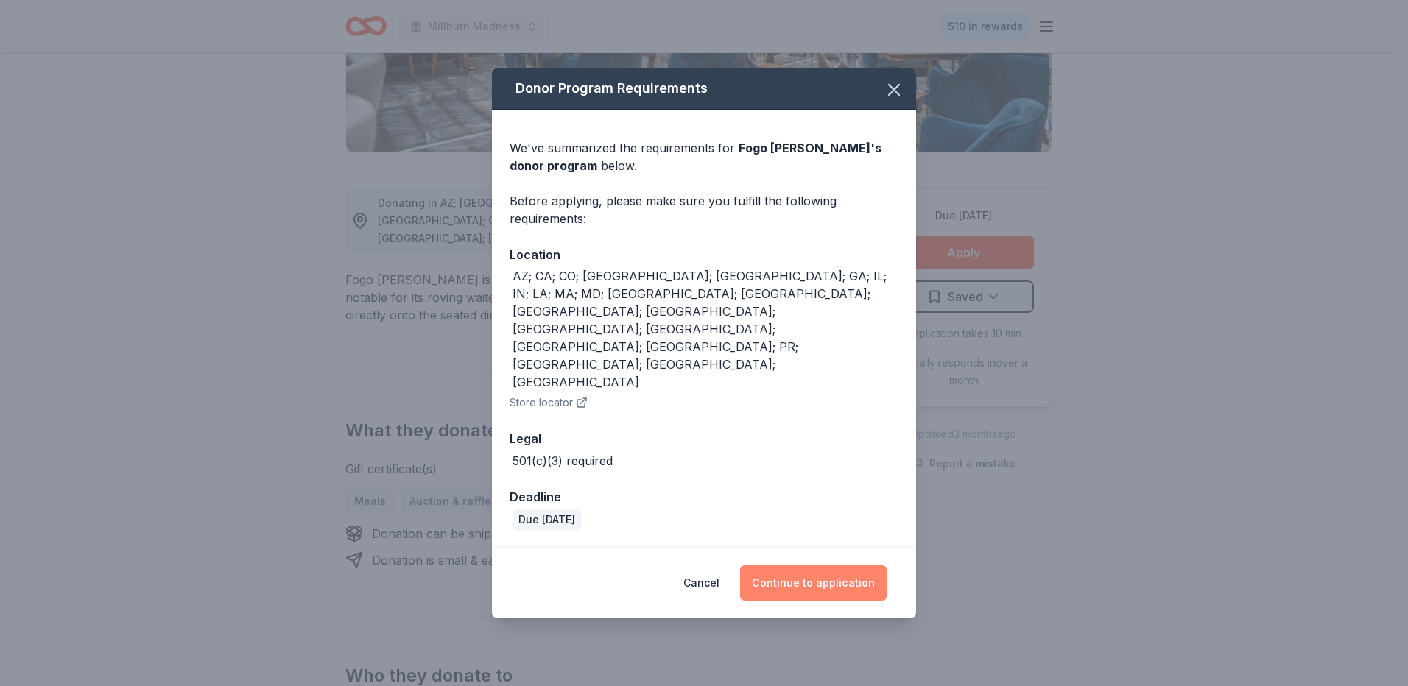
click at [790, 565] on button "Continue to application" at bounding box center [813, 582] width 147 height 35
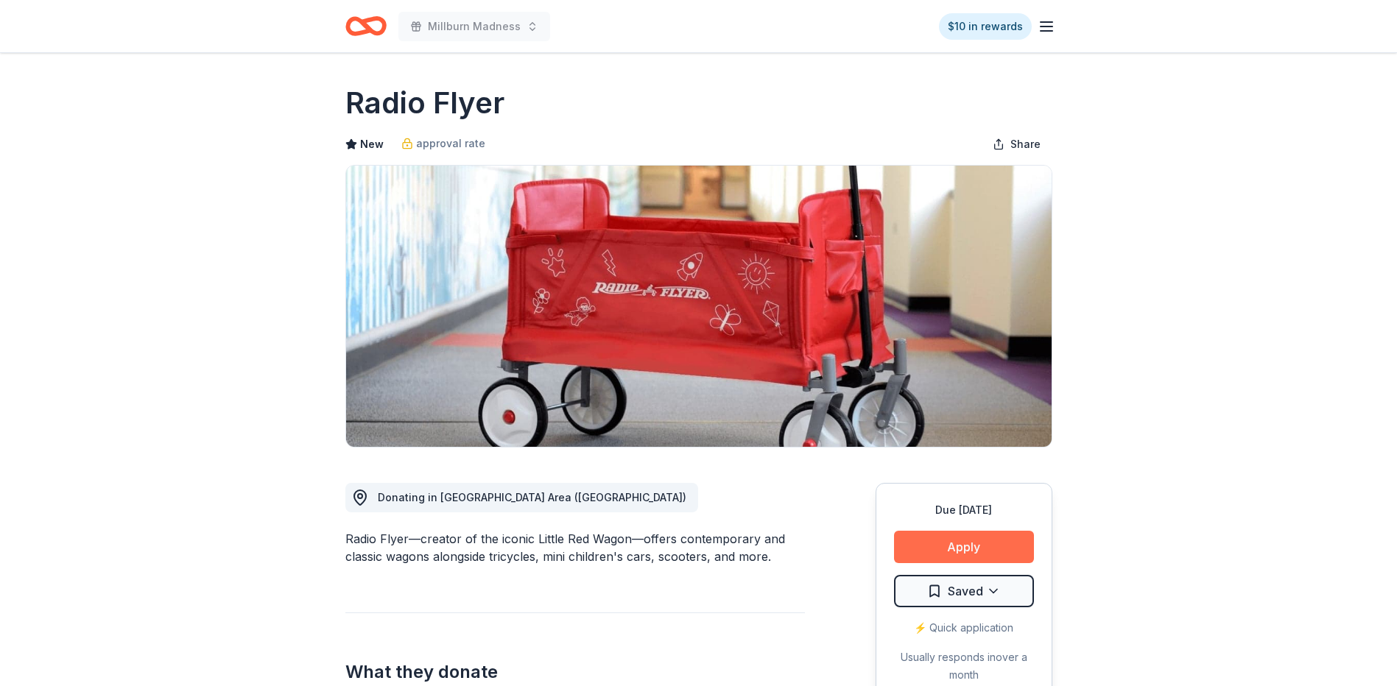
click at [978, 552] on button "Apply" at bounding box center [964, 547] width 140 height 32
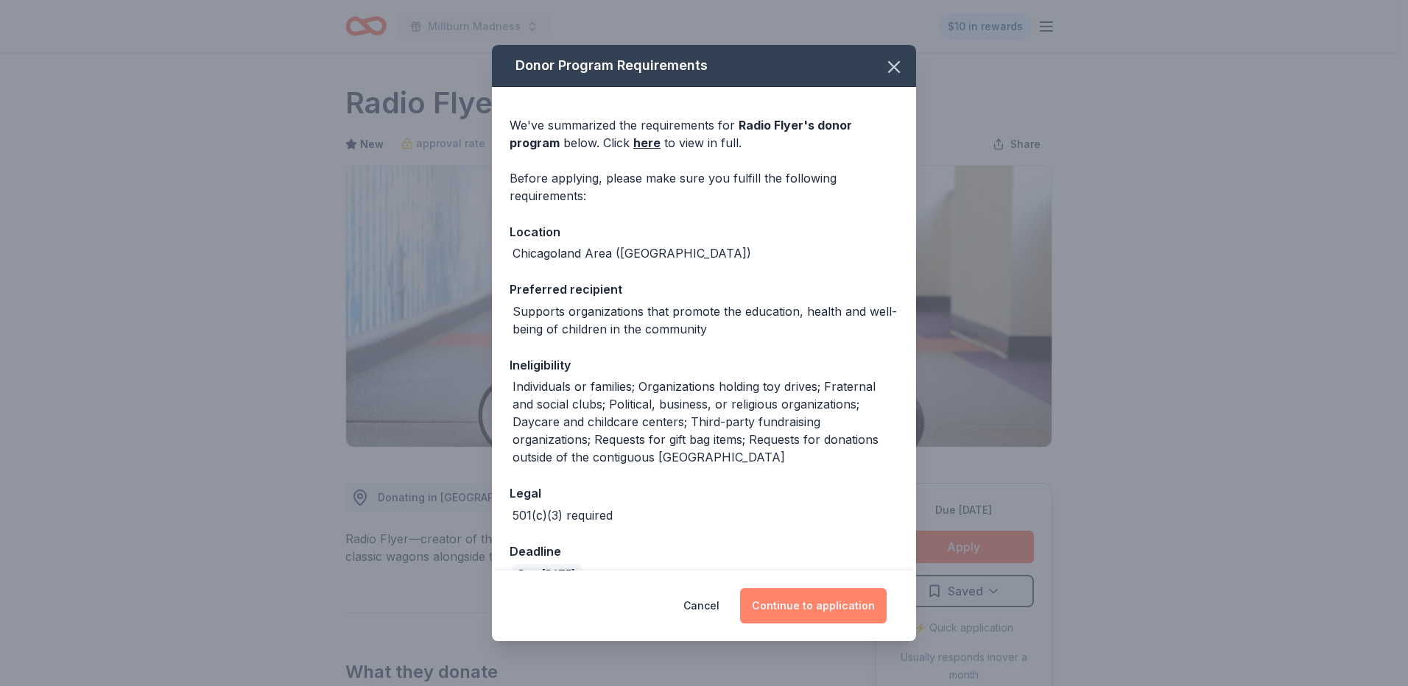
click at [814, 612] on button "Continue to application" at bounding box center [813, 605] width 147 height 35
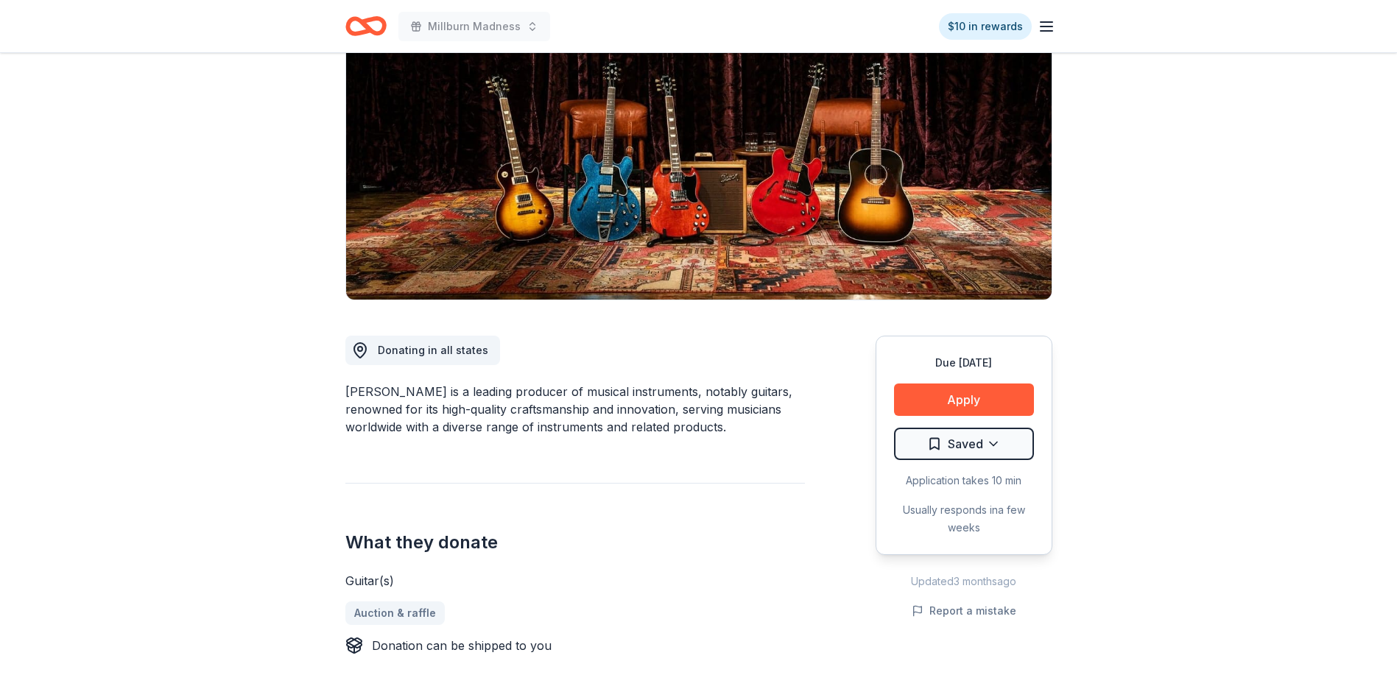
scroll to position [74, 0]
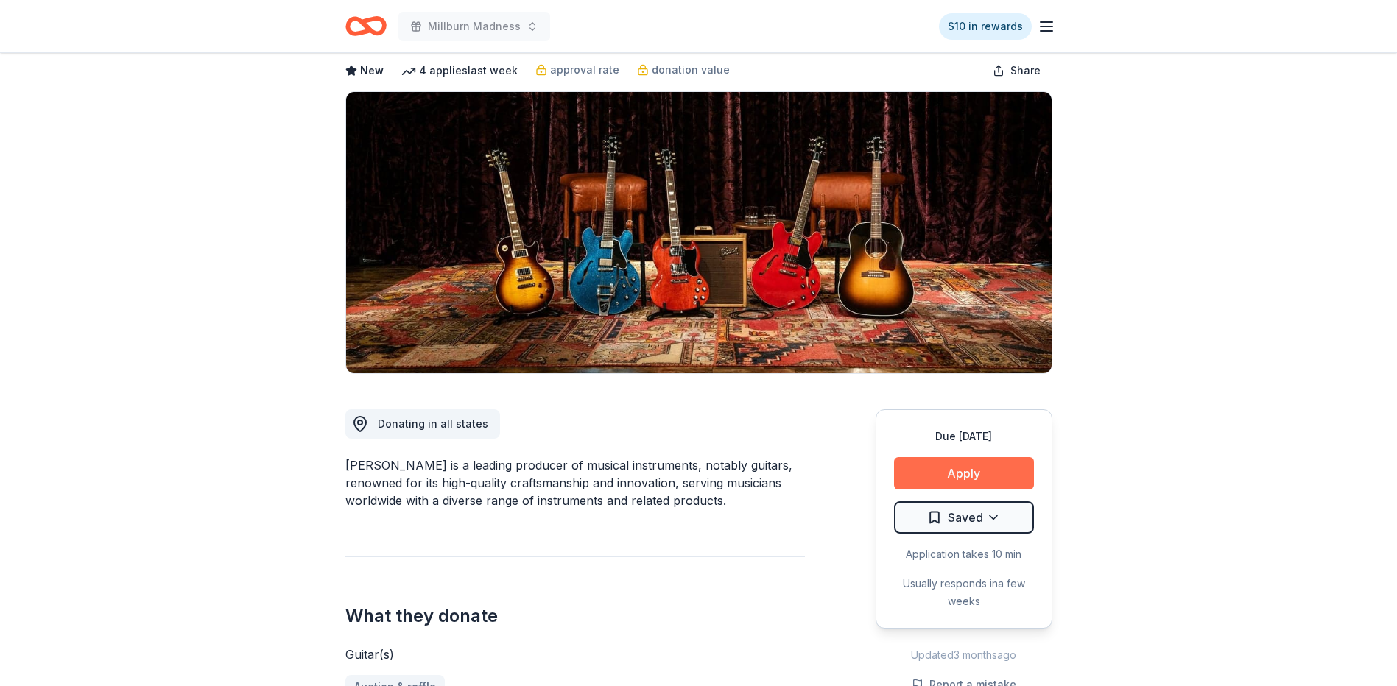
click at [984, 474] on button "Apply" at bounding box center [964, 473] width 140 height 32
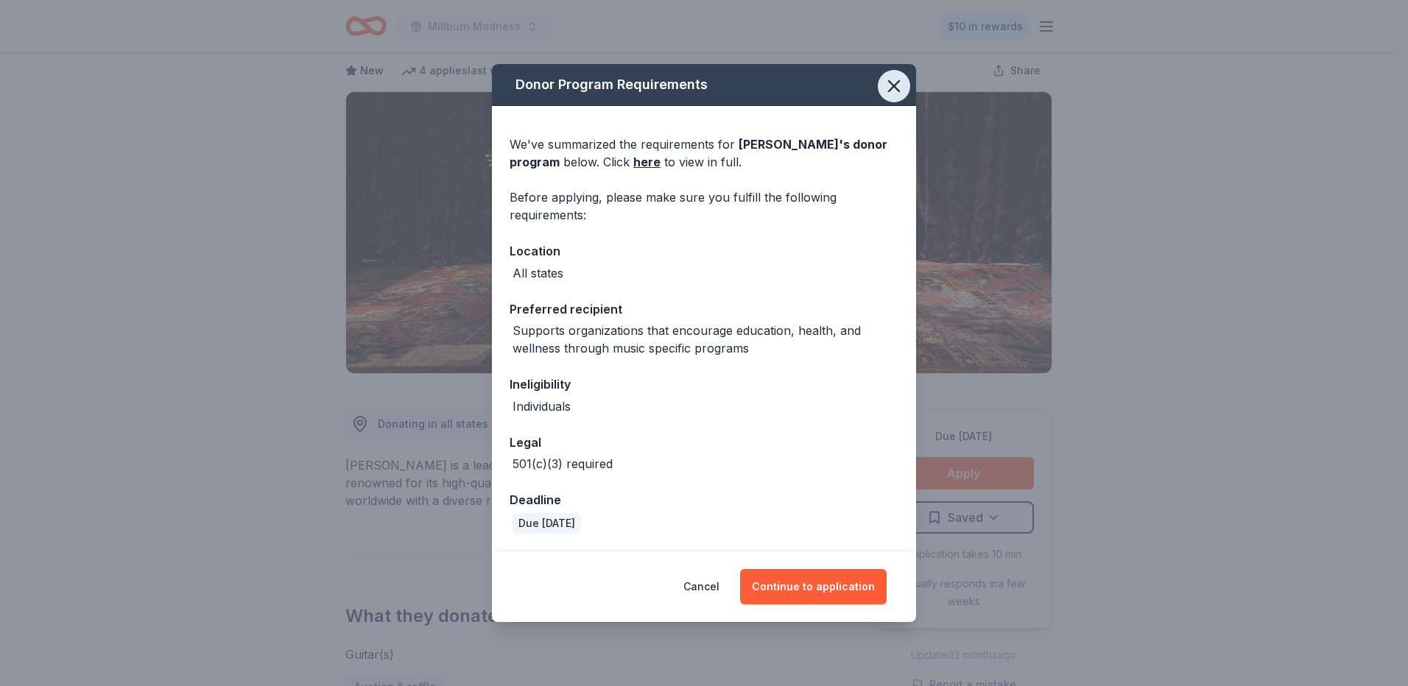
click at [900, 88] on icon "button" at bounding box center [894, 86] width 21 height 21
